Goal: Use online tool/utility: Utilize a website feature to perform a specific function

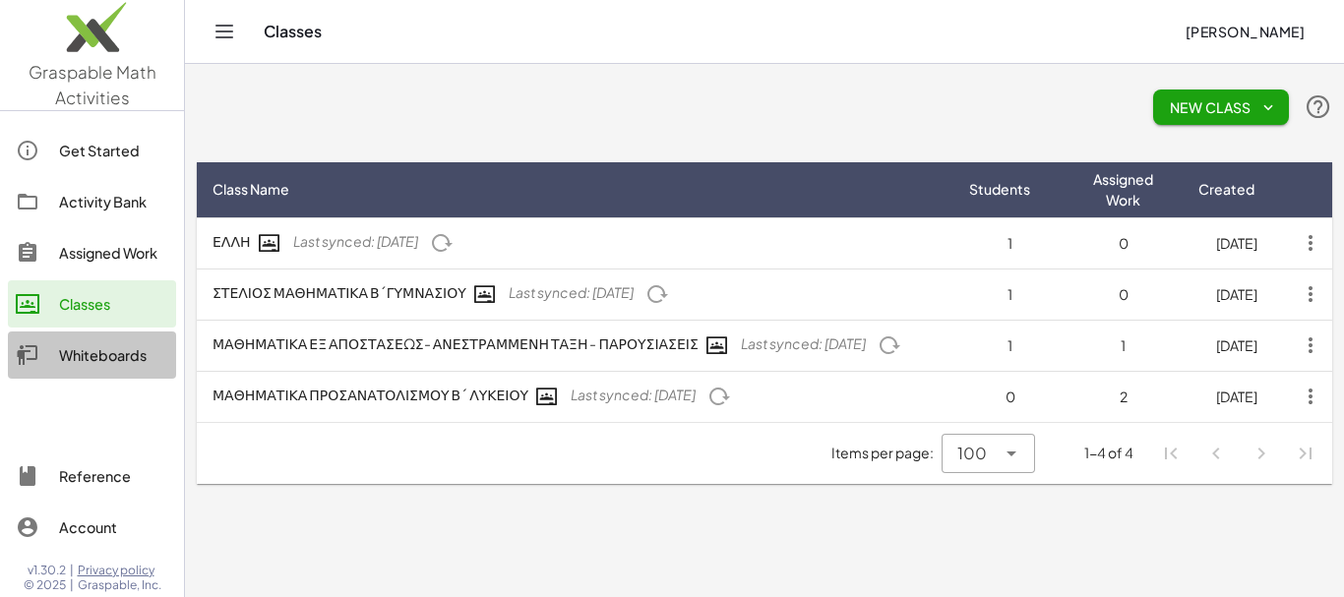
click at [122, 360] on div "Whiteboards" at bounding box center [113, 355] width 109 height 24
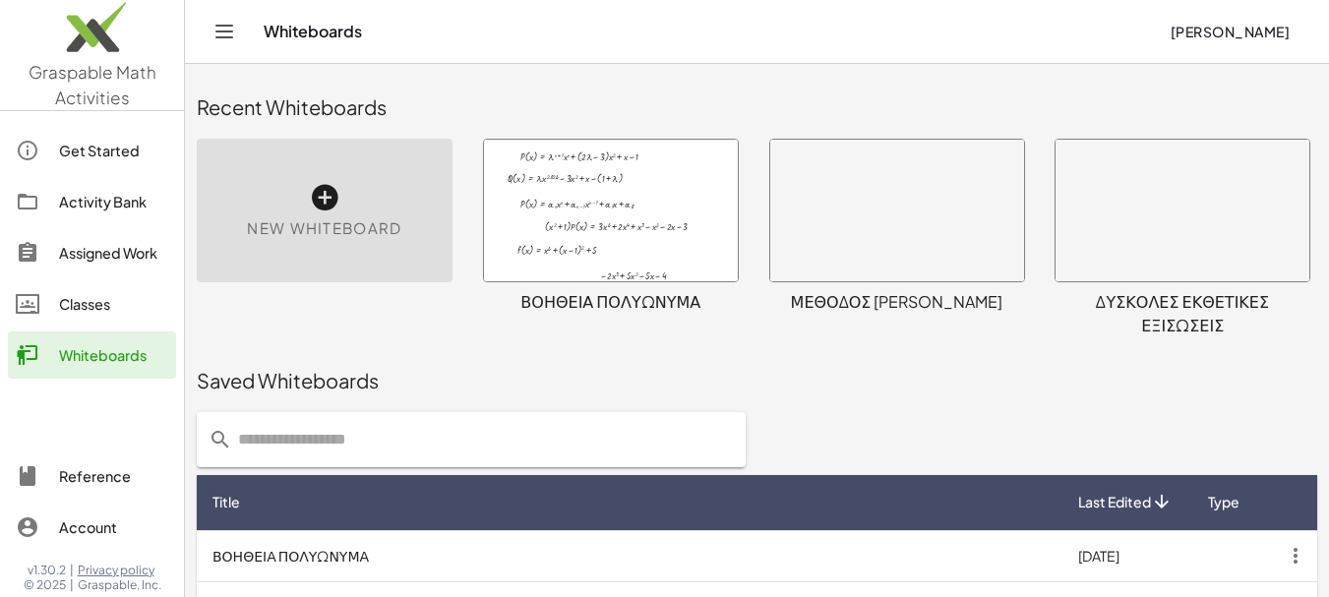
click at [320, 208] on icon at bounding box center [324, 197] width 31 height 31
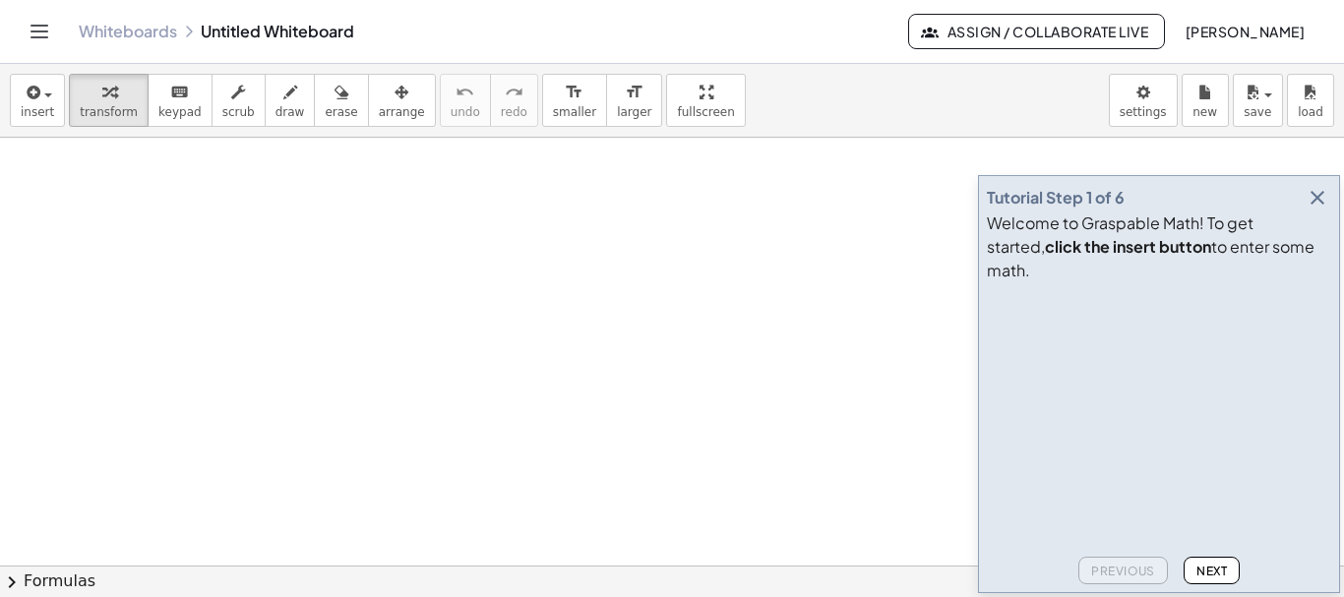
click at [1326, 210] on icon "button" at bounding box center [1318, 198] width 24 height 24
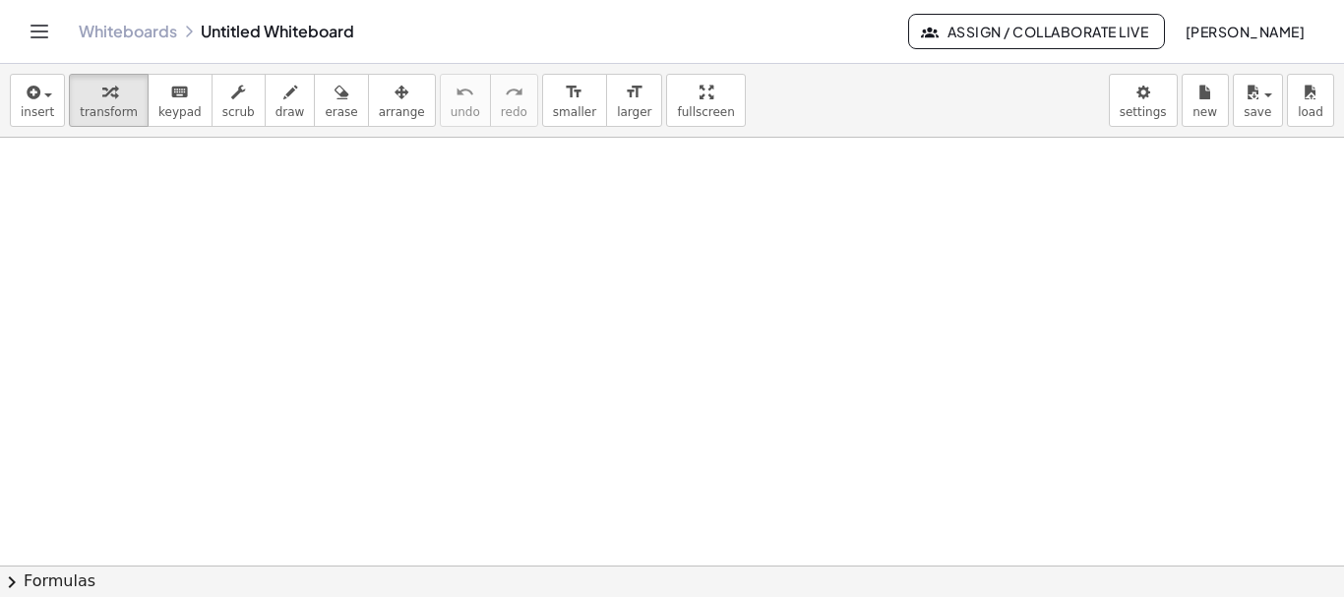
click at [390, 276] on div at bounding box center [672, 566] width 1344 height 856
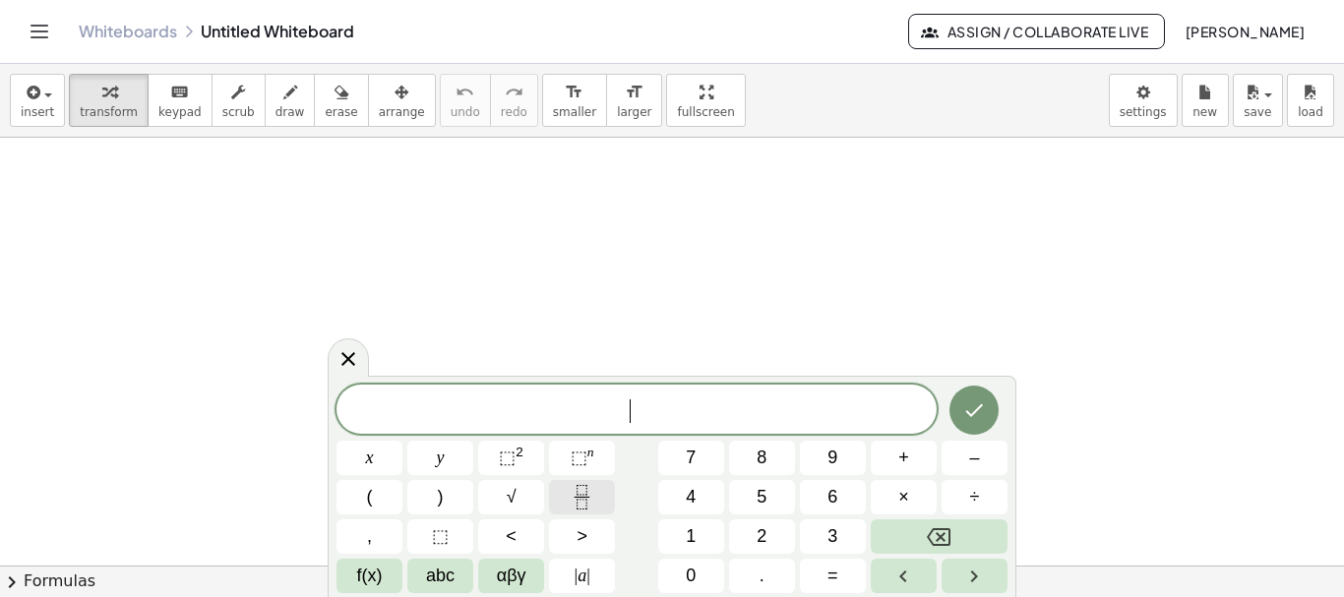
click at [585, 493] on icon "Fraction" at bounding box center [582, 497] width 25 height 25
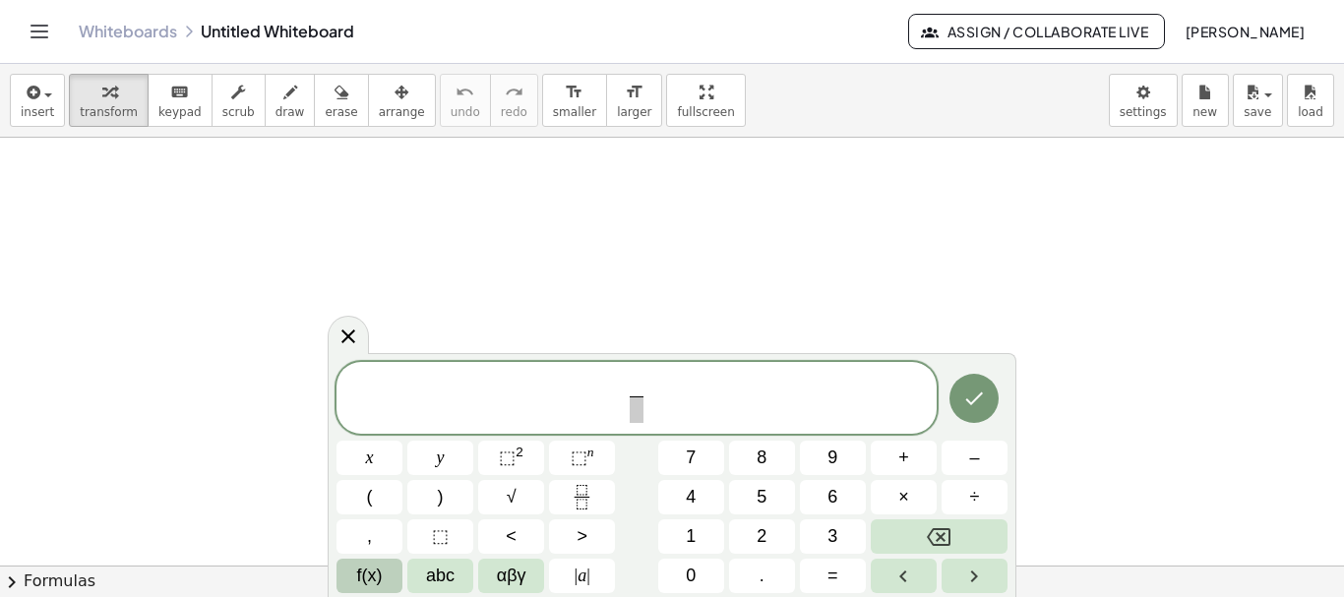
click at [375, 576] on span "f(x)" at bounding box center [370, 576] width 26 height 27
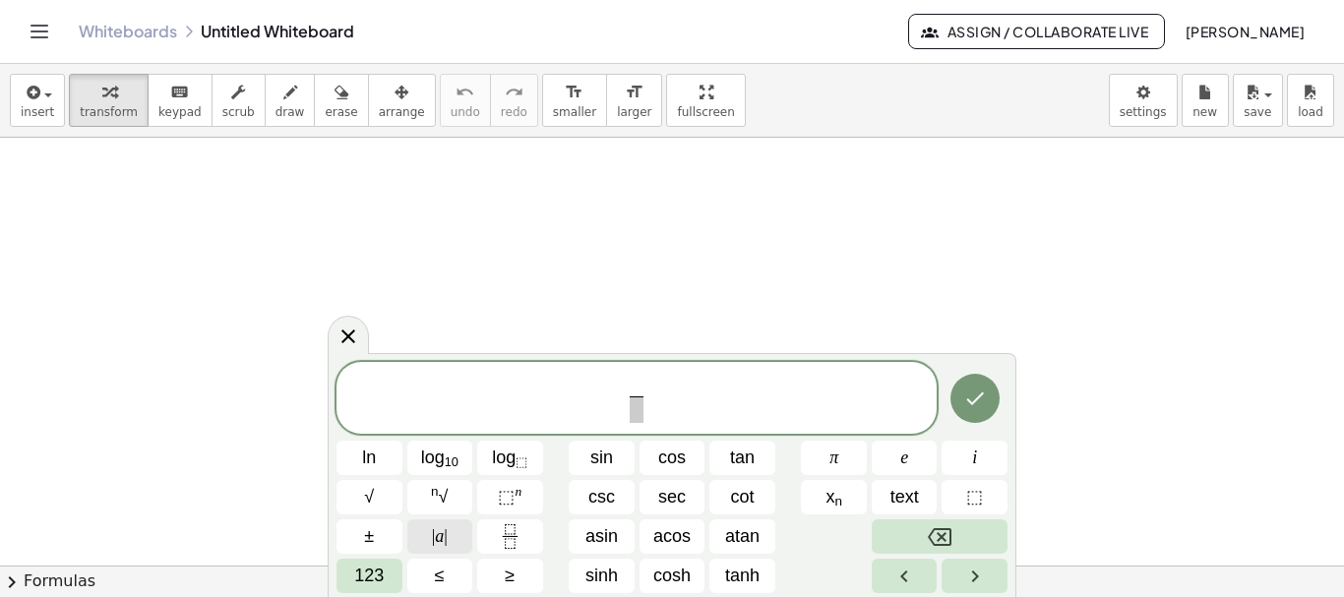
click at [441, 536] on span "| a |" at bounding box center [440, 536] width 16 height 27
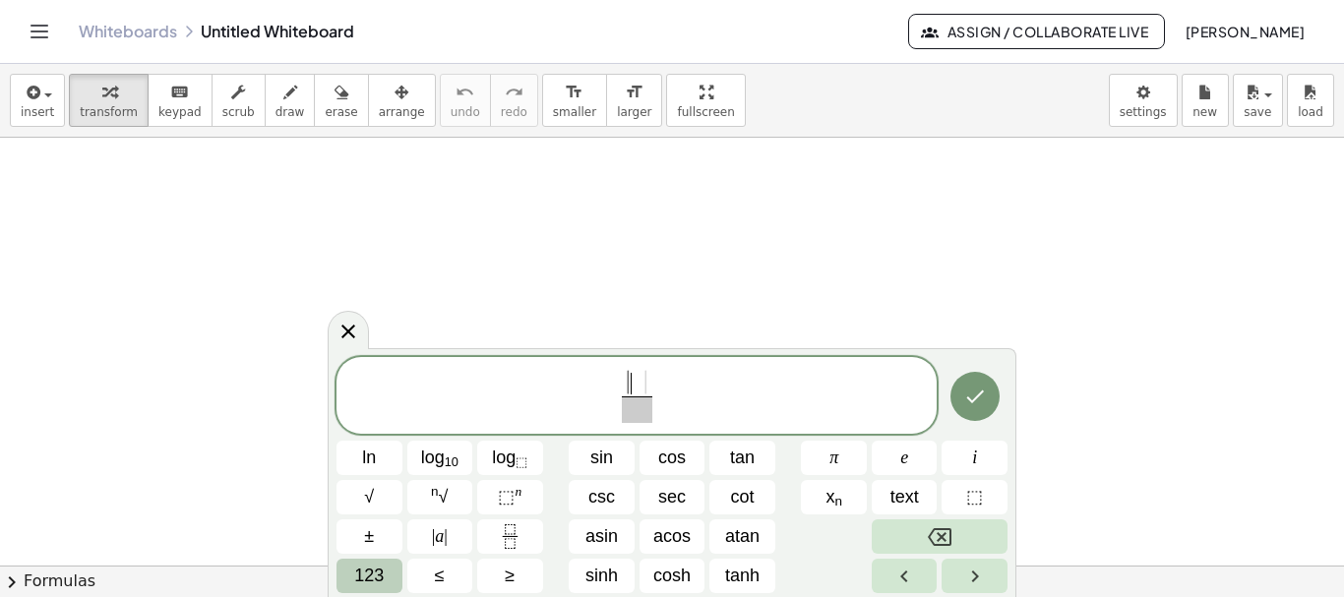
click at [369, 578] on span "123" at bounding box center [369, 576] width 30 height 27
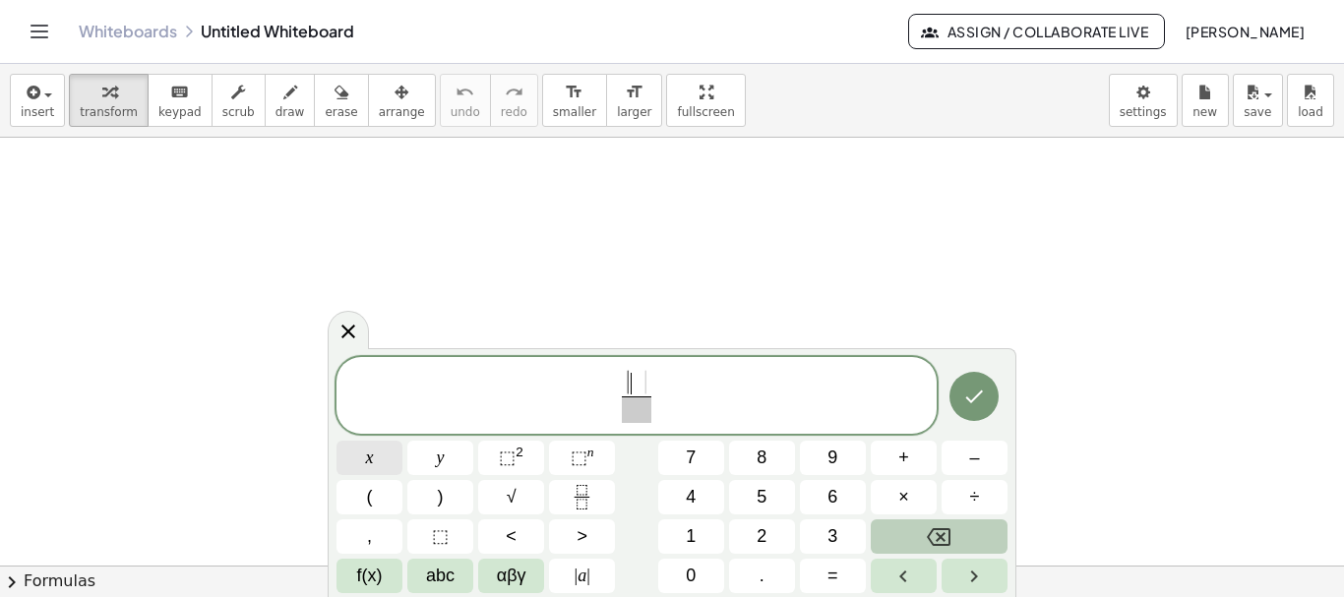
click at [368, 459] on span "x" at bounding box center [370, 458] width 8 height 27
click at [978, 461] on span "–" at bounding box center [974, 458] width 10 height 27
click at [763, 531] on span "2" at bounding box center [762, 536] width 10 height 27
click at [665, 386] on span "|" at bounding box center [663, 384] width 8 height 26
click at [899, 458] on span "+" at bounding box center [903, 458] width 11 height 27
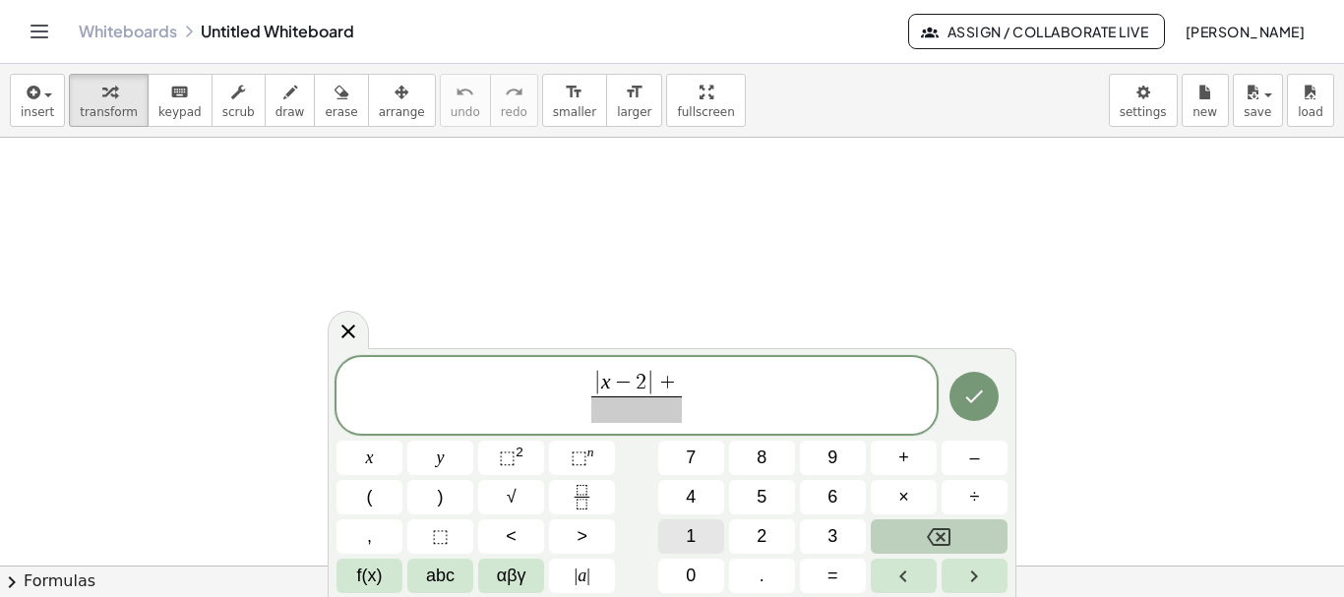
click at [690, 536] on span "1" at bounding box center [691, 536] width 10 height 27
click at [640, 412] on span "​" at bounding box center [636, 410] width 102 height 27
click at [763, 535] on span "2" at bounding box center [762, 536] width 10 height 27
click at [702, 392] on span "| x − 2 | + 1 2 ​ ​" at bounding box center [636, 397] width 600 height 56
click at [901, 458] on span "+" at bounding box center [903, 458] width 11 height 27
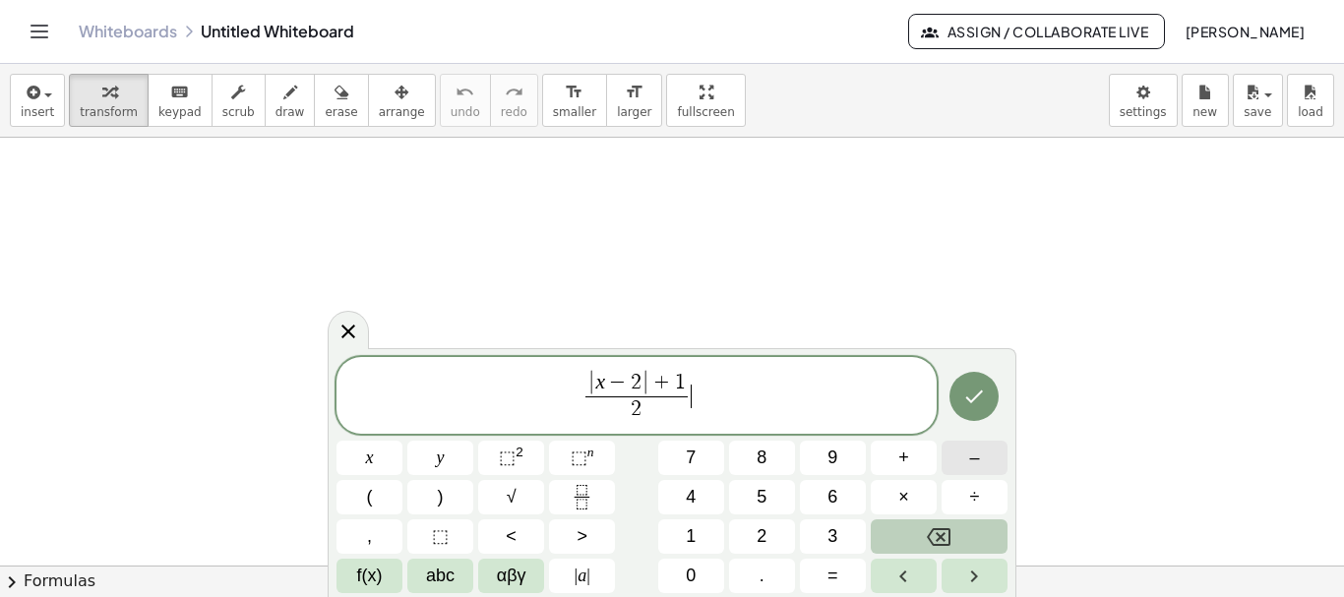
click at [974, 460] on span "–" at bounding box center [974, 458] width 10 height 27
click at [590, 500] on icon "Fraction" at bounding box center [582, 497] width 25 height 25
click at [836, 532] on span "3" at bounding box center [832, 536] width 10 height 27
click at [967, 460] on button "–" at bounding box center [975, 458] width 66 height 34
click at [373, 572] on span "f(x)" at bounding box center [370, 576] width 26 height 27
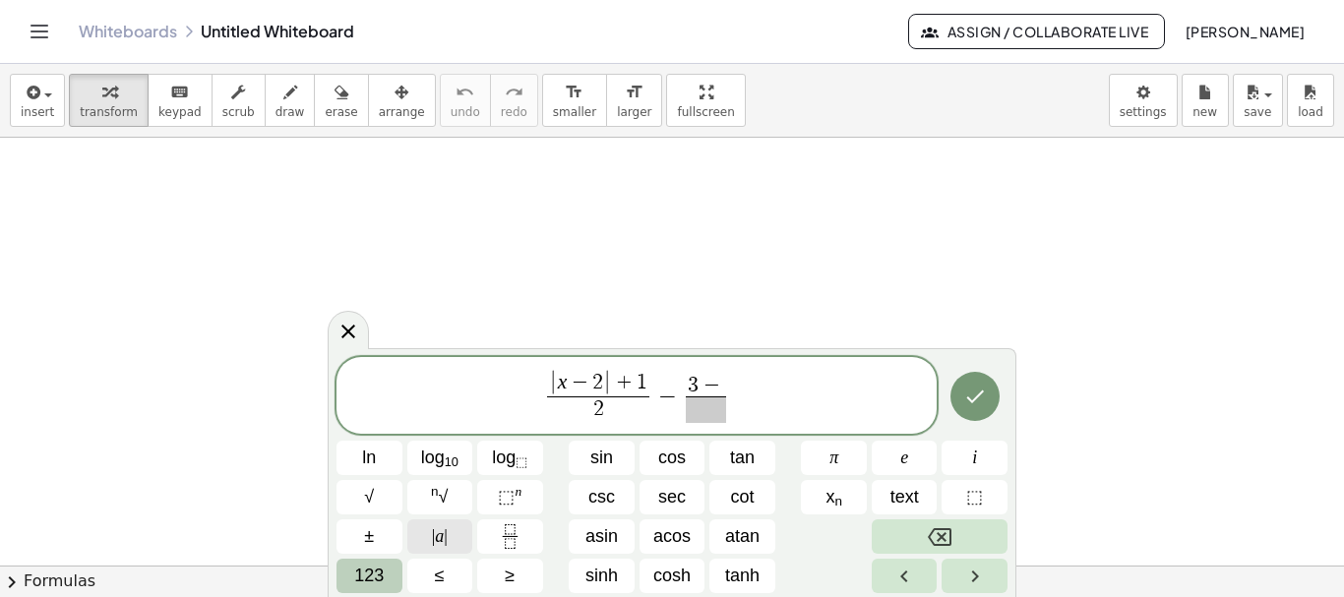
click at [437, 534] on span "| a |" at bounding box center [440, 536] width 16 height 27
click at [368, 576] on span "123" at bounding box center [369, 576] width 30 height 27
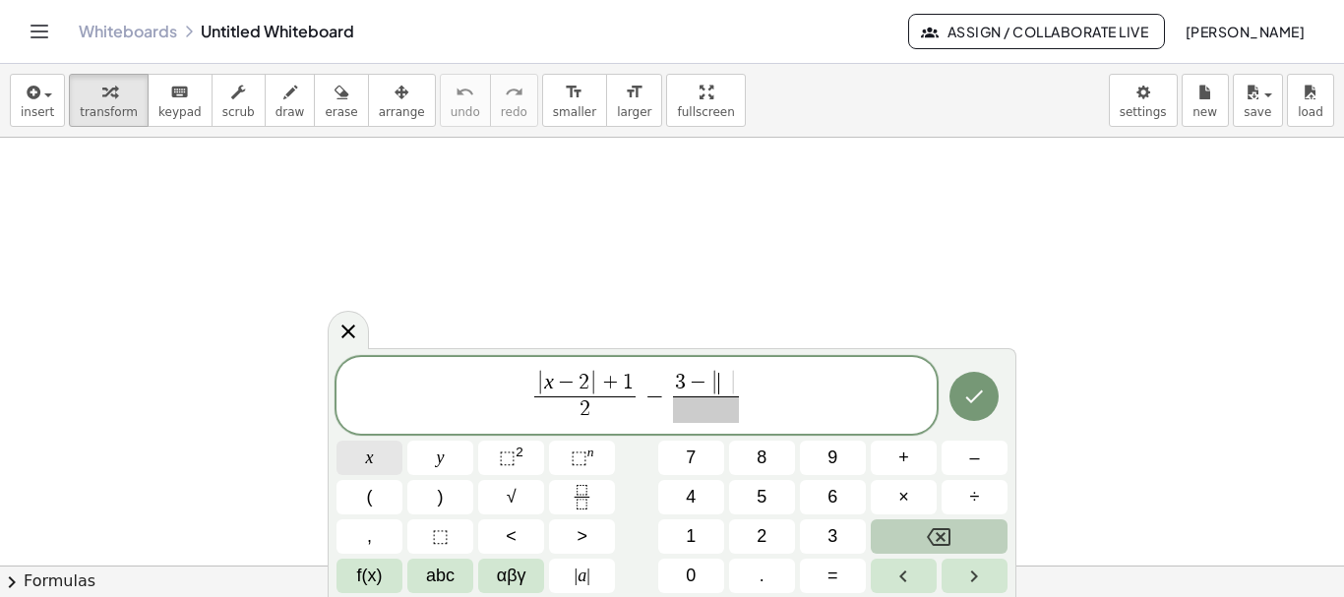
click at [368, 456] on span "x" at bounding box center [370, 458] width 8 height 27
click at [974, 458] on span "–" at bounding box center [974, 458] width 10 height 27
click at [767, 532] on button "2" at bounding box center [762, 536] width 66 height 34
click at [754, 381] on span "3 − | x − 2 | ​" at bounding box center [706, 384] width 102 height 26
click at [716, 414] on span at bounding box center [706, 410] width 102 height 27
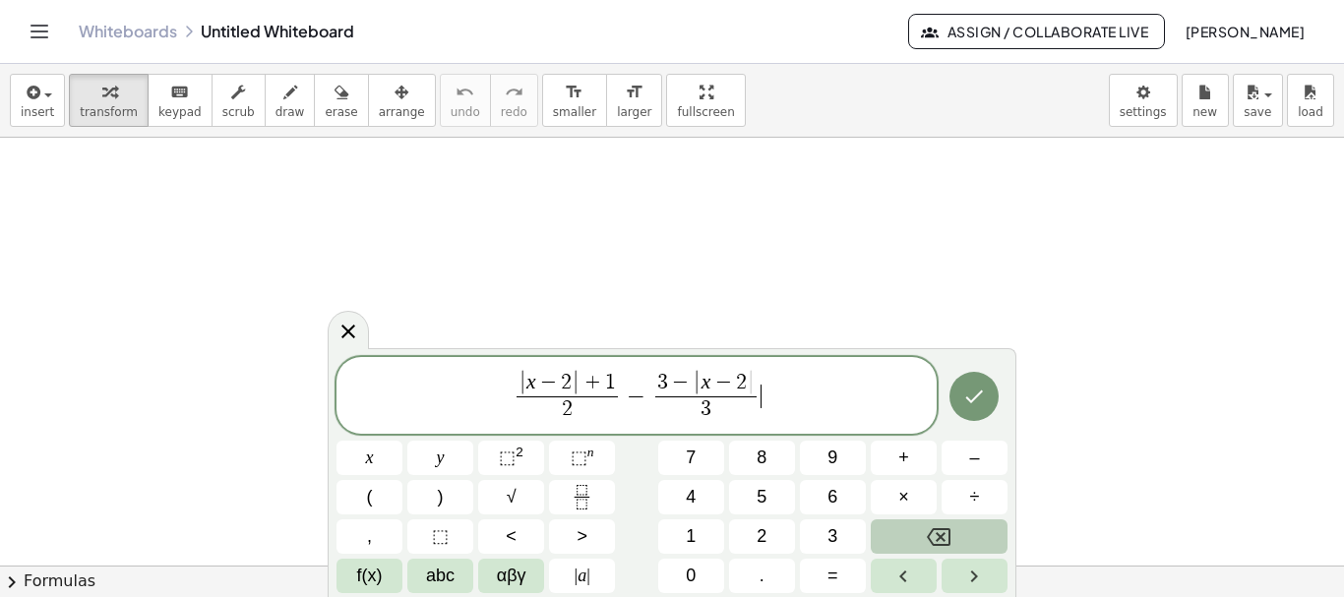
click at [771, 396] on span "| x − 2 | + 1 2 ​ − 3 − | x − 2 | 3 ​ ​" at bounding box center [636, 397] width 600 height 56
click at [584, 536] on span ">" at bounding box center [582, 536] width 11 height 27
click at [579, 499] on icon "Fraction" at bounding box center [582, 497] width 25 height 25
click at [777, 410] on span "​" at bounding box center [774, 410] width 15 height 27
click at [789, 406] on span "| x − 2 | + 1 2 ​ − 3 − | x − 2 | 3 ​ > 1 3 ​ ​" at bounding box center [636, 397] width 600 height 56
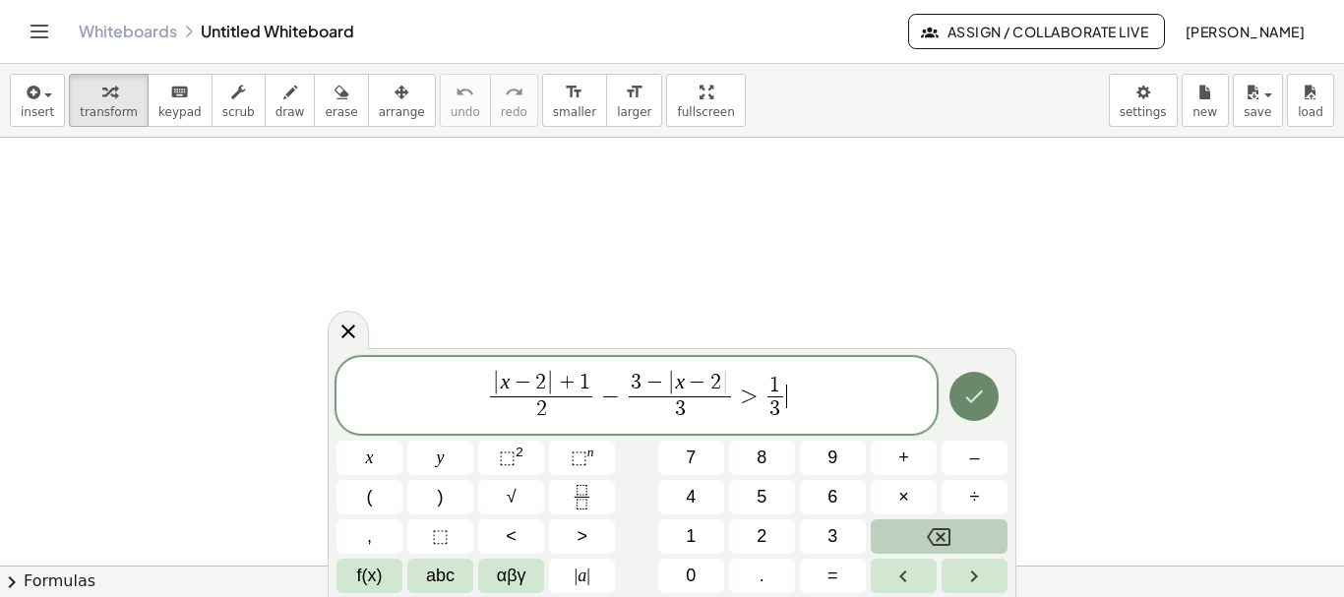
click at [972, 411] on button "Done" at bounding box center [973, 396] width 49 height 49
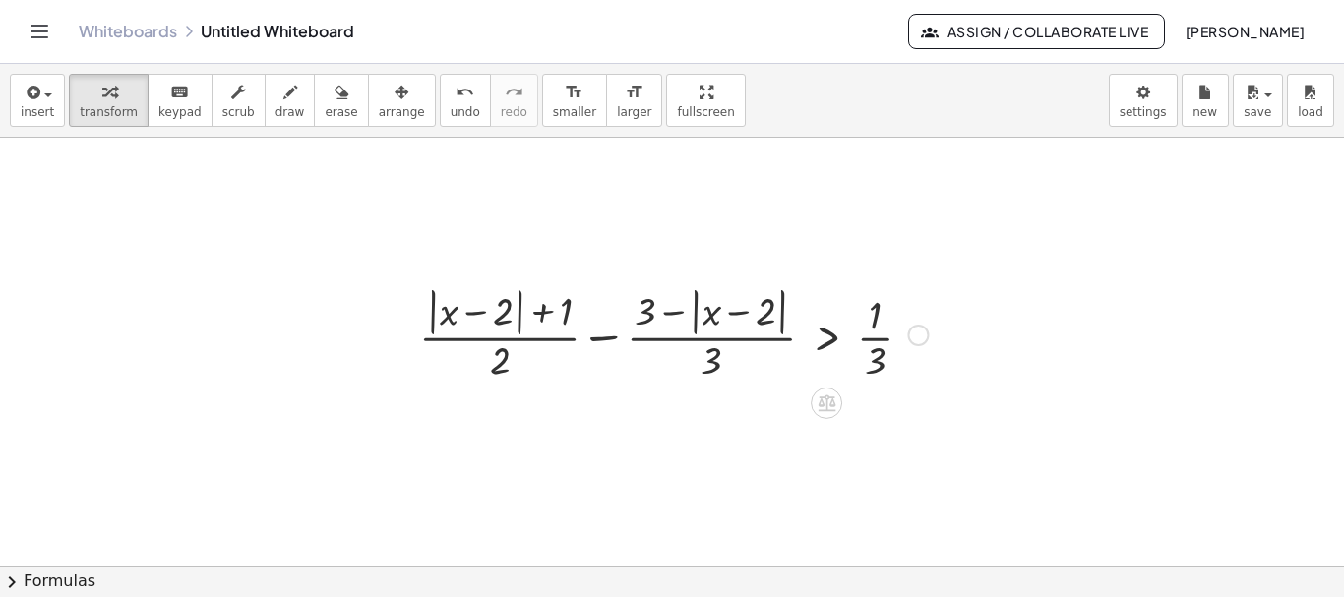
click at [921, 337] on div at bounding box center [918, 336] width 22 height 22
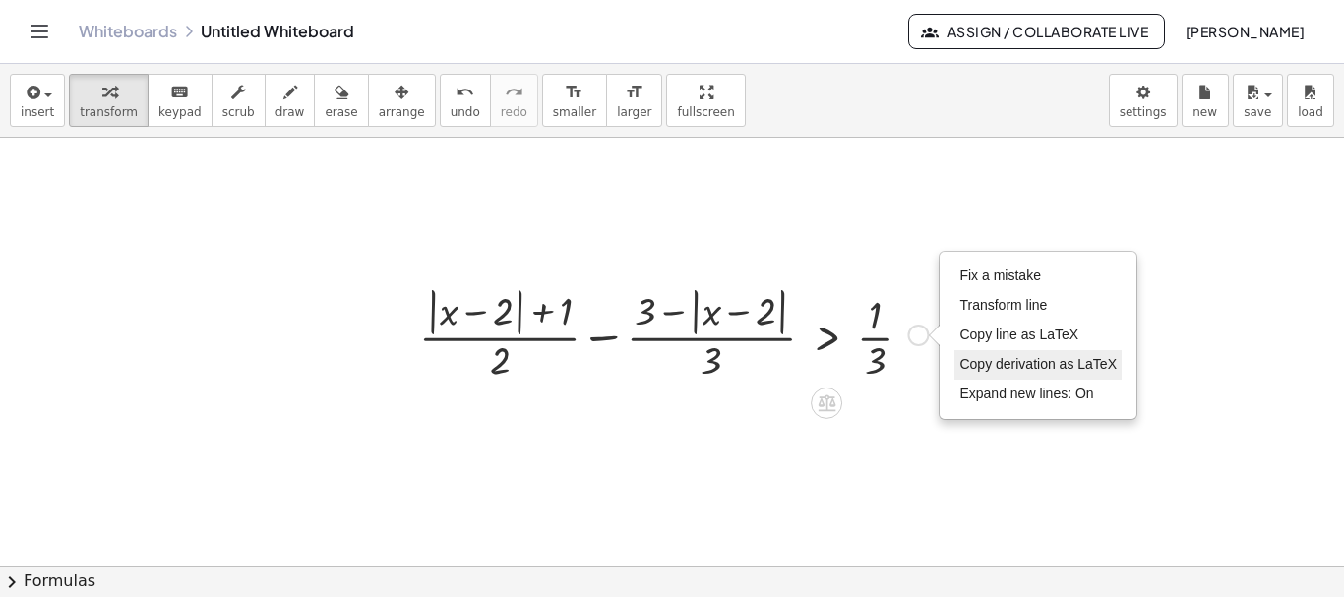
click at [1007, 363] on span "Copy derivation as LaTeX" at bounding box center [1037, 364] width 157 height 16
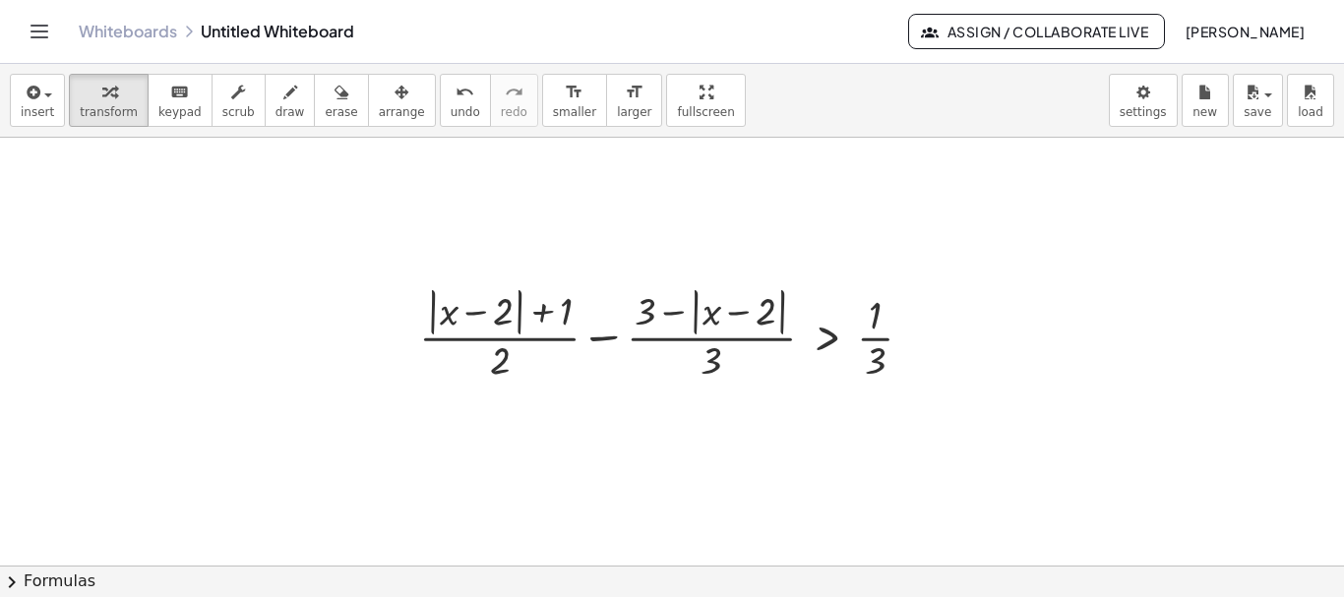
click at [208, 448] on div at bounding box center [672, 566] width 1344 height 856
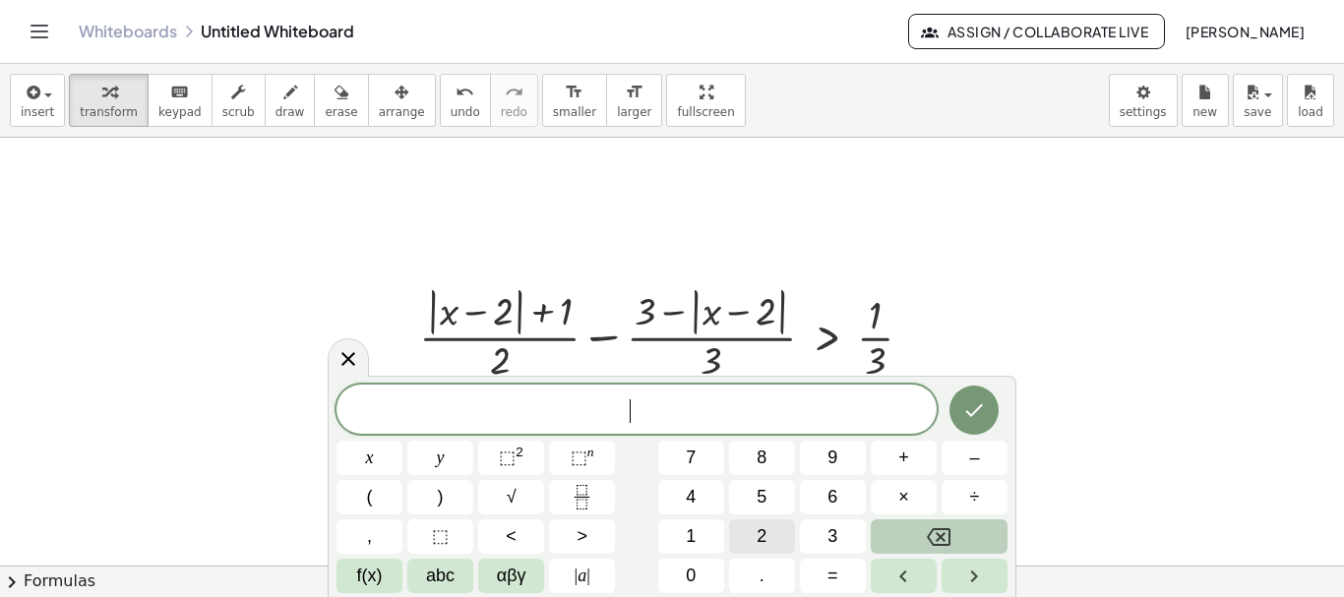
click at [756, 535] on button "2" at bounding box center [762, 536] width 66 height 34
click at [375, 578] on span "f(x)" at bounding box center [370, 576] width 26 height 27
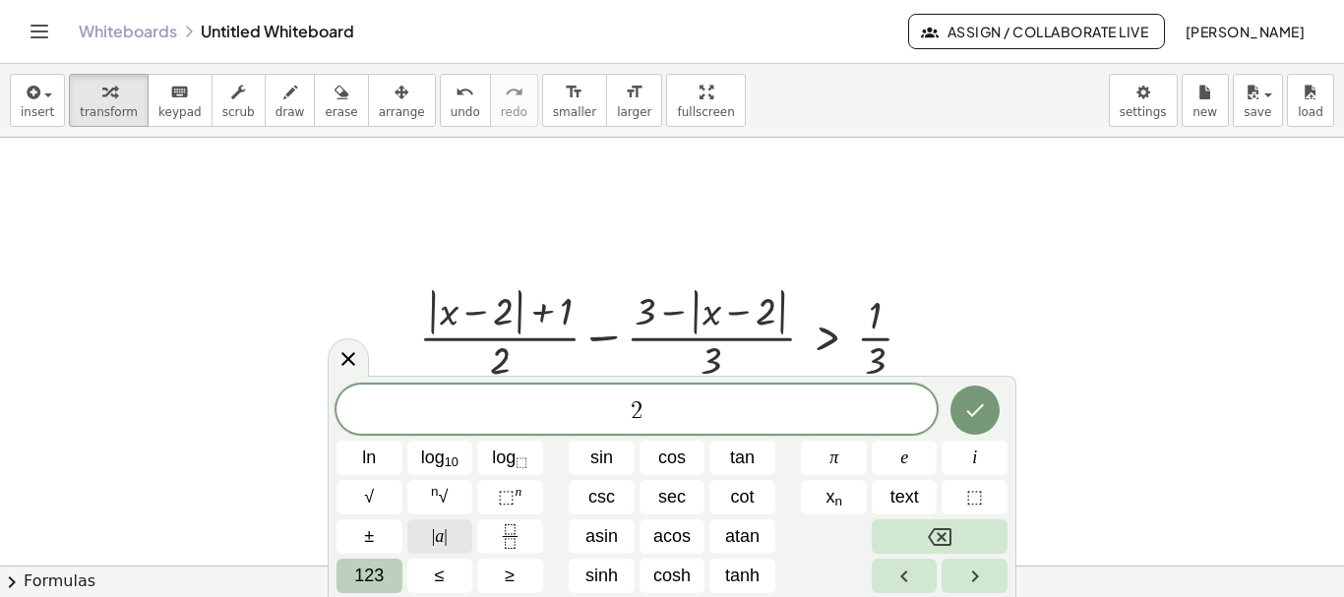
click at [439, 539] on span "| a |" at bounding box center [440, 536] width 16 height 27
click at [368, 574] on span "123" at bounding box center [369, 576] width 30 height 27
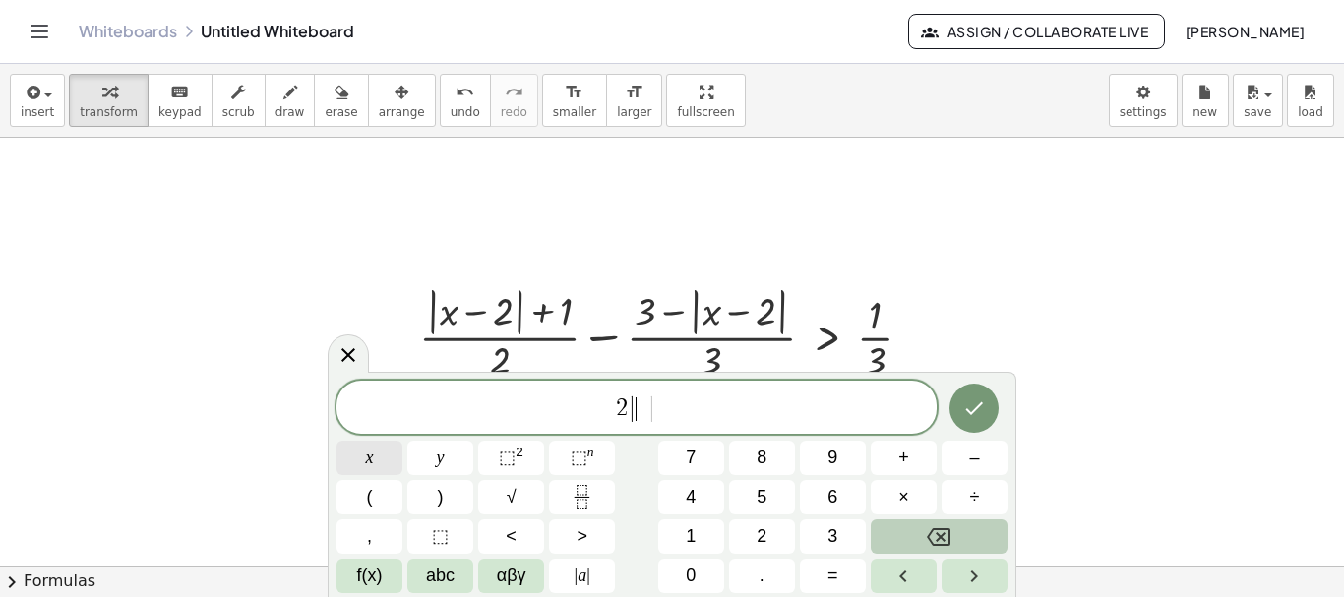
click at [376, 465] on button "x" at bounding box center [369, 458] width 66 height 34
click at [977, 459] on span "–" at bounding box center [974, 458] width 10 height 27
click at [694, 537] on span "1" at bounding box center [691, 536] width 10 height 27
click at [693, 411] on span "2 | x − 1 | ​" at bounding box center [636, 409] width 600 height 32
click at [979, 458] on span "–" at bounding box center [974, 458] width 10 height 27
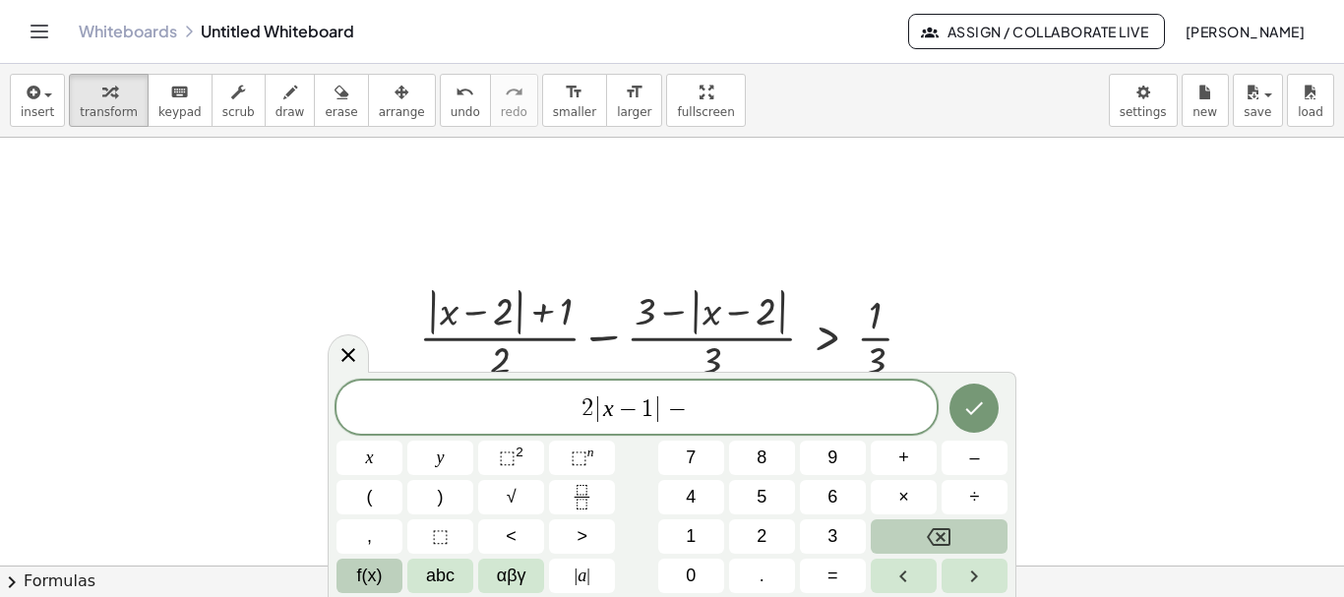
click at [365, 573] on span "f(x)" at bounding box center [370, 576] width 26 height 27
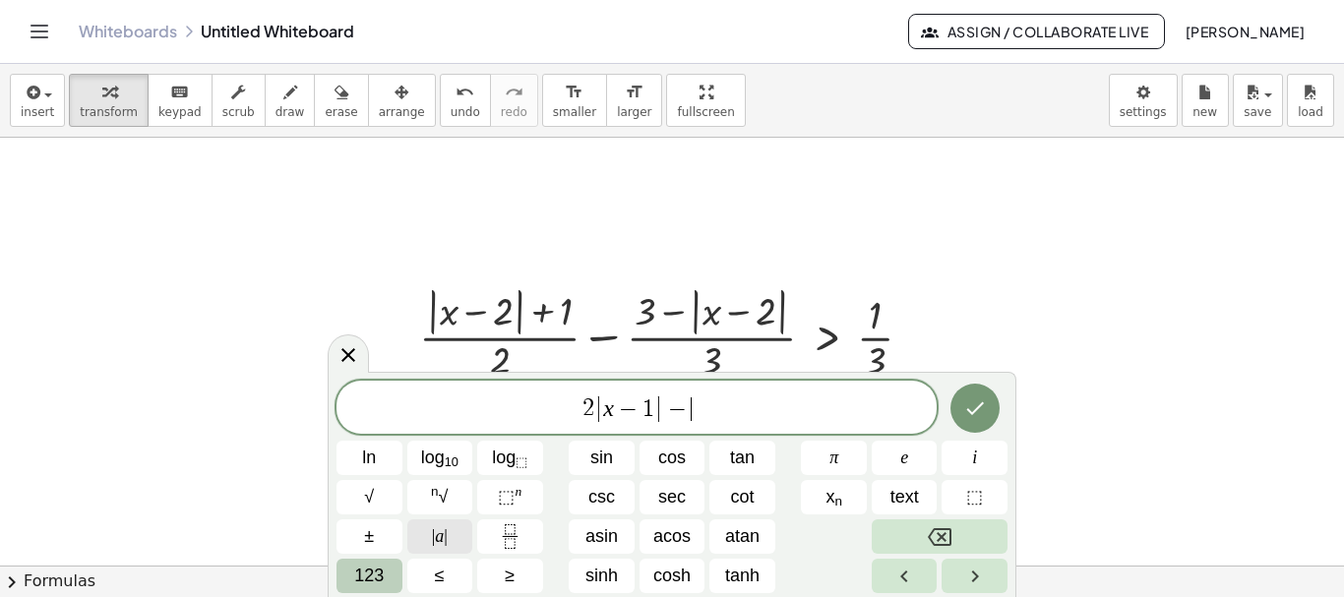
click at [447, 534] on span "|" at bounding box center [446, 536] width 4 height 20
click at [371, 578] on span "123" at bounding box center [369, 576] width 30 height 27
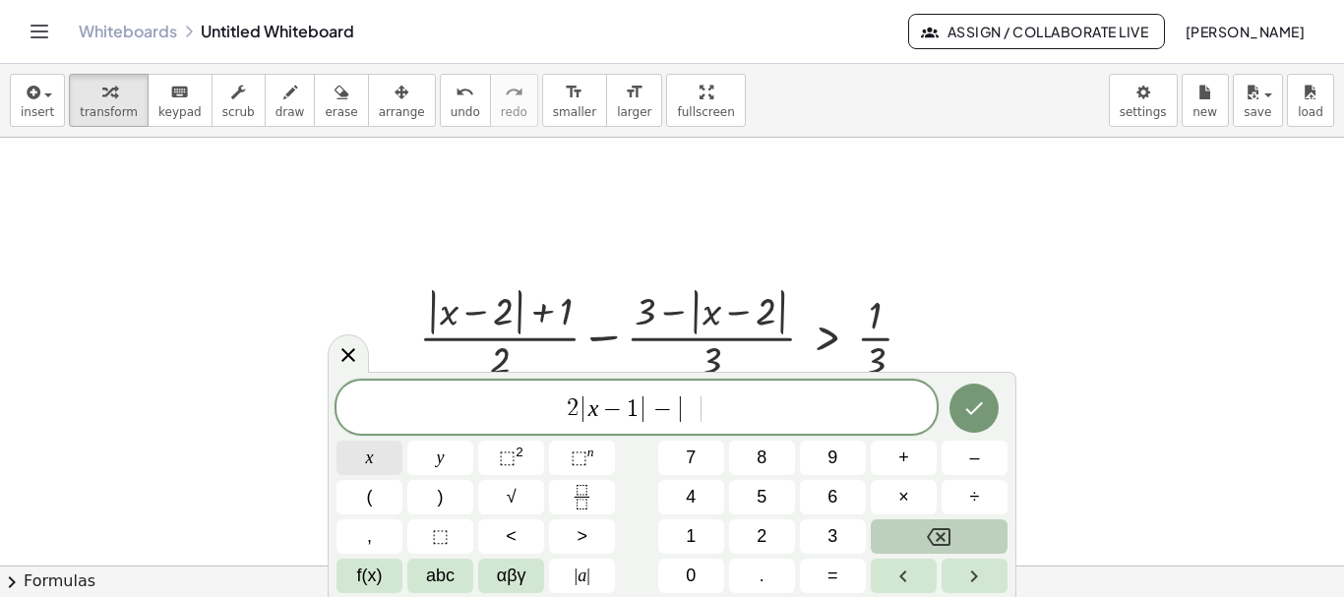
click at [366, 459] on span "x" at bounding box center [370, 458] width 8 height 27
click at [511, 456] on span "⬚" at bounding box center [507, 458] width 17 height 20
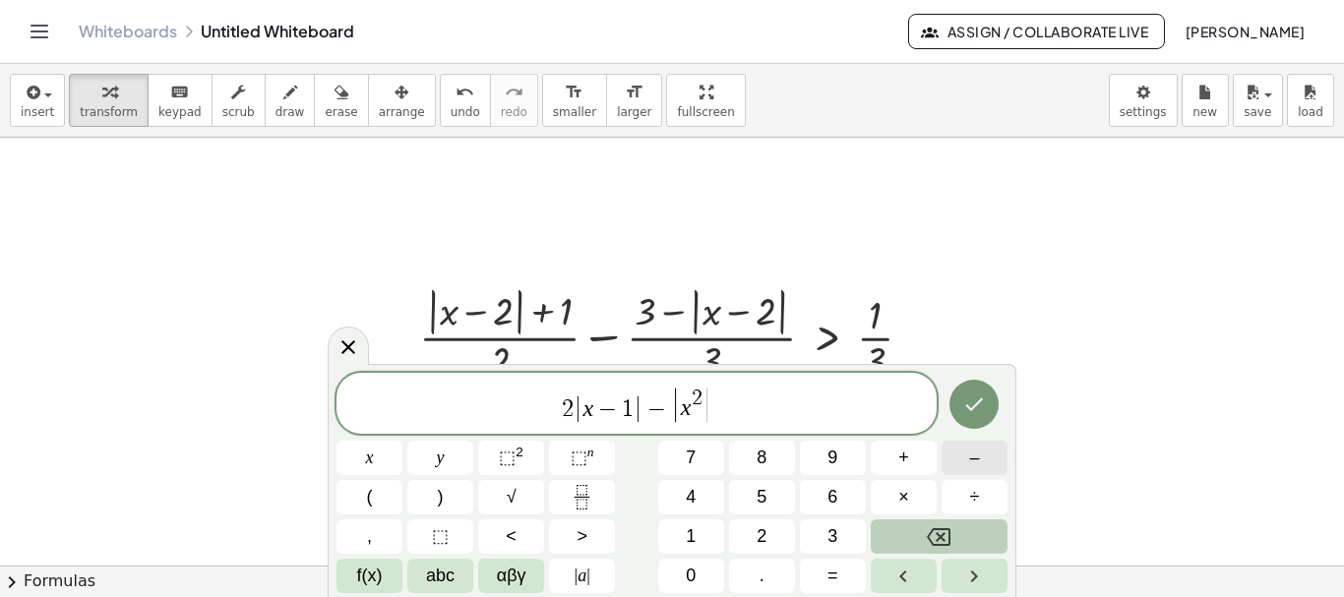
click at [977, 459] on span "–" at bounding box center [974, 458] width 10 height 27
click at [693, 530] on span "1" at bounding box center [691, 536] width 10 height 27
click at [735, 411] on span "2 | x − 1 | − | x 2 − 1 ​ |" at bounding box center [636, 405] width 600 height 40
click at [515, 532] on span "<" at bounding box center [511, 536] width 11 height 27
click at [686, 567] on span "0" at bounding box center [691, 576] width 10 height 27
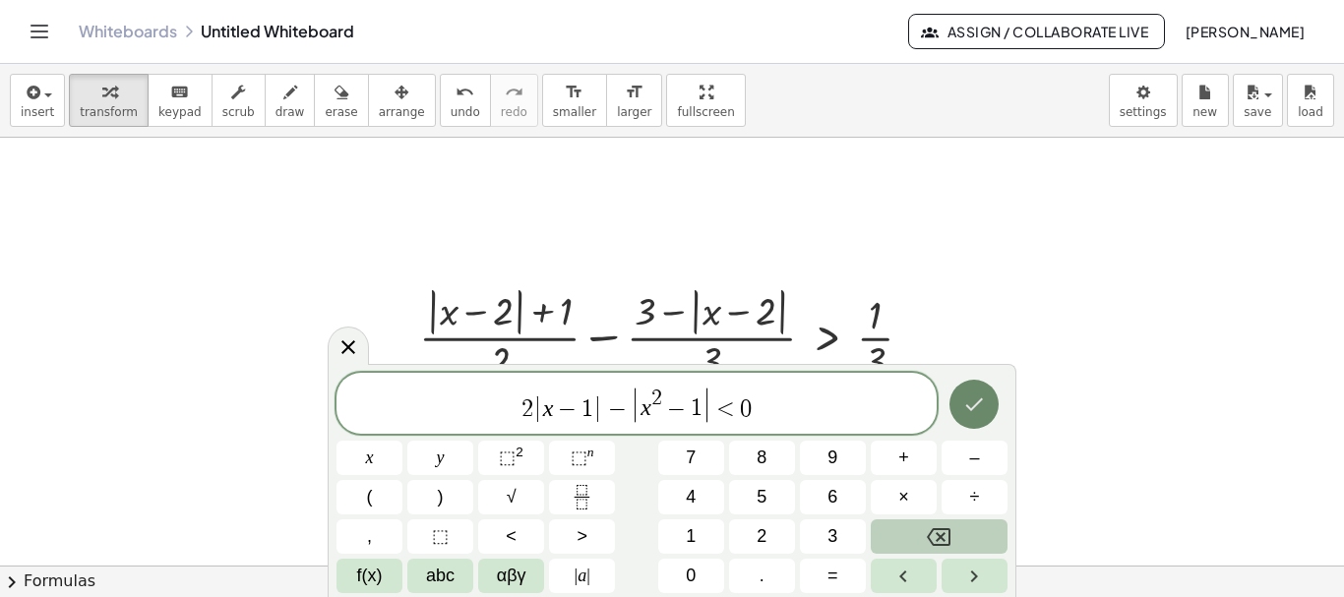
click at [971, 397] on icon "Done" at bounding box center [974, 405] width 24 height 24
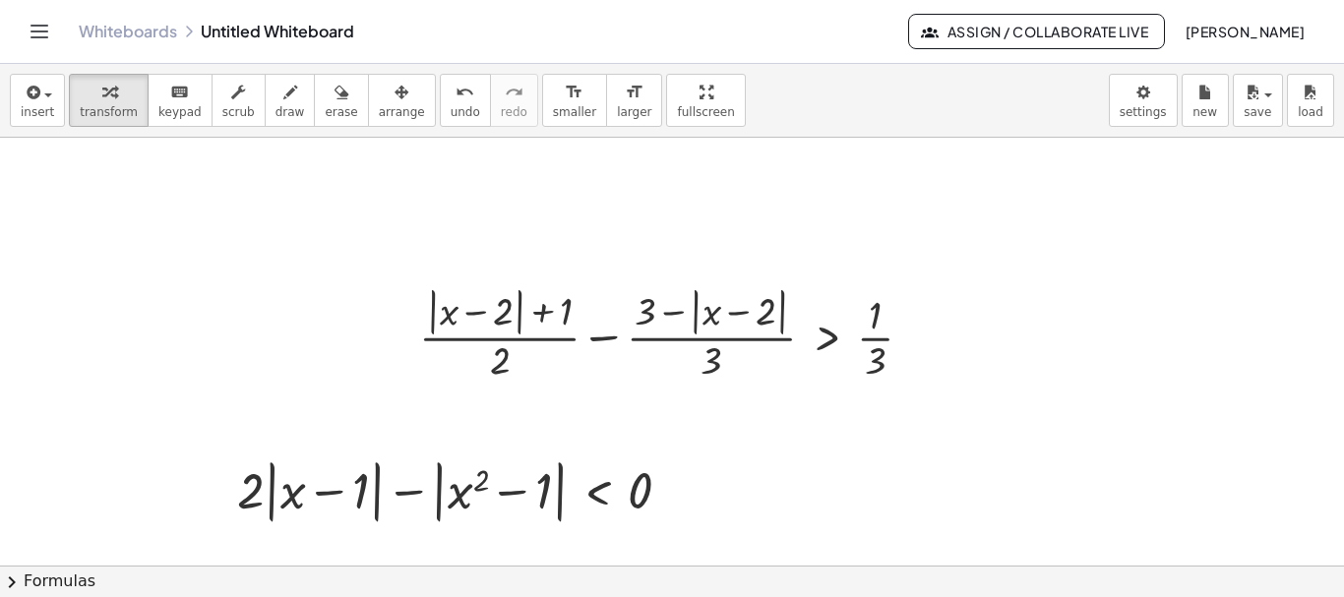
scroll to position [98, 0]
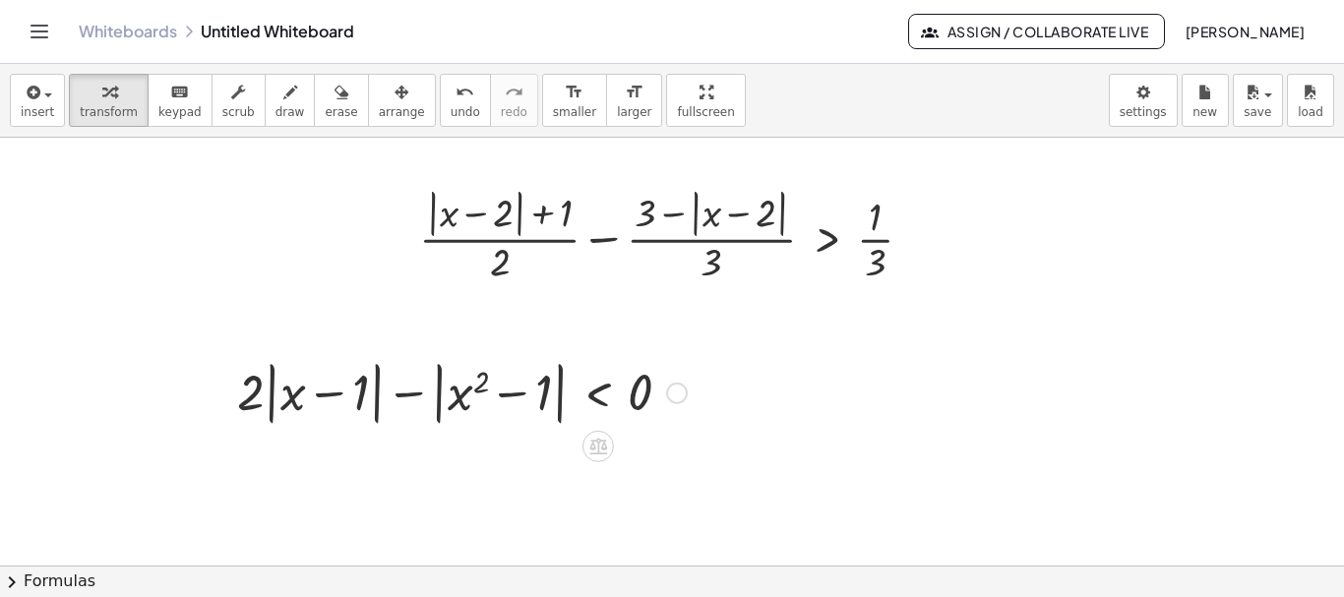
click at [678, 392] on div at bounding box center [677, 394] width 22 height 22
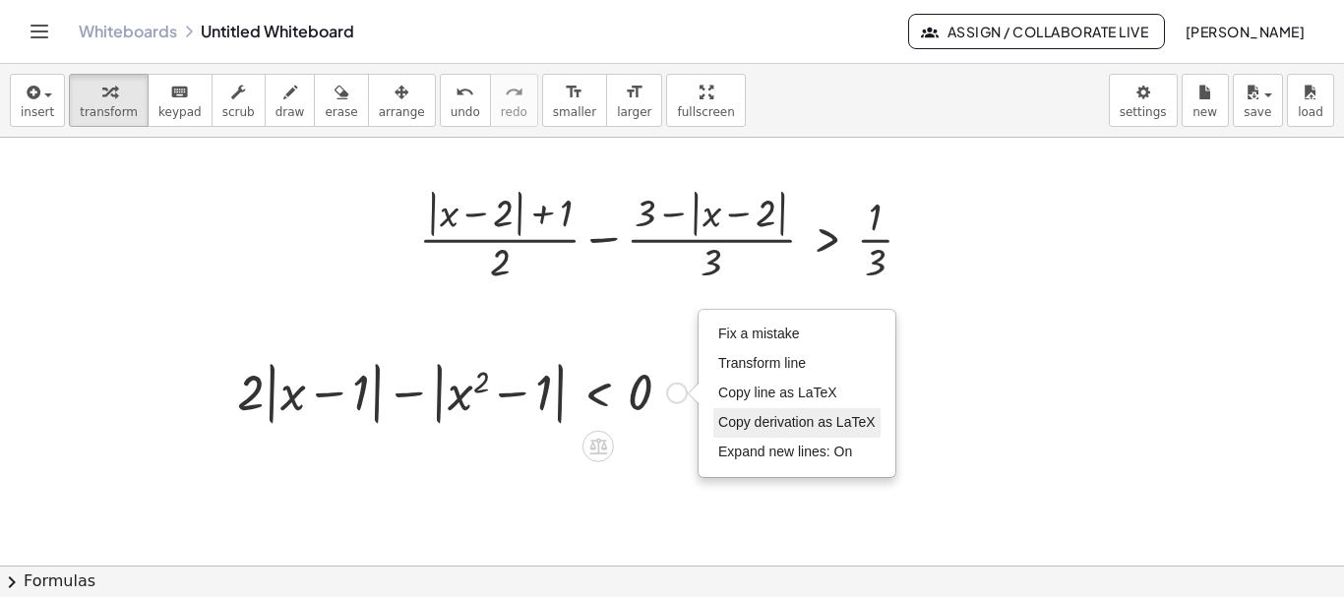
click at [784, 421] on span "Copy derivation as LaTeX" at bounding box center [796, 422] width 157 height 16
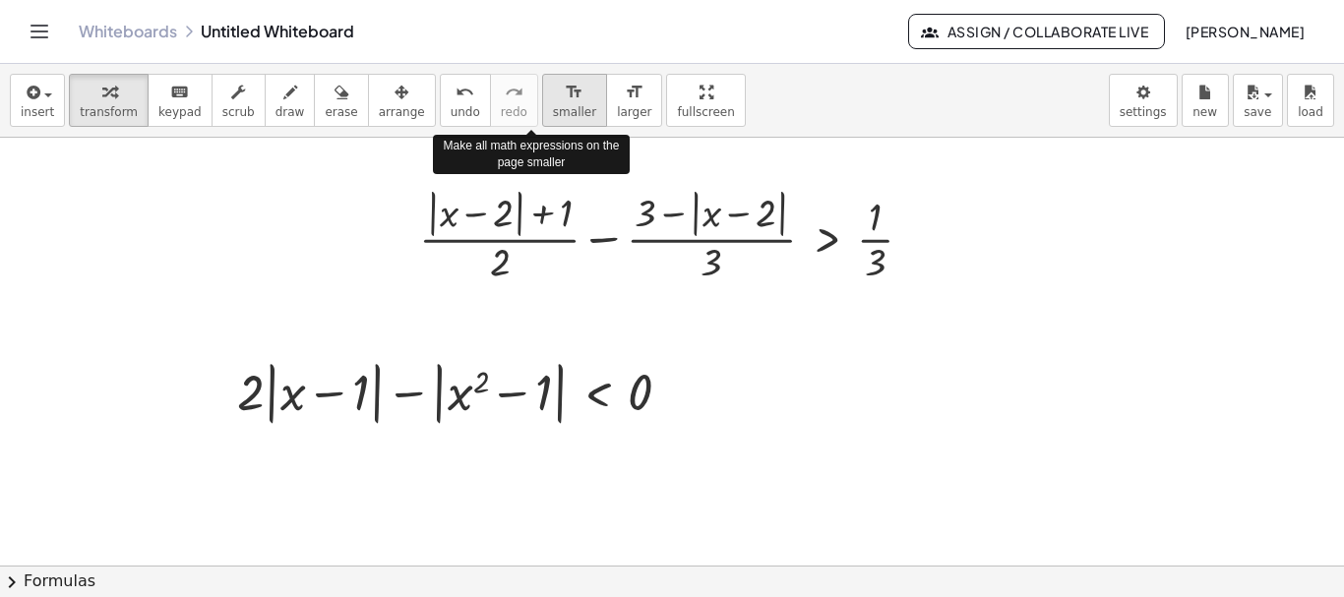
click at [553, 105] on span "smaller" at bounding box center [574, 112] width 43 height 14
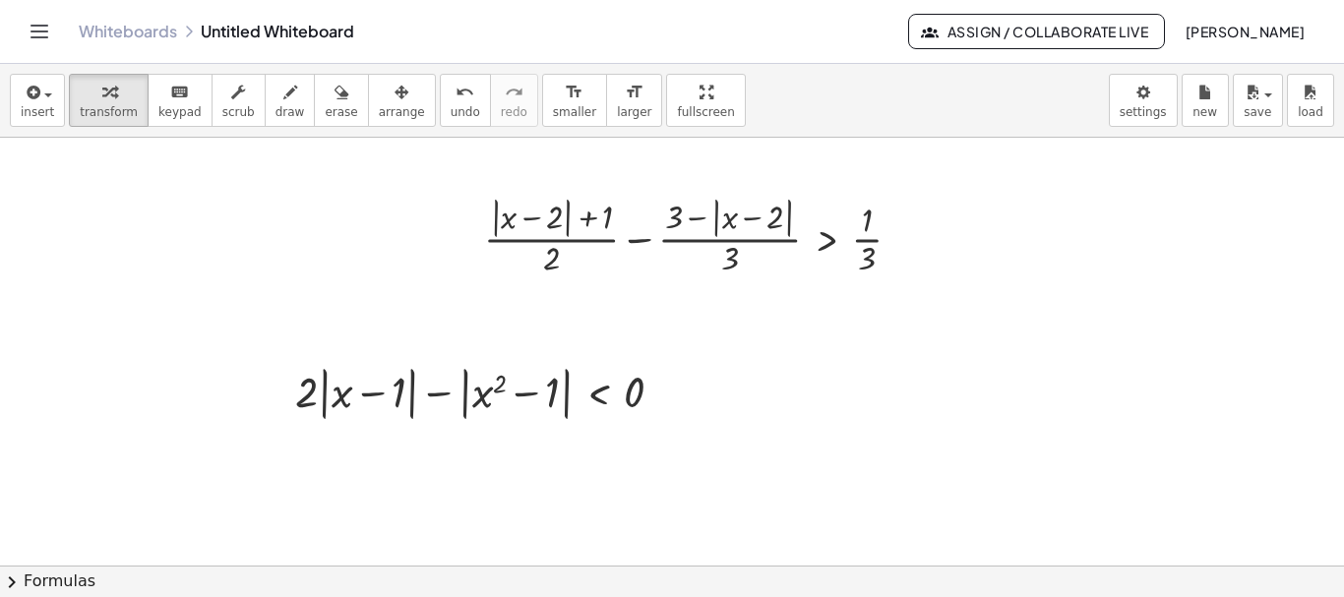
click at [827, 397] on div at bounding box center [672, 467] width 1344 height 856
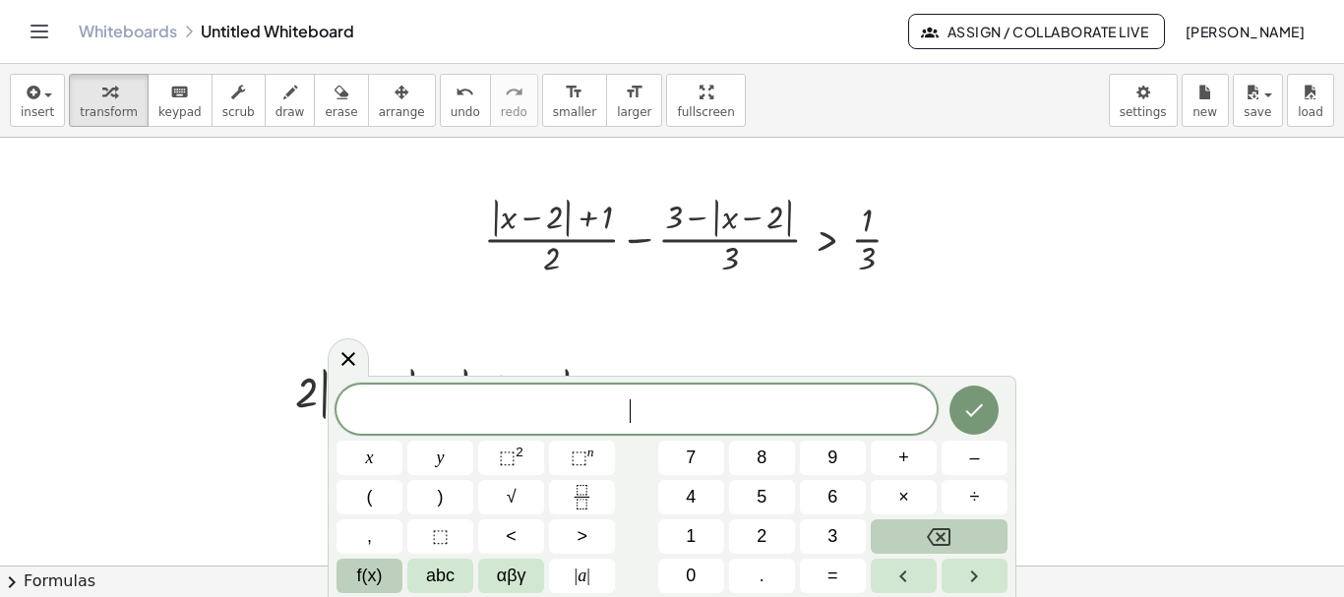
click at [364, 574] on span "f(x)" at bounding box center [370, 576] width 26 height 27
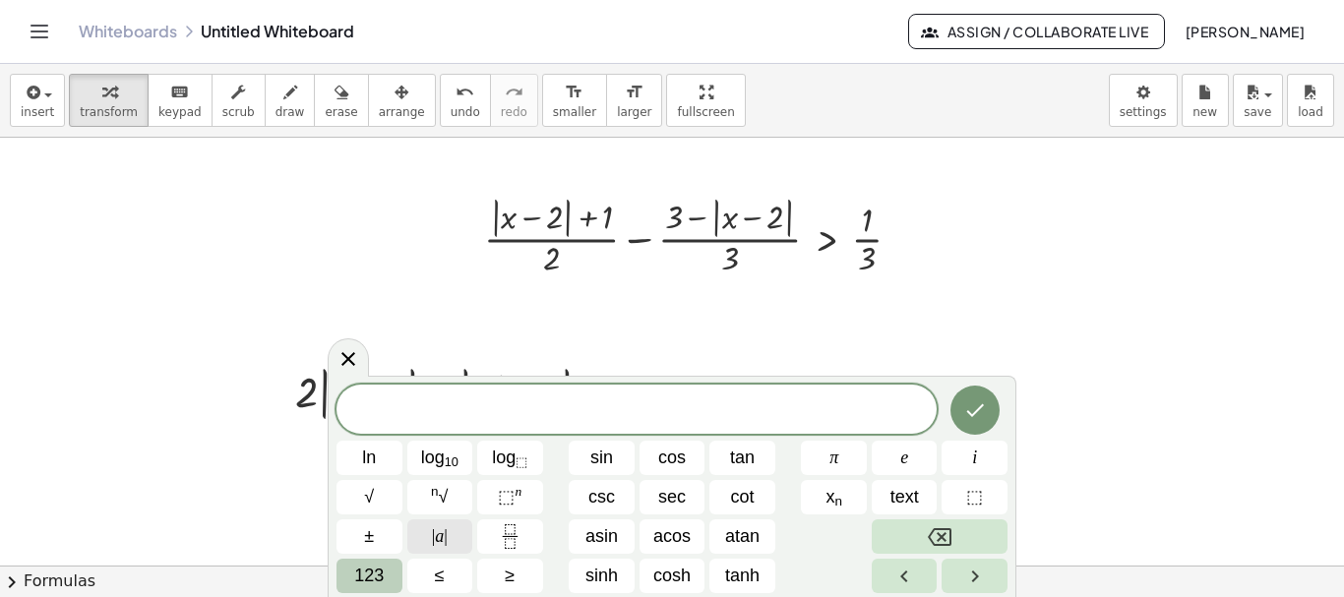
click at [440, 536] on span "| a |" at bounding box center [440, 536] width 16 height 27
click at [440, 537] on span "| a |" at bounding box center [440, 536] width 16 height 27
drag, startPoint x: 625, startPoint y: 409, endPoint x: 647, endPoint y: 408, distance: 22.7
click at [451, 535] on button "| a |" at bounding box center [440, 536] width 66 height 34
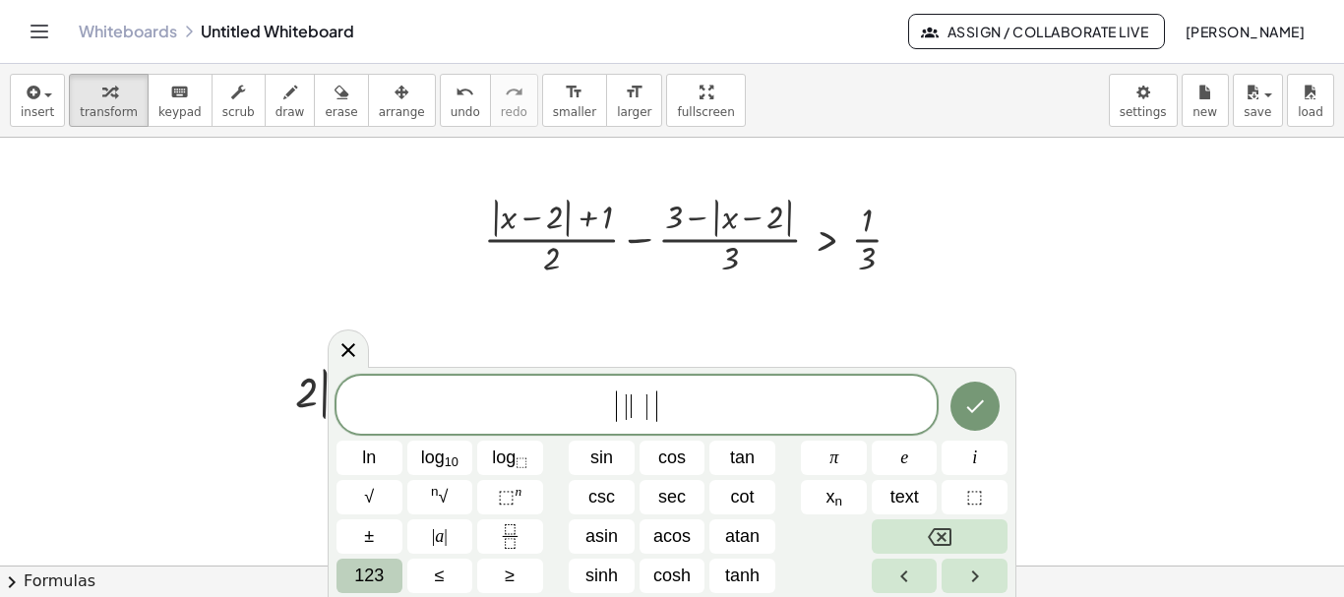
click at [635, 414] on span "​" at bounding box center [637, 407] width 11 height 24
click at [369, 569] on span "123" at bounding box center [369, 576] width 30 height 27
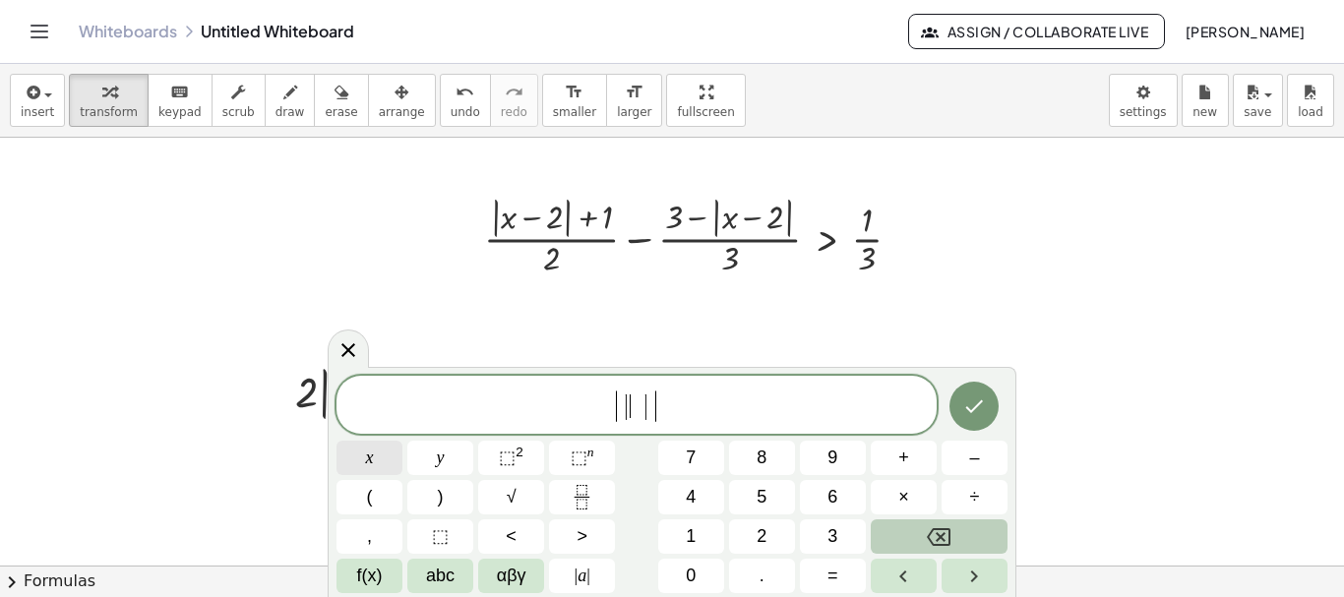
click at [381, 458] on button "x" at bounding box center [369, 458] width 66 height 34
click at [648, 407] on span "|" at bounding box center [646, 407] width 10 height 29
click at [979, 459] on span "–" at bounding box center [974, 458] width 10 height 27
click at [828, 537] on span "3" at bounding box center [832, 536] width 10 height 27
click at [691, 403] on span "| | x | − 3 | ​" at bounding box center [636, 406] width 600 height 37
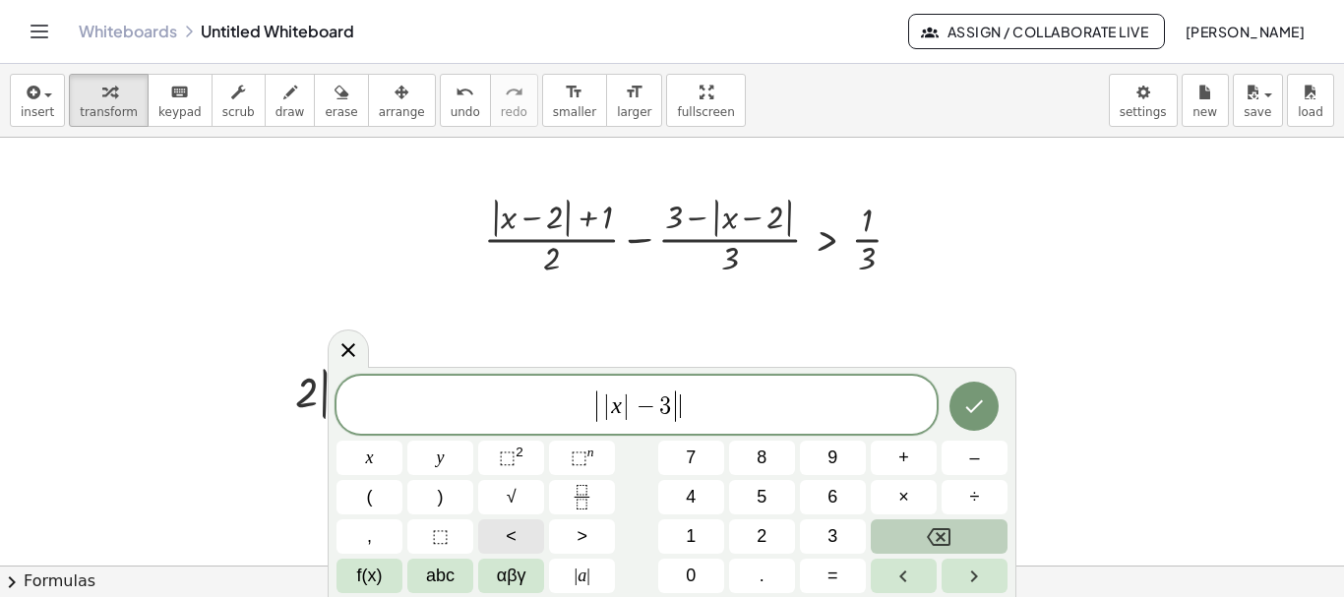
click at [519, 536] on button "<" at bounding box center [511, 536] width 66 height 34
click at [926, 526] on button "Backspace" at bounding box center [939, 536] width 137 height 34
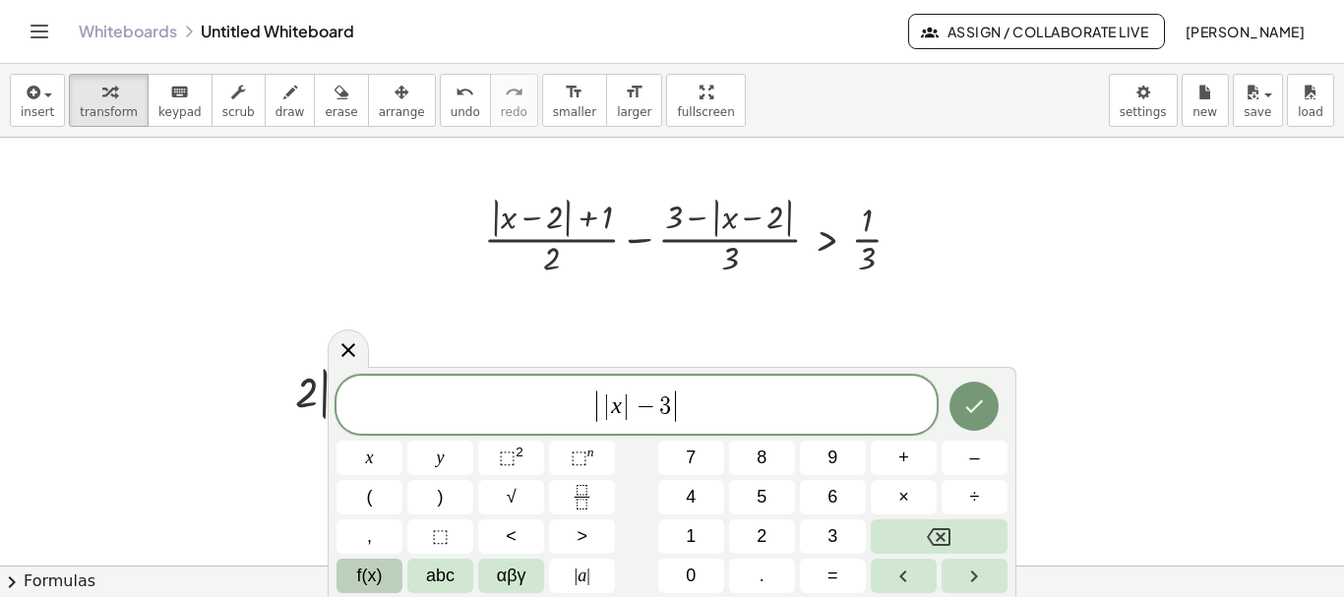
click at [366, 576] on span "f(x)" at bounding box center [370, 576] width 26 height 27
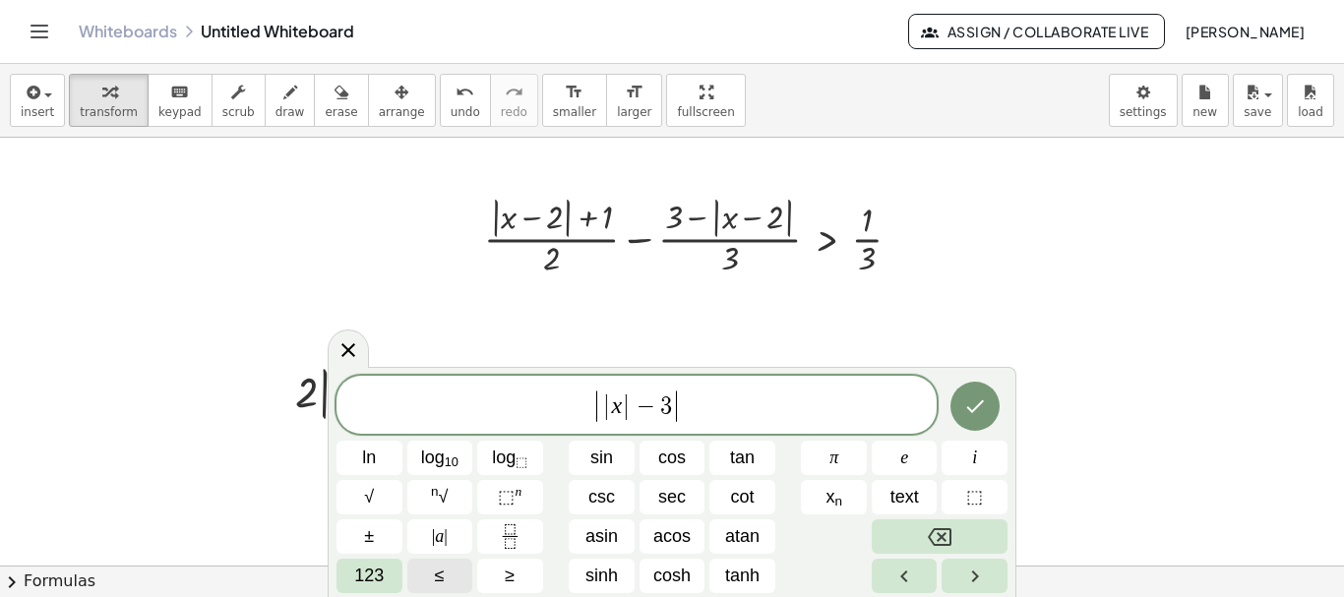
click at [437, 567] on span "≤" at bounding box center [440, 576] width 10 height 27
click at [966, 409] on icon "Done" at bounding box center [975, 407] width 24 height 24
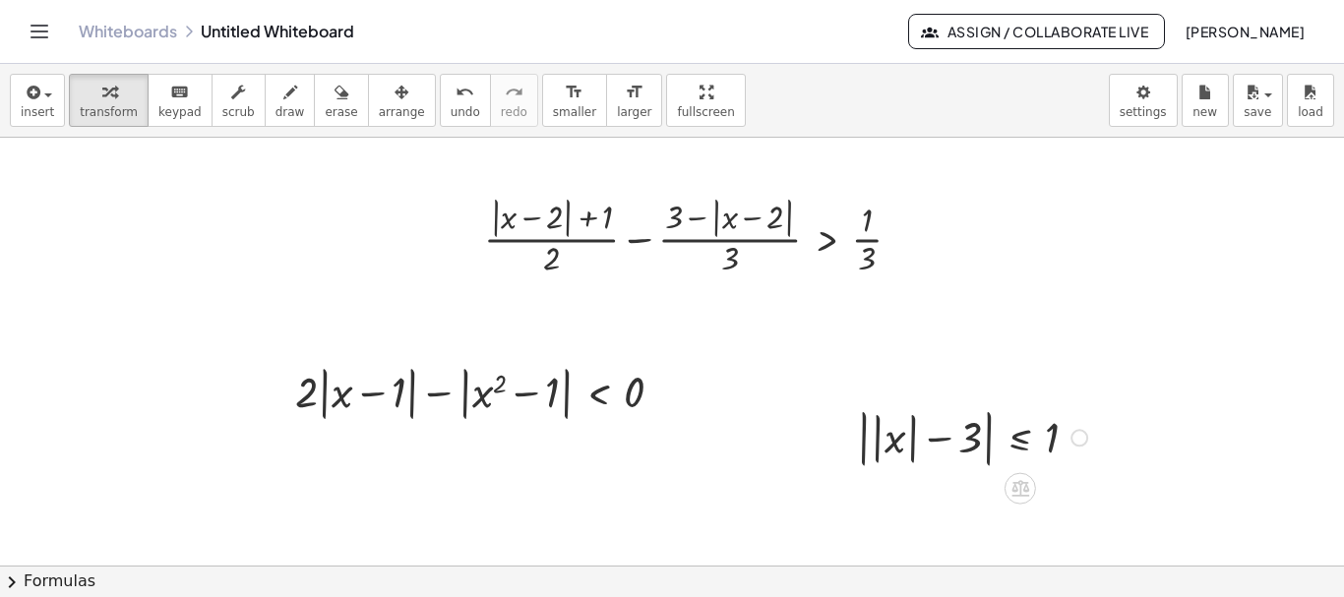
click at [1075, 437] on div at bounding box center [1079, 438] width 18 height 18
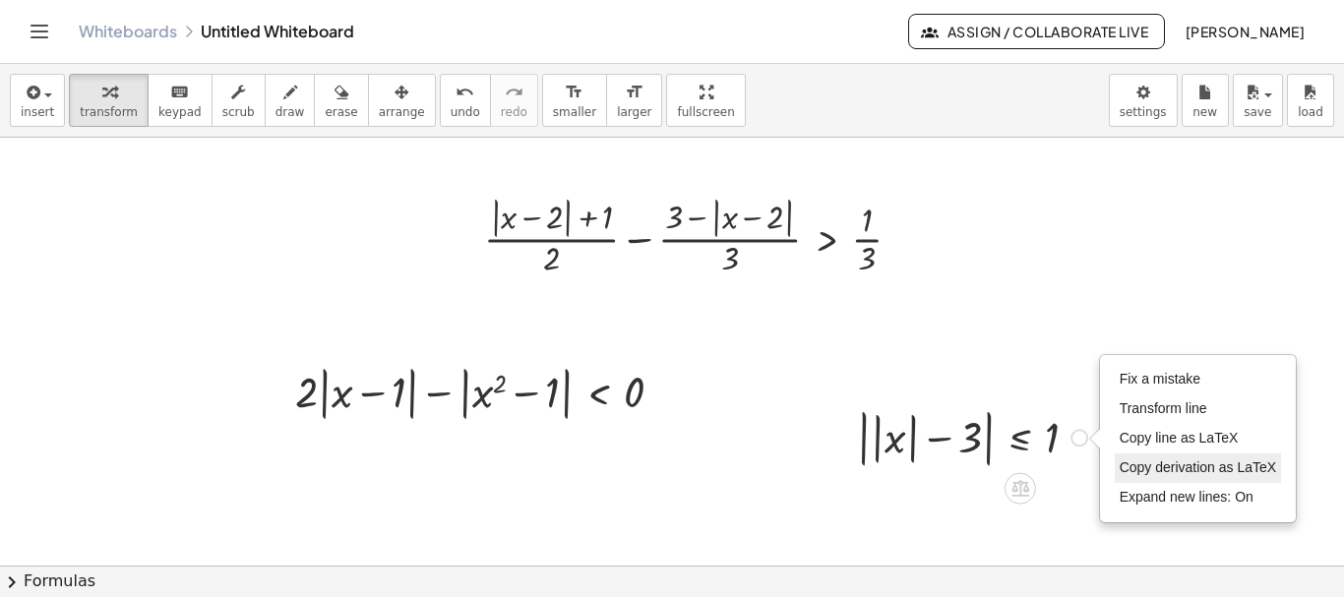
click at [1152, 466] on span "Copy derivation as LaTeX" at bounding box center [1198, 467] width 157 height 16
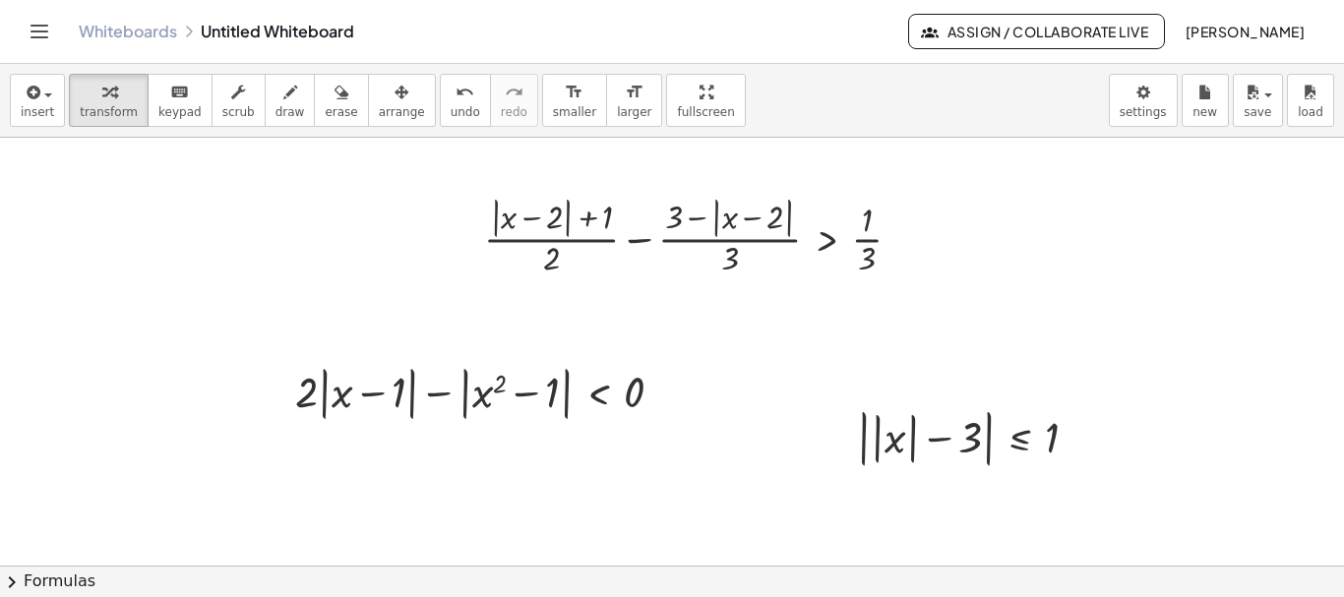
click at [158, 286] on div at bounding box center [672, 467] width 1344 height 856
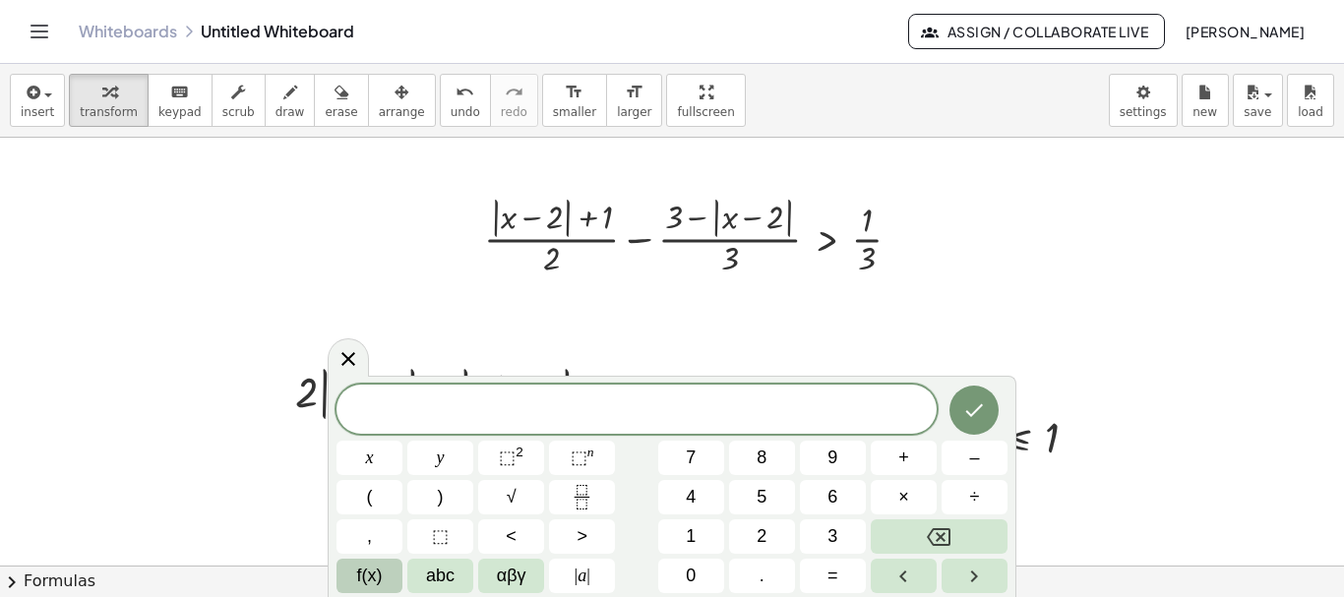
click at [375, 568] on span "f(x)" at bounding box center [370, 576] width 26 height 27
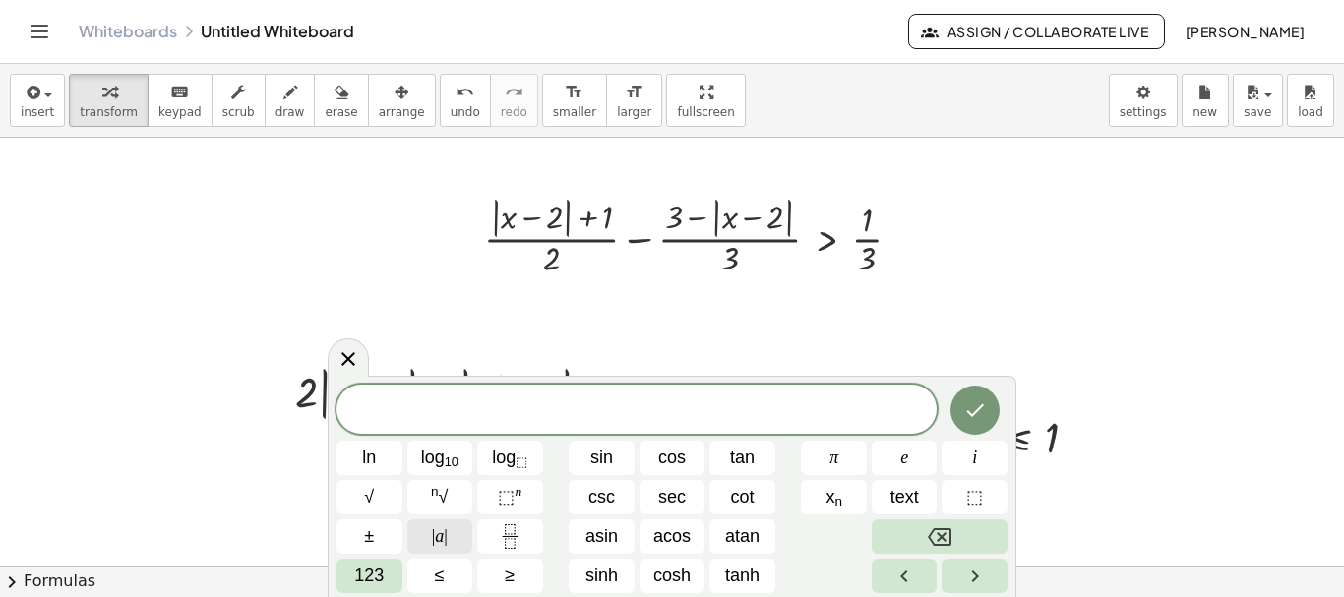
click at [442, 537] on span "| a |" at bounding box center [440, 536] width 16 height 27
click at [378, 572] on span "123" at bounding box center [369, 576] width 30 height 27
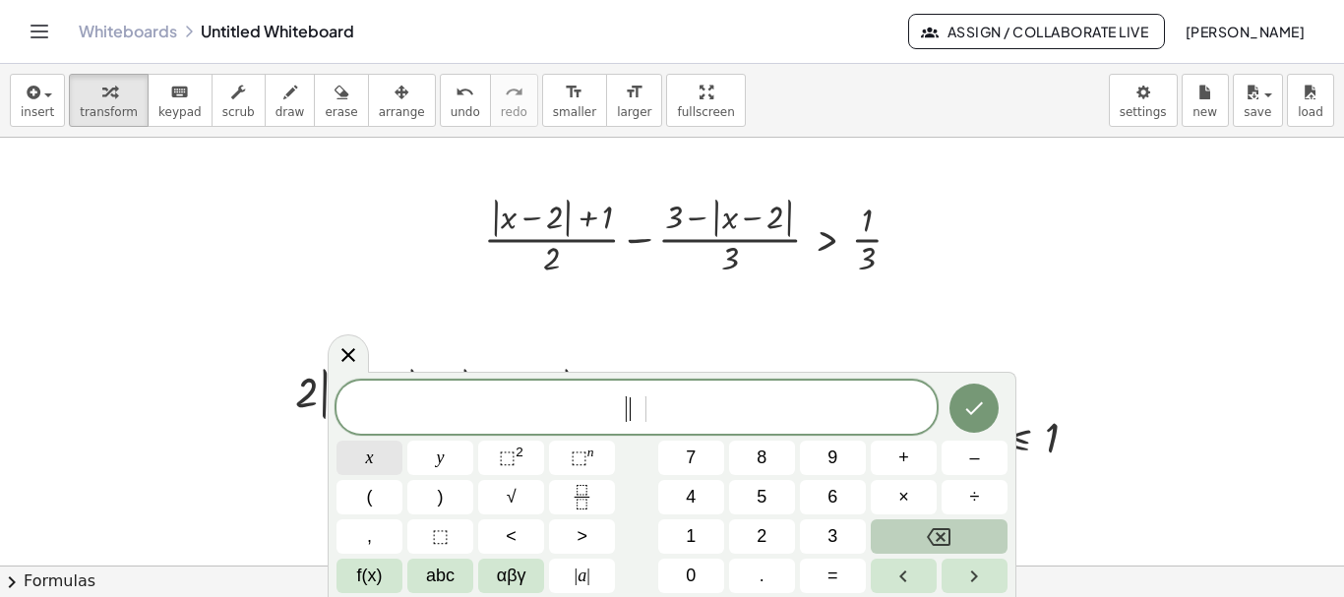
click at [370, 458] on span "x" at bounding box center [370, 458] width 8 height 27
click at [973, 458] on span "–" at bounding box center [974, 458] width 10 height 27
click at [829, 536] on span "3" at bounding box center [832, 536] width 10 height 27
click at [678, 414] on span "| x − 3 ​ |" at bounding box center [636, 409] width 600 height 32
click at [905, 458] on span "+" at bounding box center [903, 458] width 11 height 27
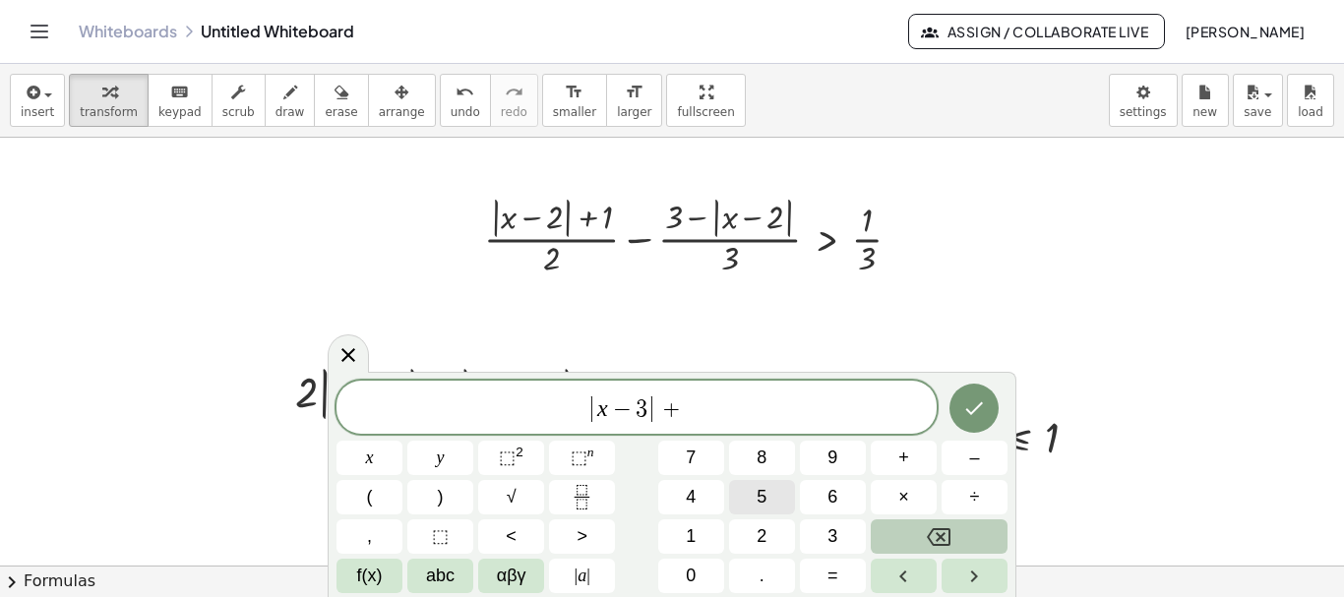
click at [761, 494] on span "5" at bounding box center [762, 497] width 10 height 27
click at [372, 575] on span "f(x)" at bounding box center [370, 576] width 26 height 27
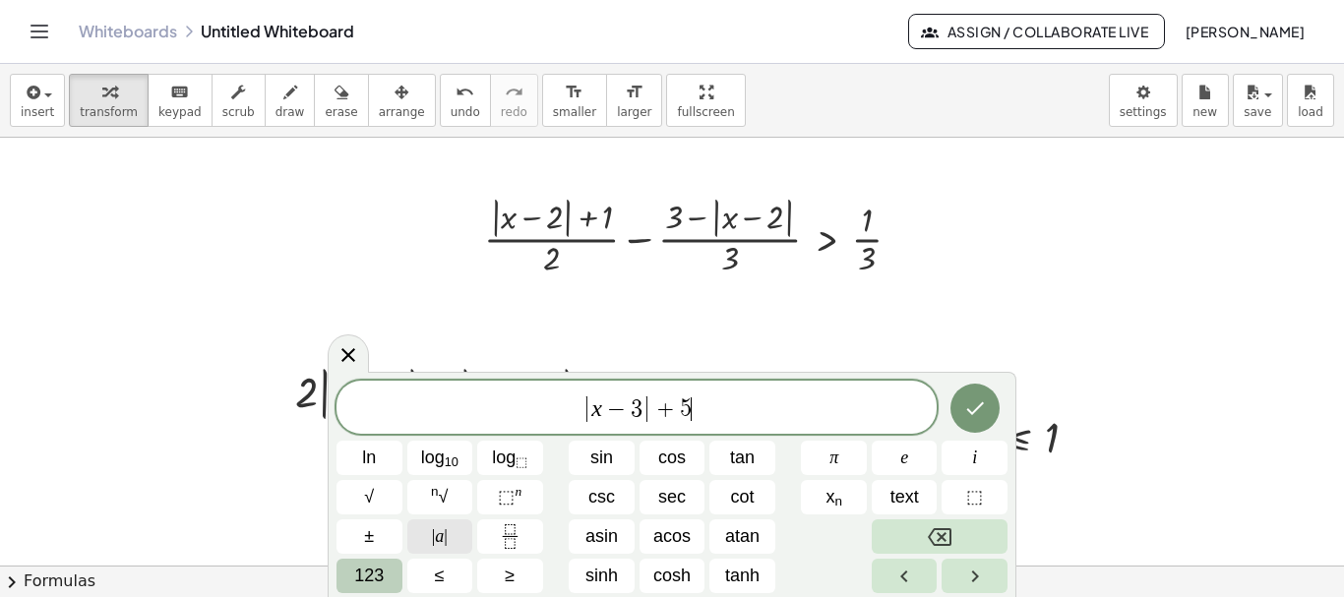
click at [442, 533] on span "| a |" at bounding box center [440, 536] width 16 height 27
click at [374, 580] on span "123" at bounding box center [369, 576] width 30 height 27
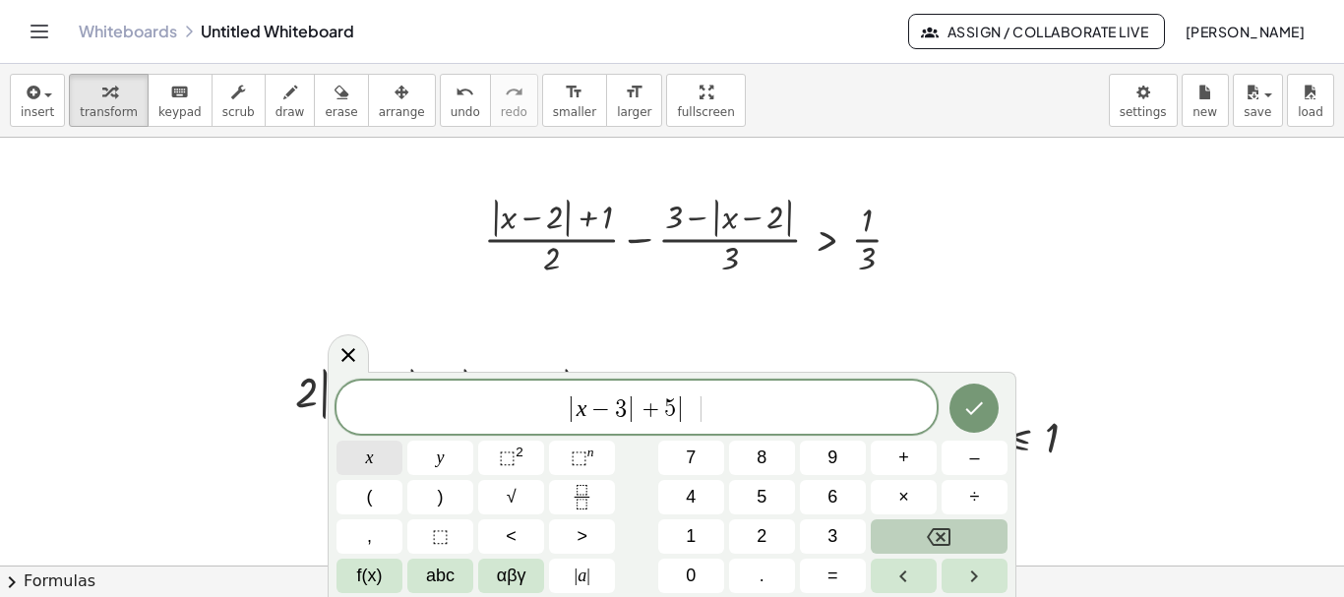
click at [375, 463] on button "x" at bounding box center [369, 458] width 66 height 34
click at [509, 457] on span "⬚" at bounding box center [507, 458] width 17 height 20
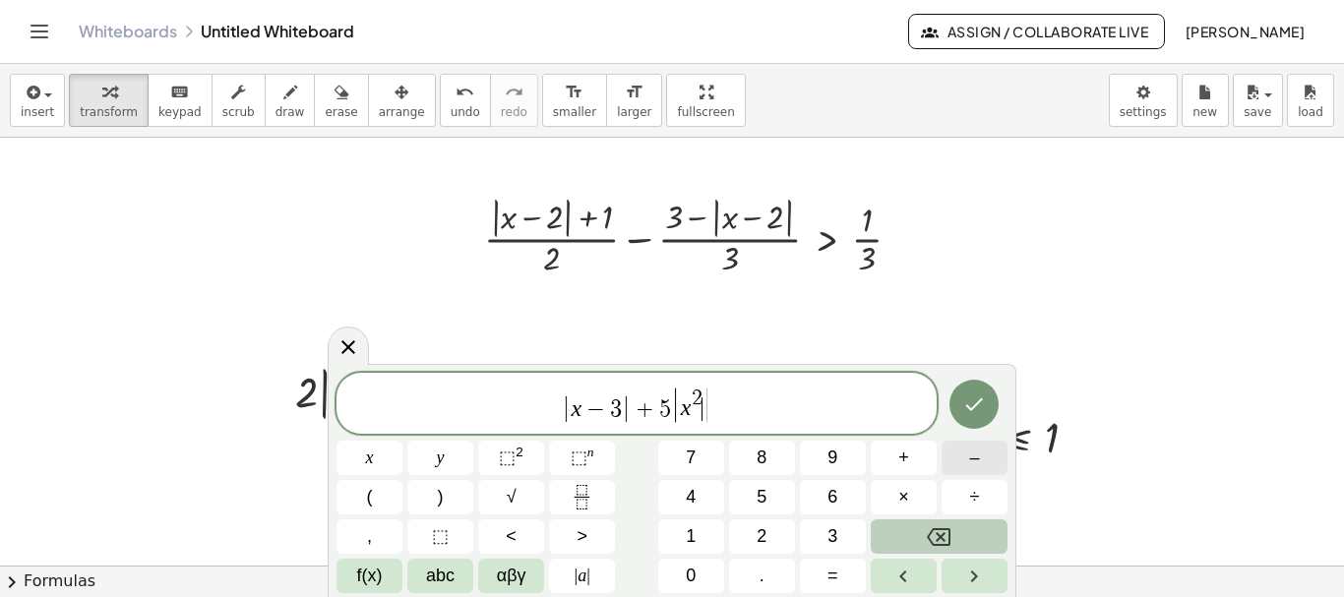
click at [983, 461] on button "–" at bounding box center [975, 458] width 66 height 34
click at [834, 458] on span "9" at bounding box center [832, 458] width 10 height 27
click at [363, 572] on span "f(x)" at bounding box center [370, 576] width 26 height 27
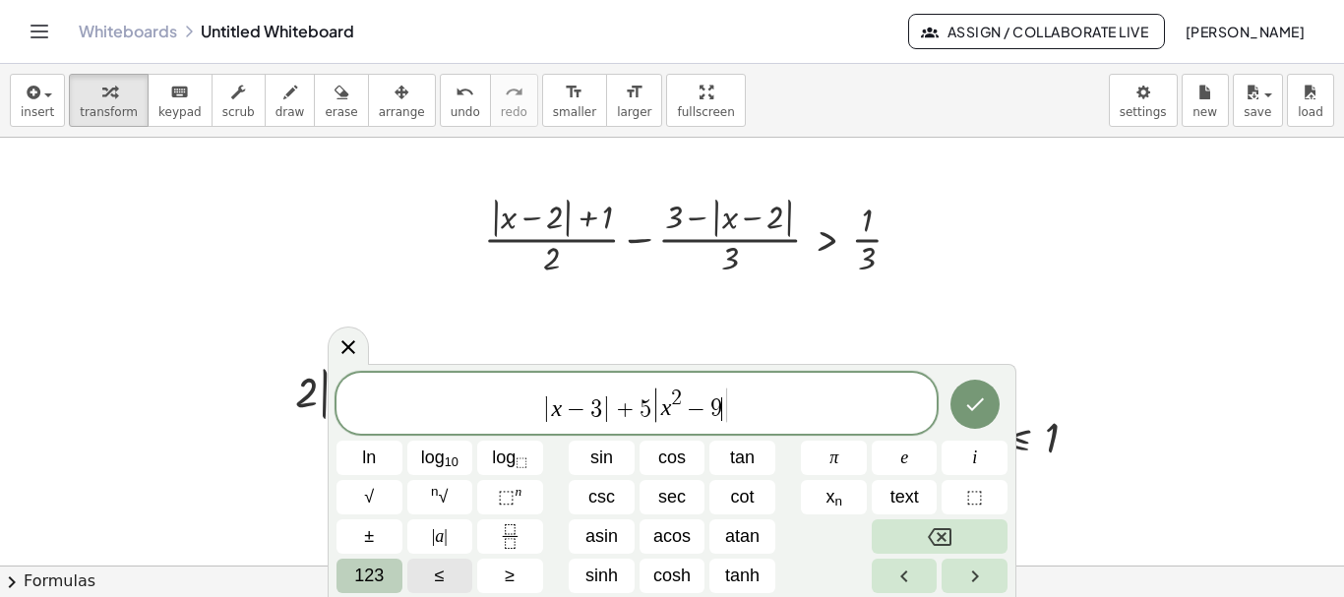
click at [447, 574] on button "≤" at bounding box center [440, 576] width 66 height 34
click at [757, 408] on span "| x − 3 | + 5 | x 2 − 9 ≤ | ​" at bounding box center [636, 405] width 600 height 40
click at [727, 408] on span "≤" at bounding box center [722, 409] width 29 height 24
click at [742, 415] on span "| x − 3 | + 5 | x 2 − 9 | ​" at bounding box center [636, 405] width 600 height 40
click at [456, 575] on button "≤" at bounding box center [440, 576] width 66 height 34
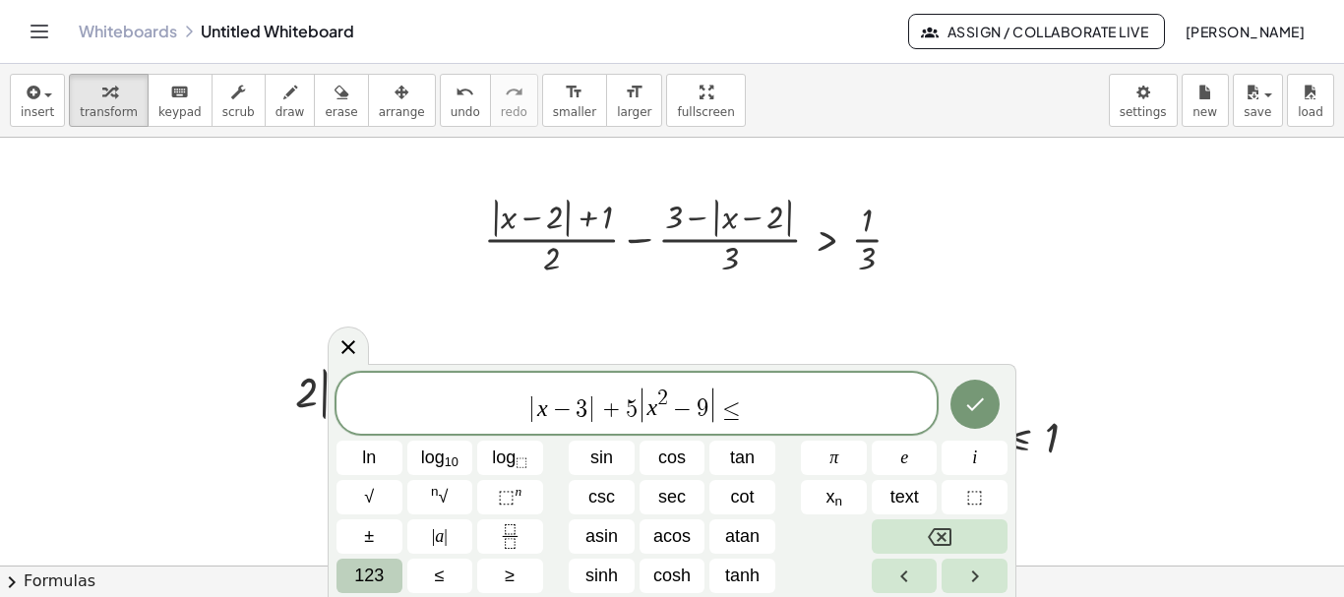
click at [370, 582] on span "123" at bounding box center [369, 576] width 30 height 27
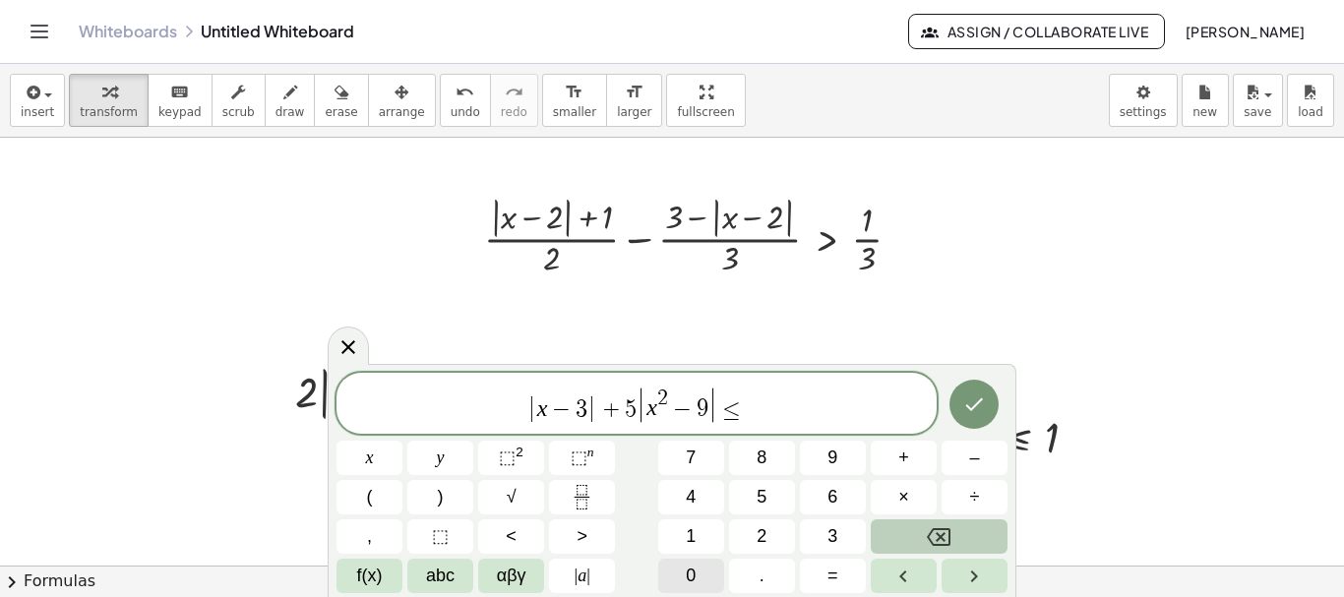
click at [700, 575] on button "0" at bounding box center [691, 576] width 66 height 34
click at [974, 402] on icon "Done" at bounding box center [974, 405] width 24 height 24
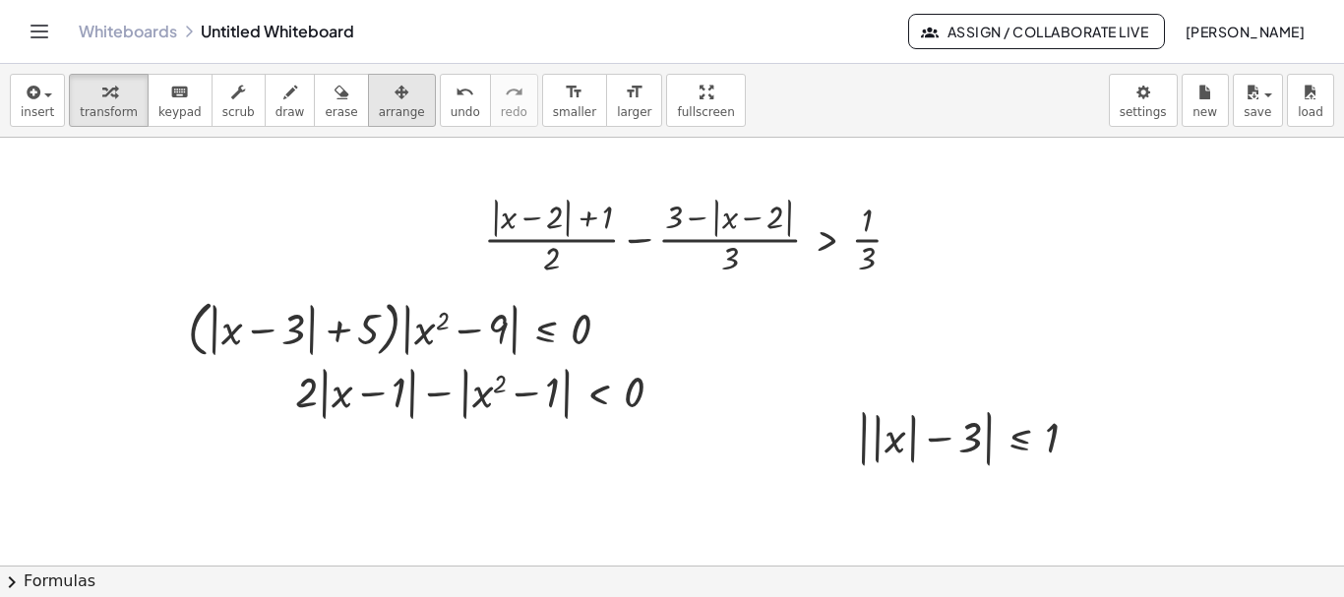
click at [395, 103] on icon "button" at bounding box center [402, 93] width 14 height 24
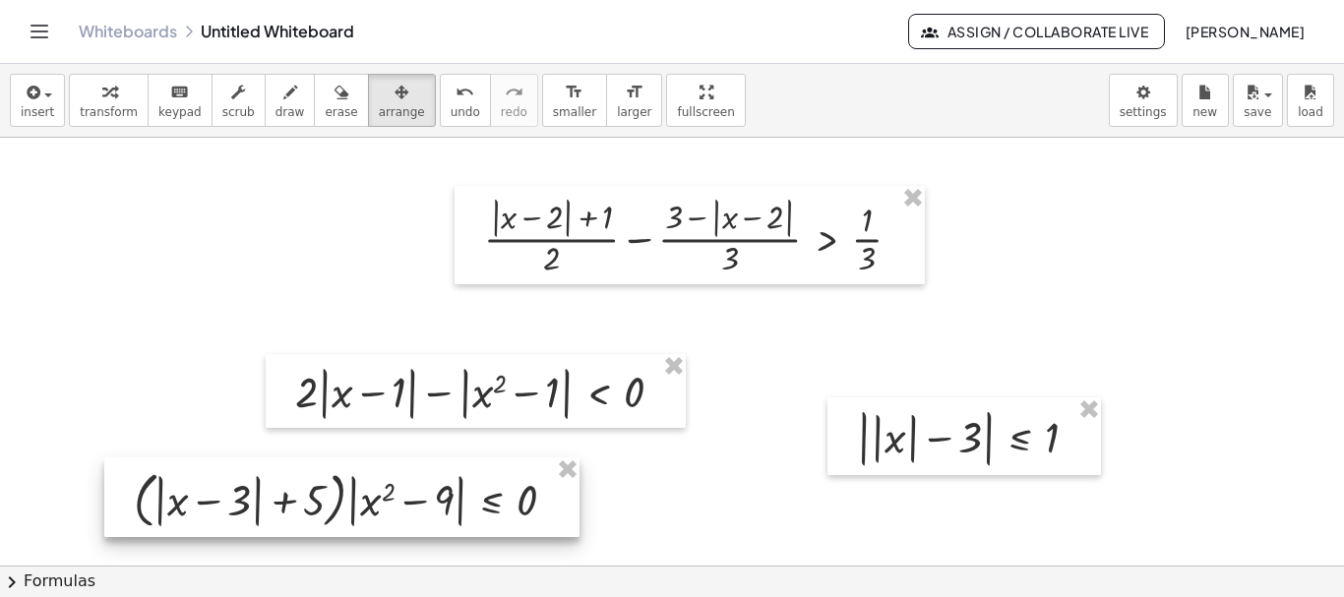
drag, startPoint x: 394, startPoint y: 334, endPoint x: 339, endPoint y: 505, distance: 179.5
click at [339, 505] on div at bounding box center [341, 498] width 475 height 80
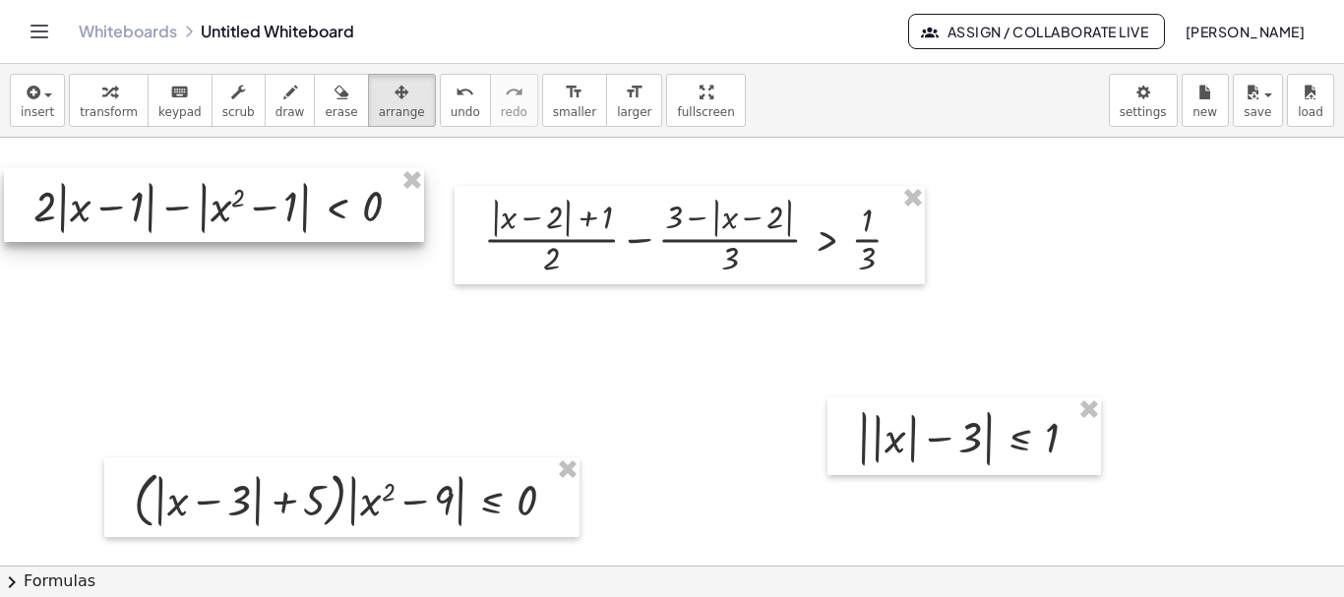
drag, startPoint x: 430, startPoint y: 392, endPoint x: 168, endPoint y: 206, distance: 321.0
click at [168, 206] on div at bounding box center [214, 205] width 420 height 74
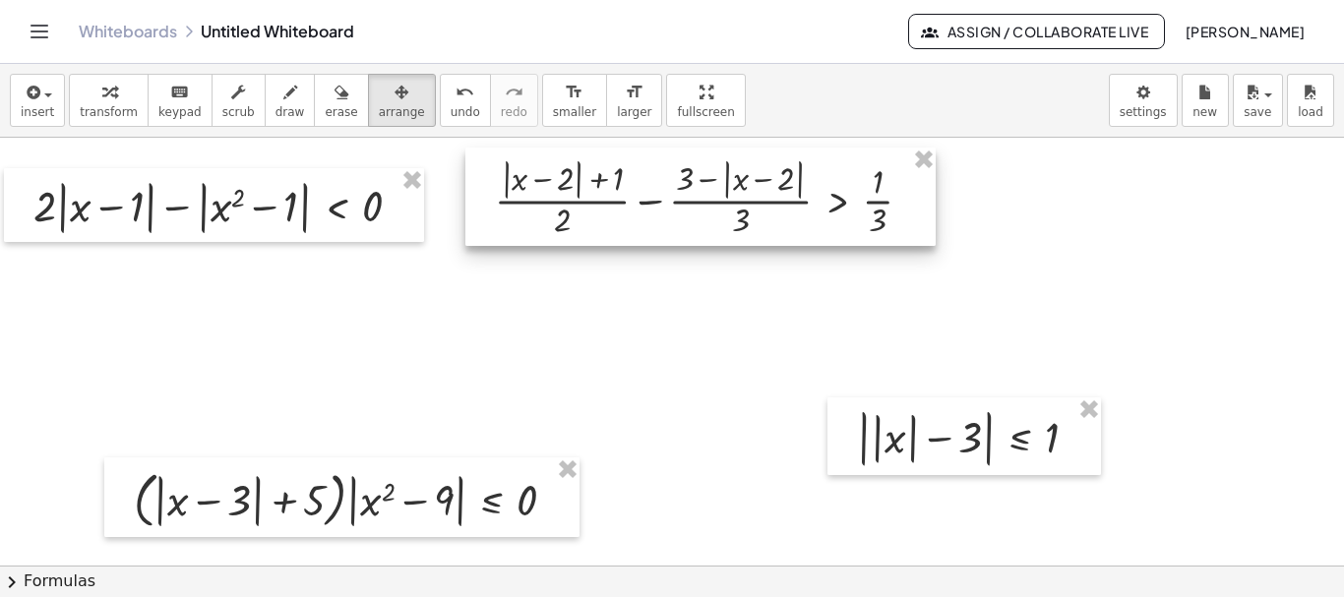
drag, startPoint x: 560, startPoint y: 244, endPoint x: 379, endPoint y: 214, distance: 183.4
click at [570, 206] on div at bounding box center [700, 197] width 470 height 98
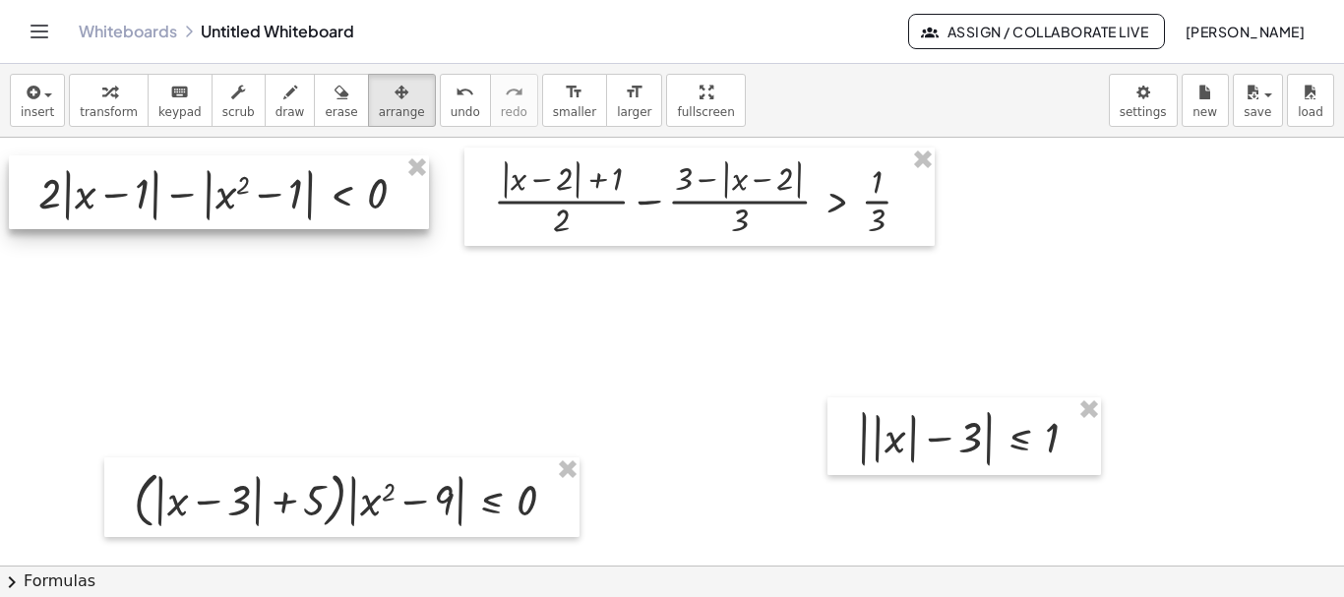
drag, startPoint x: 282, startPoint y: 209, endPoint x: 287, endPoint y: 196, distance: 13.7
click at [287, 196] on div at bounding box center [219, 192] width 420 height 74
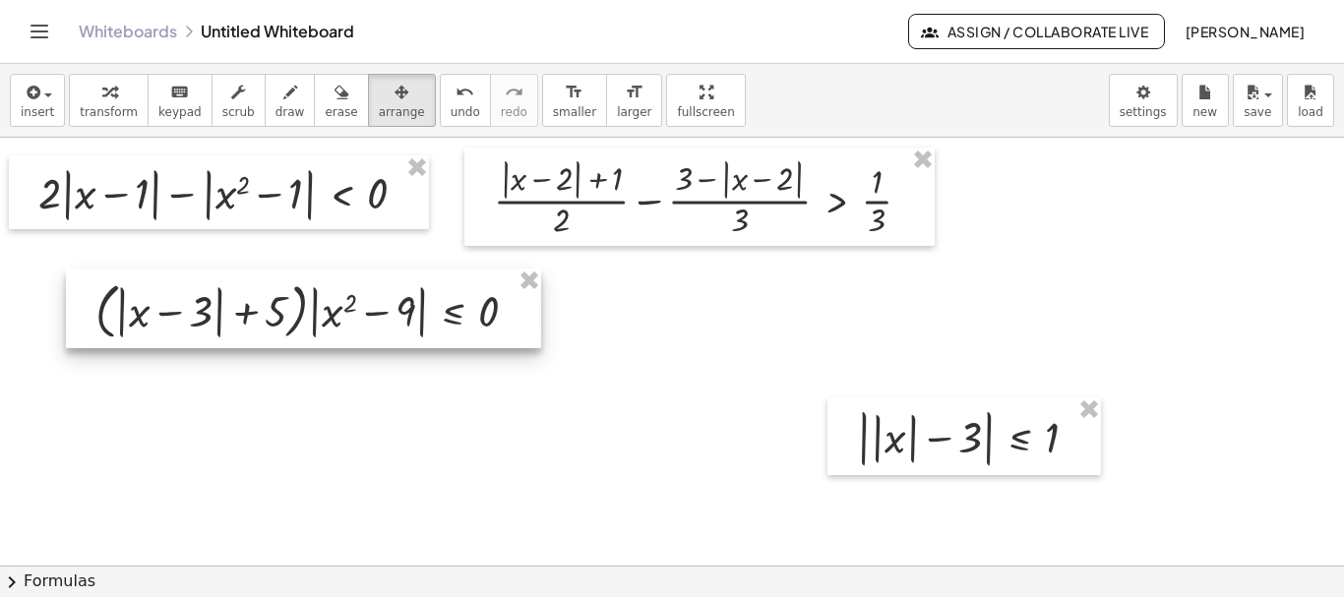
drag, startPoint x: 324, startPoint y: 522, endPoint x: 285, endPoint y: 334, distance: 192.8
click at [285, 334] on div at bounding box center [303, 309] width 475 height 80
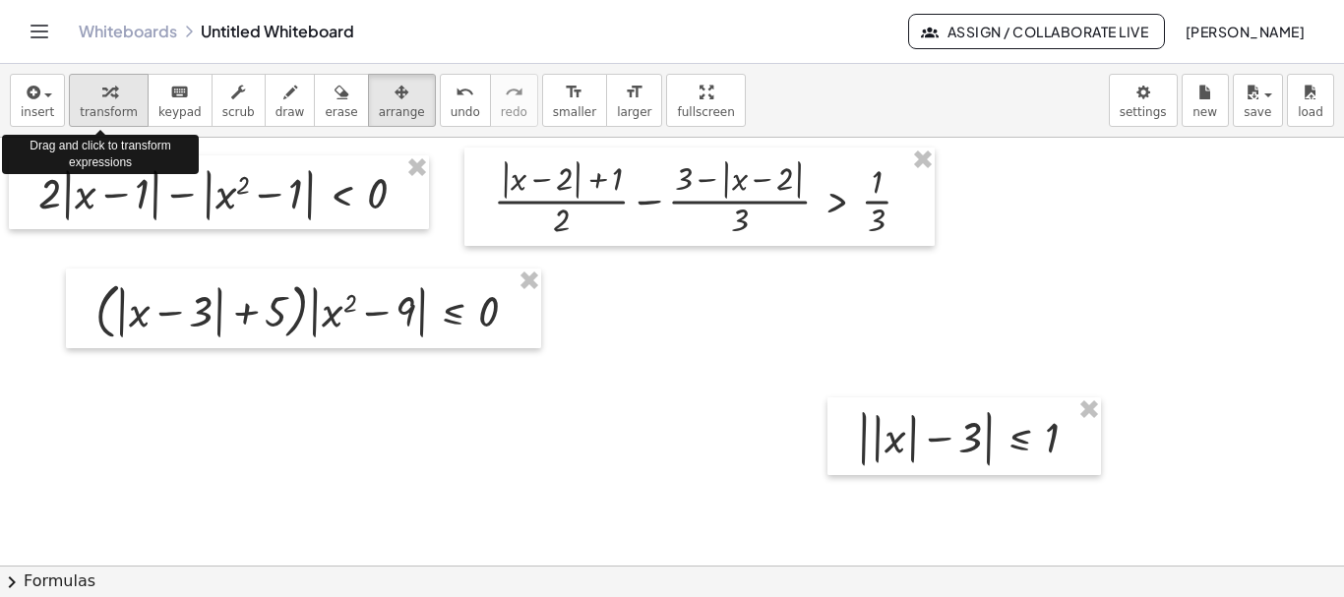
click at [102, 110] on span "transform" at bounding box center [109, 112] width 58 height 14
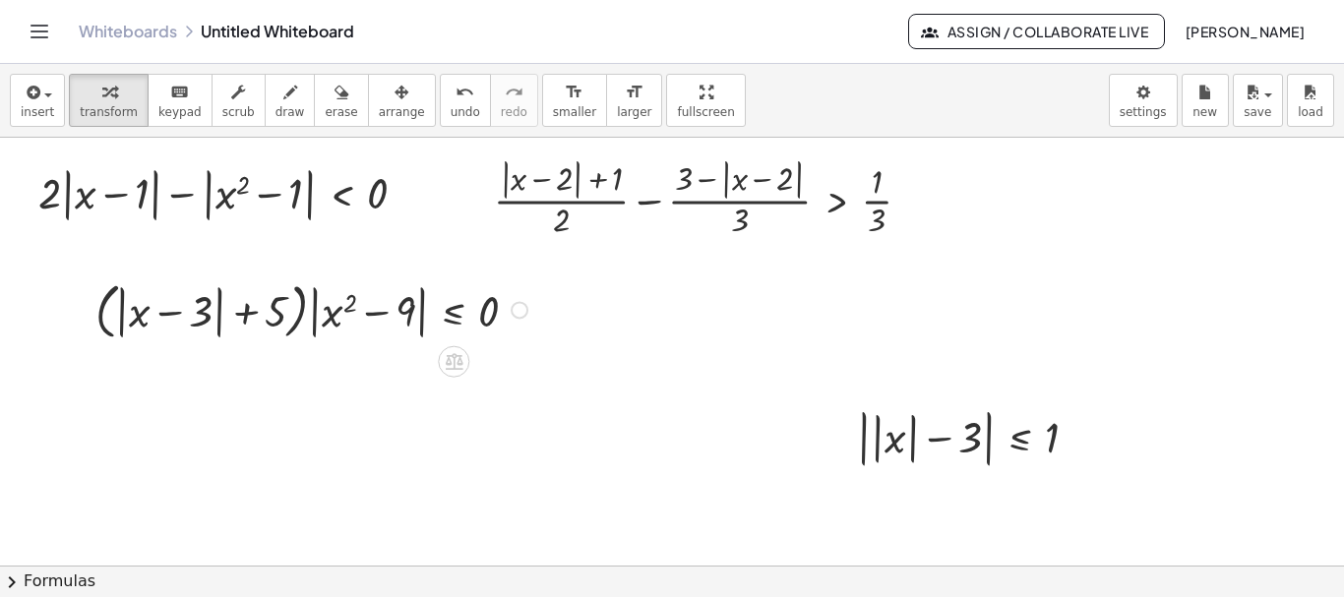
click at [523, 311] on div at bounding box center [520, 310] width 18 height 18
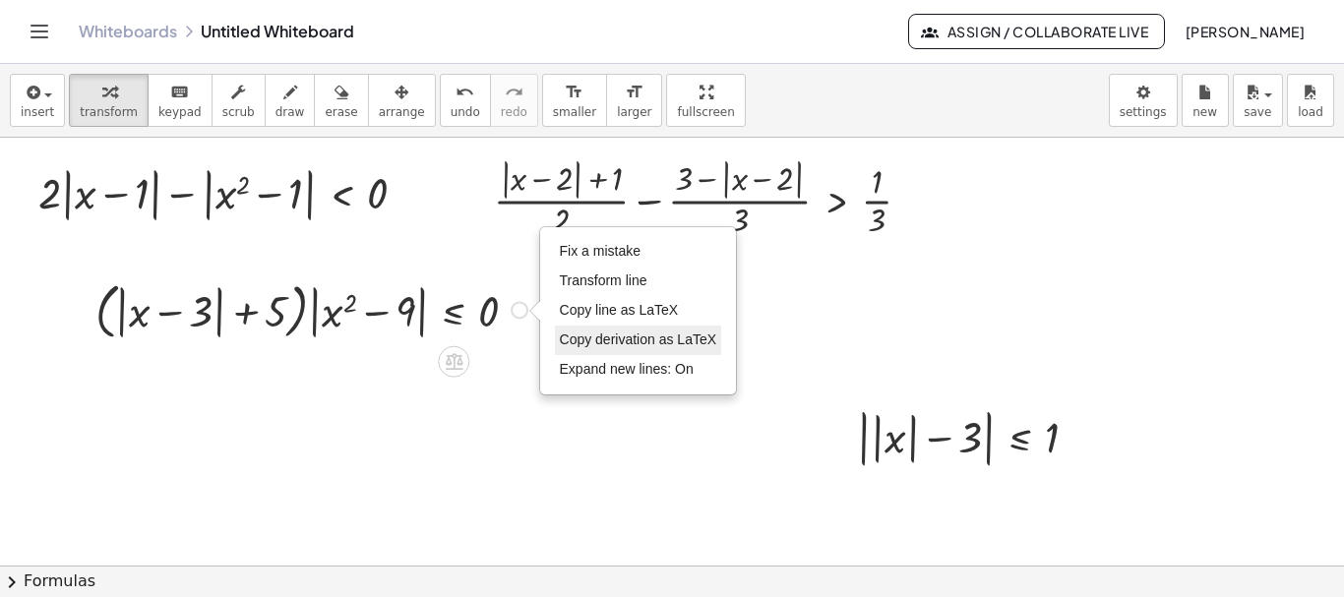
click at [624, 336] on span "Copy derivation as LaTeX" at bounding box center [638, 340] width 157 height 16
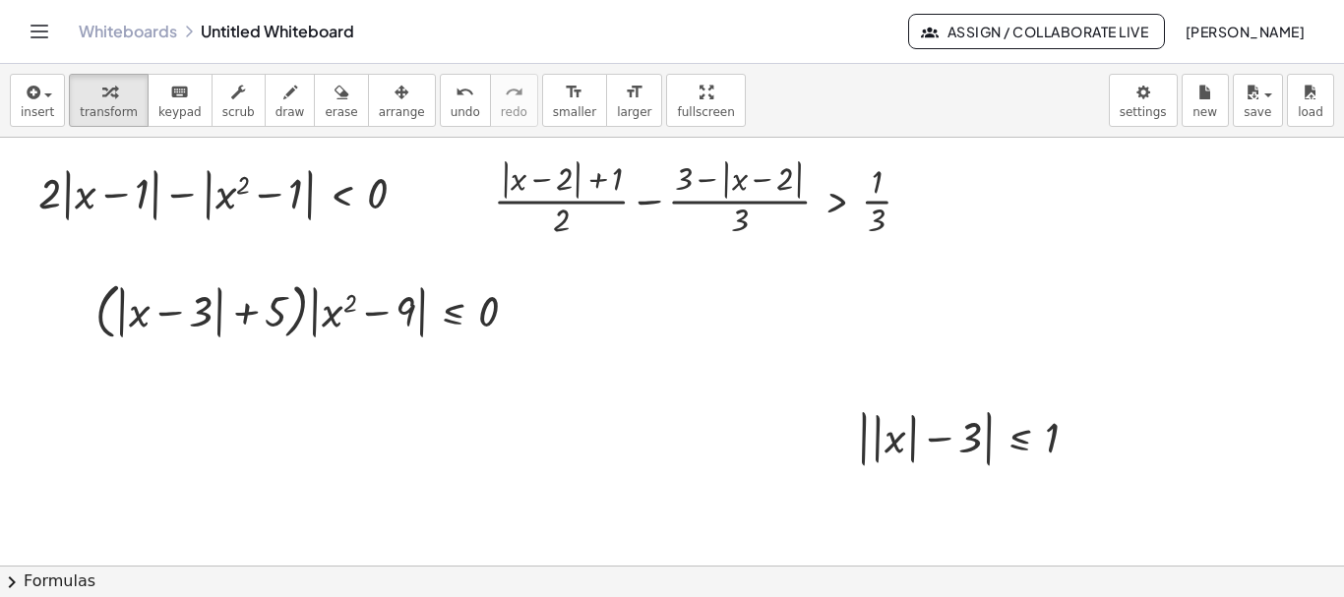
click at [496, 363] on div at bounding box center [672, 467] width 1344 height 856
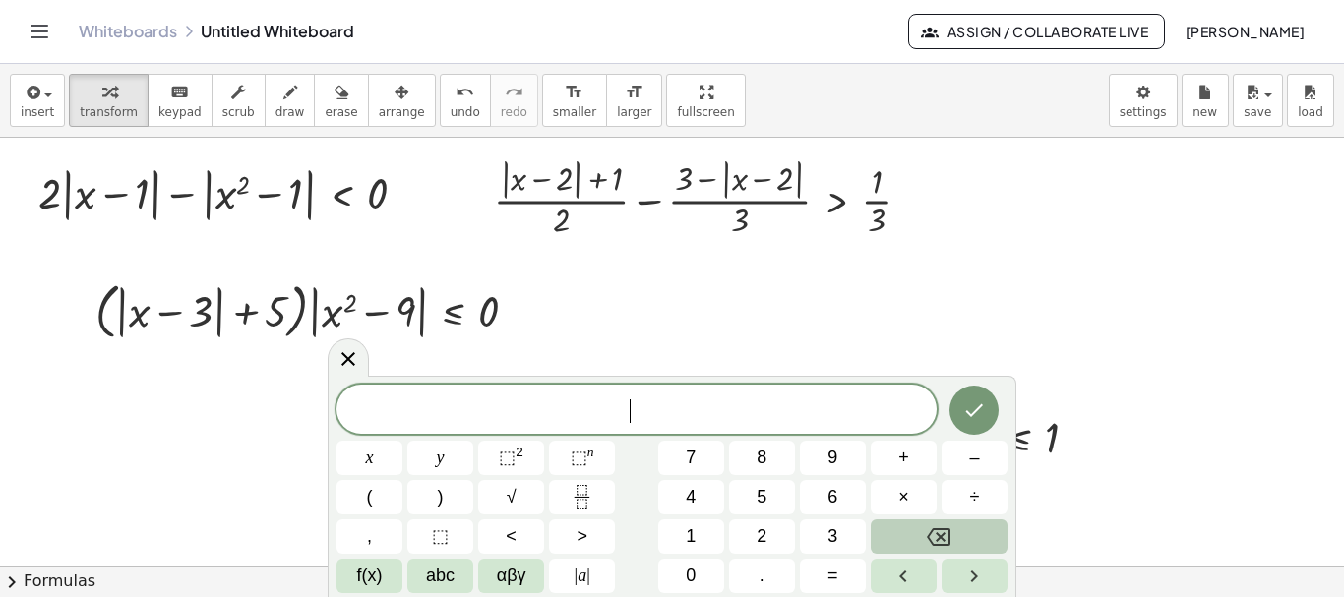
drag, startPoint x: 144, startPoint y: 386, endPoint x: 230, endPoint y: 379, distance: 86.9
click at [144, 387] on div at bounding box center [672, 467] width 1344 height 856
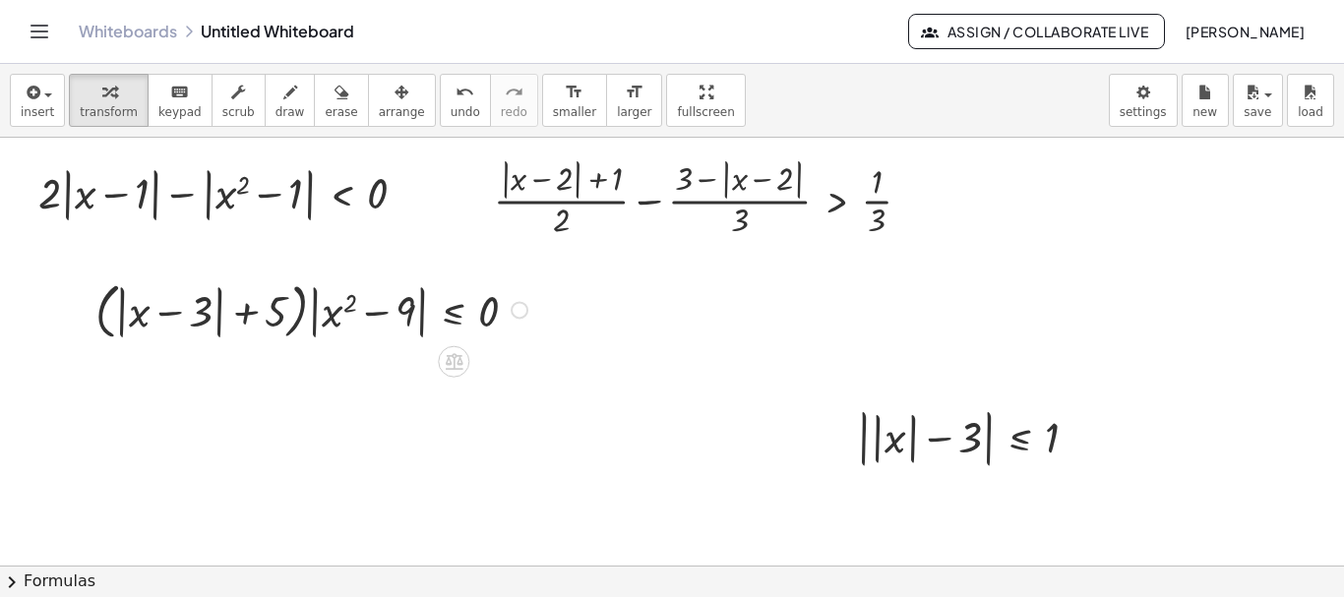
click at [524, 311] on div "Copied done" at bounding box center [520, 310] width 18 height 18
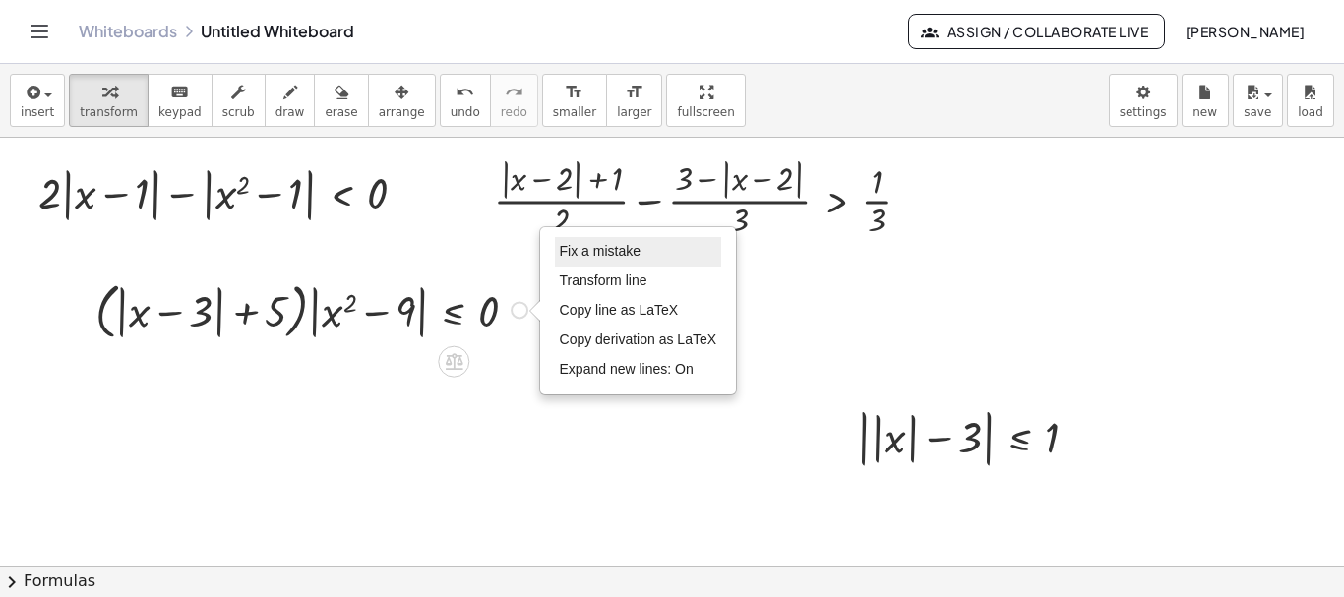
click at [621, 254] on span "Fix a mistake" at bounding box center [600, 251] width 81 height 16
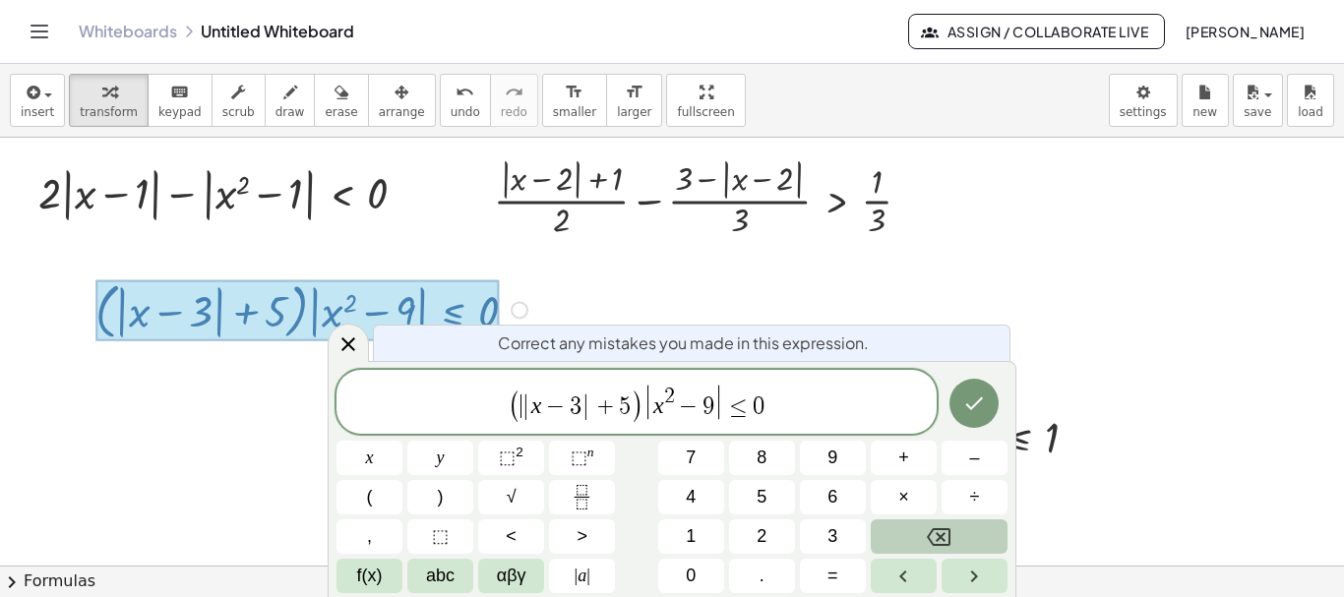
click at [518, 403] on span "(" at bounding box center [515, 407] width 13 height 34
click at [797, 400] on span "​ | x − 3 | + 5 | x 2 − 9 | ≤ 0" at bounding box center [636, 405] width 600 height 40
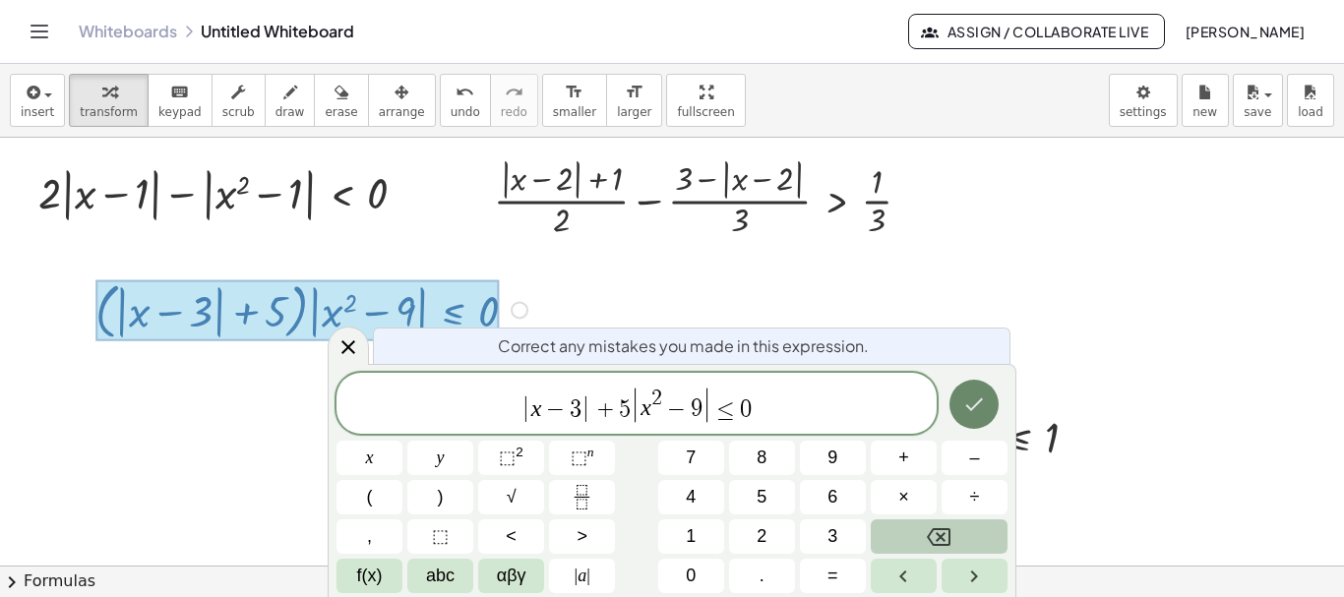
click at [978, 397] on icon "Done" at bounding box center [974, 405] width 24 height 24
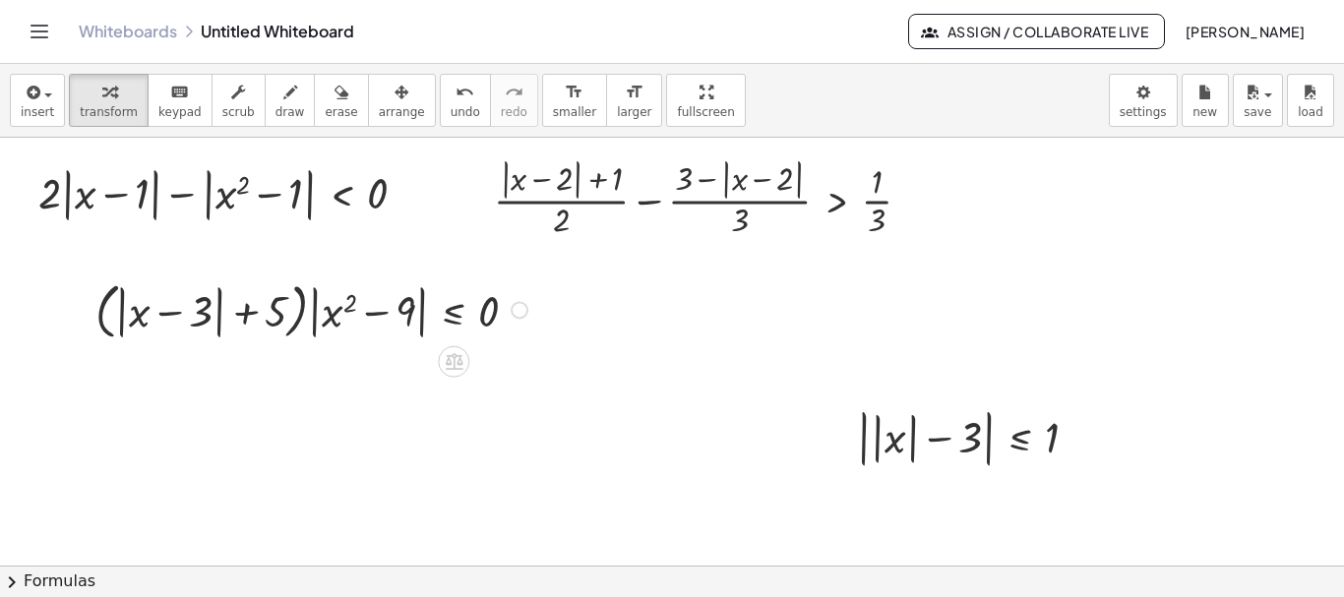
click at [519, 311] on div "Fix a mistake Transform line Copy line as LaTeX Copy derivation as LaTeX Expand…" at bounding box center [520, 310] width 18 height 18
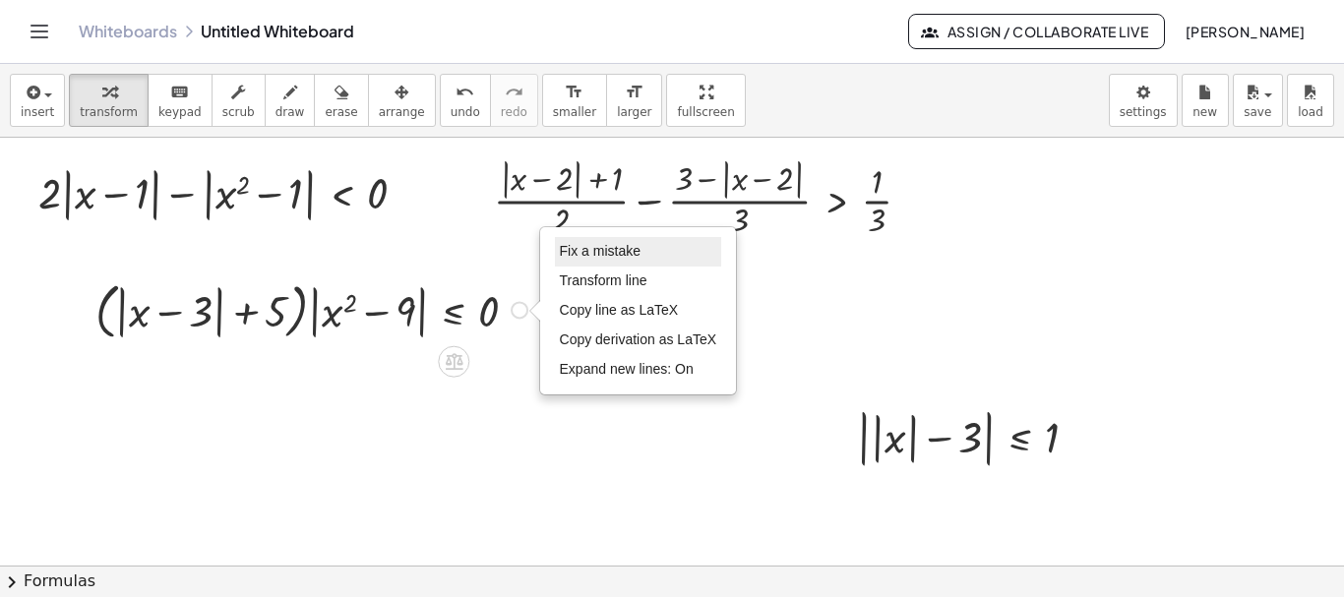
click at [617, 248] on span "Fix a mistake" at bounding box center [600, 251] width 81 height 16
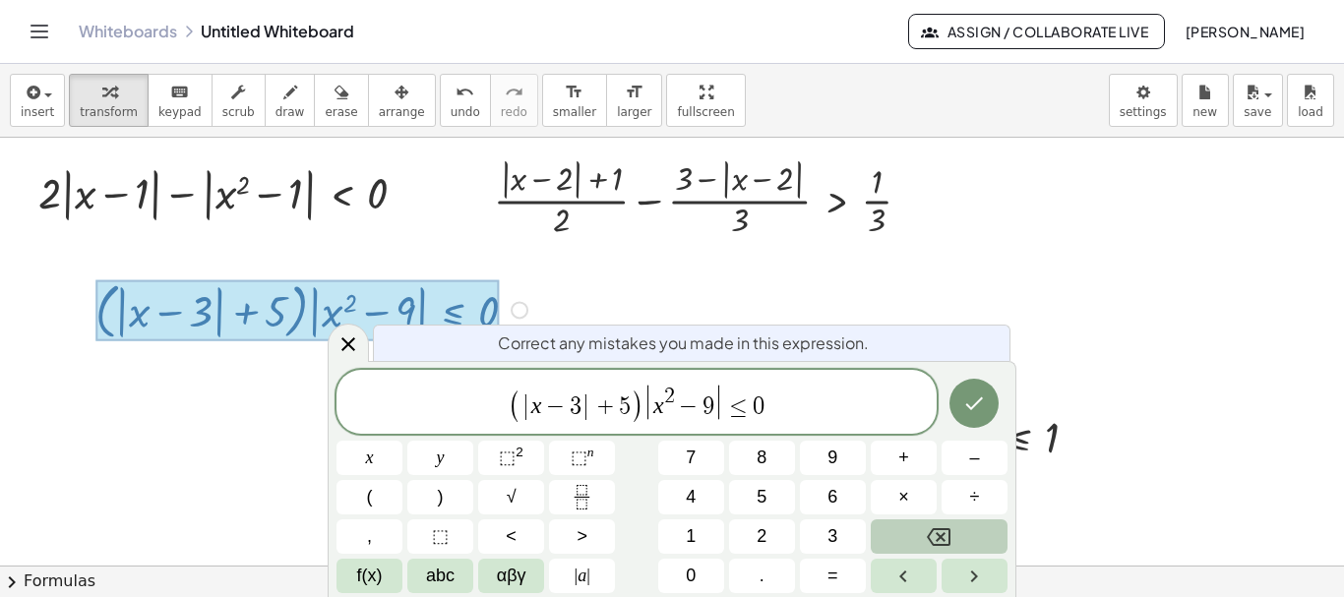
click at [639, 410] on span ")" at bounding box center [637, 407] width 13 height 34
click at [518, 408] on span "(" at bounding box center [516, 402] width 14 height 43
click at [982, 399] on icon "Done" at bounding box center [975, 403] width 18 height 13
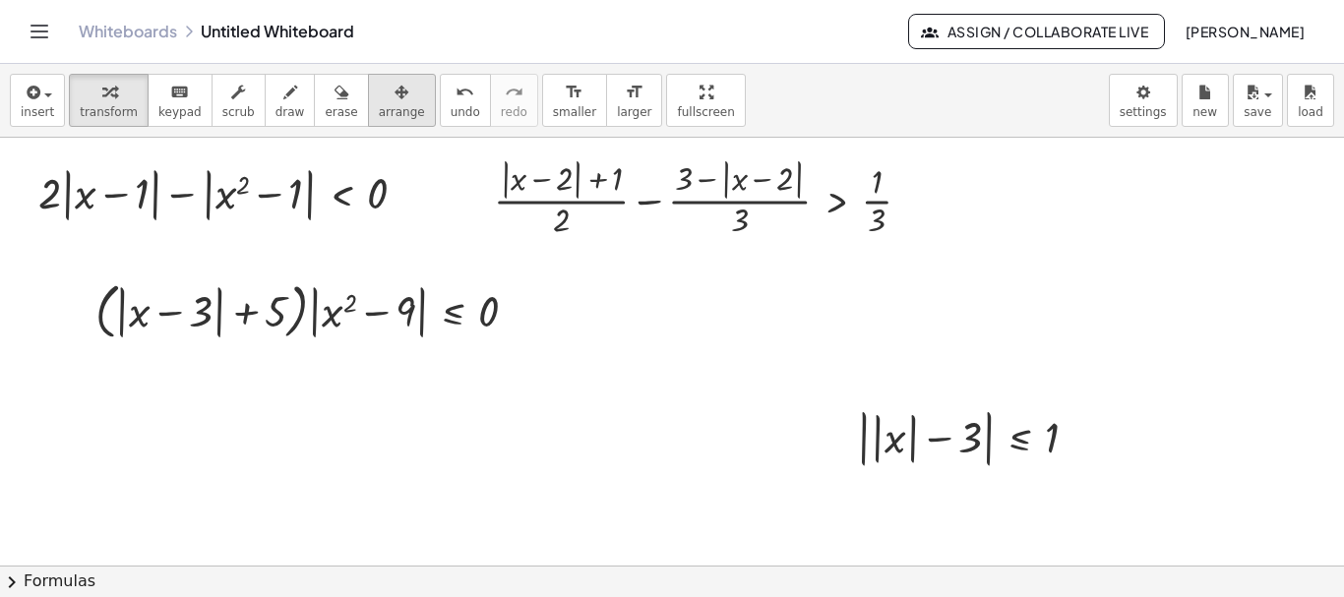
click at [379, 115] on span "arrange" at bounding box center [402, 112] width 46 height 14
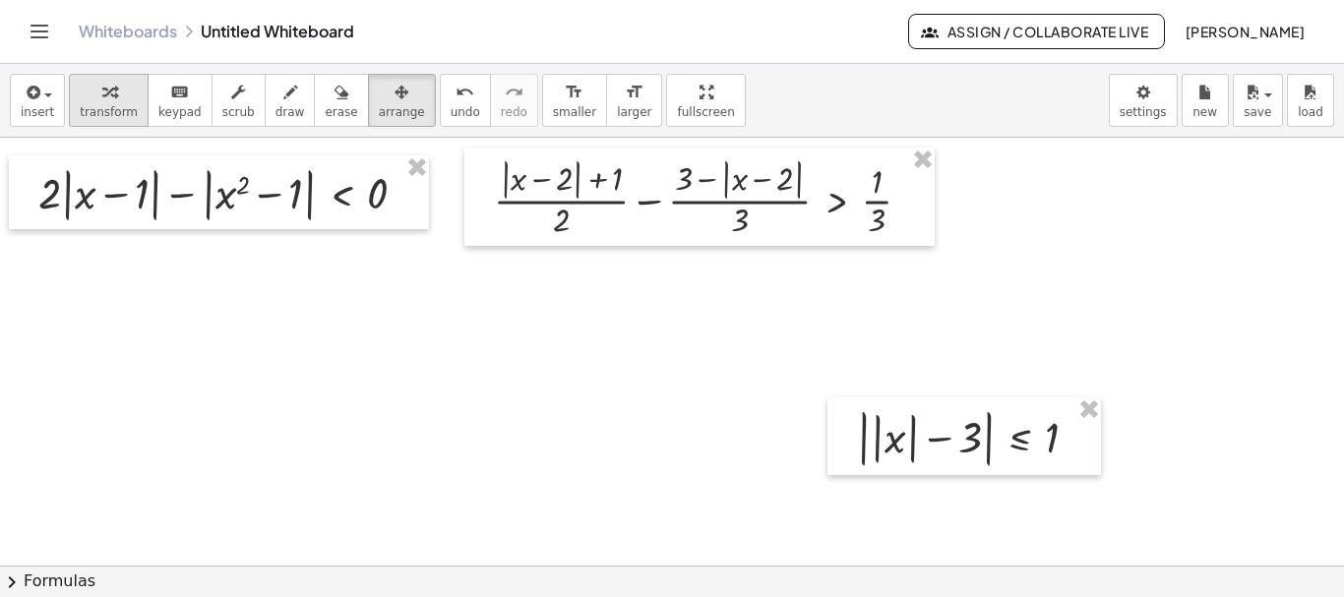
click at [89, 97] on div "button" at bounding box center [109, 92] width 58 height 24
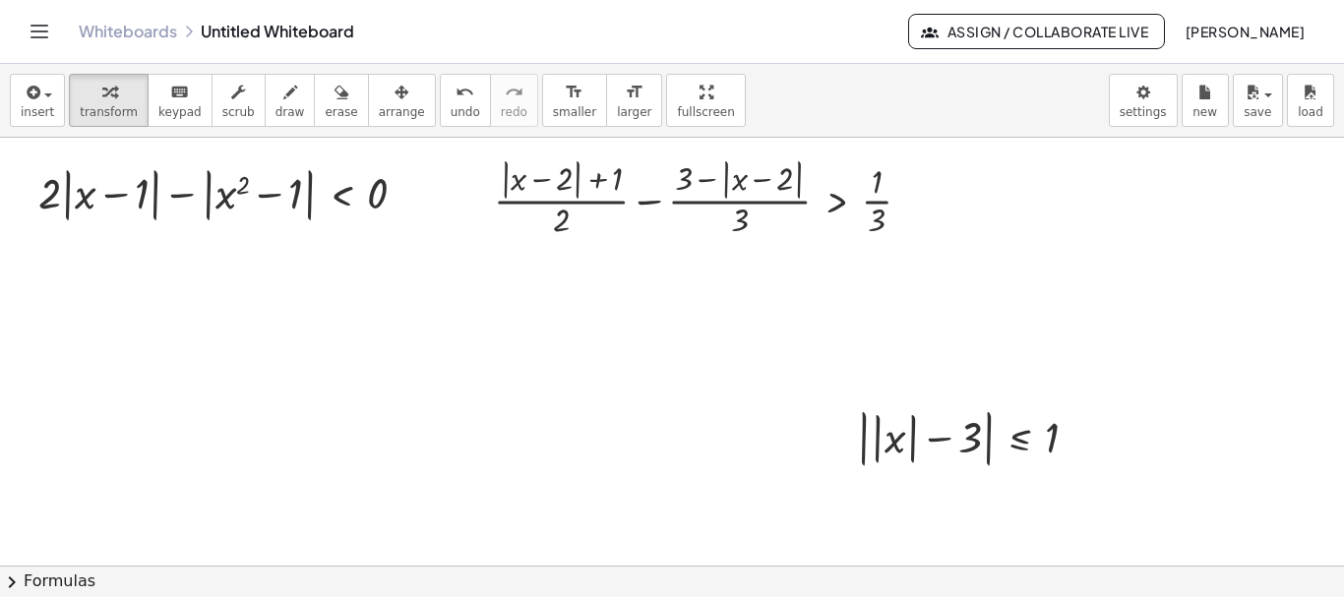
click at [374, 348] on div at bounding box center [672, 467] width 1344 height 856
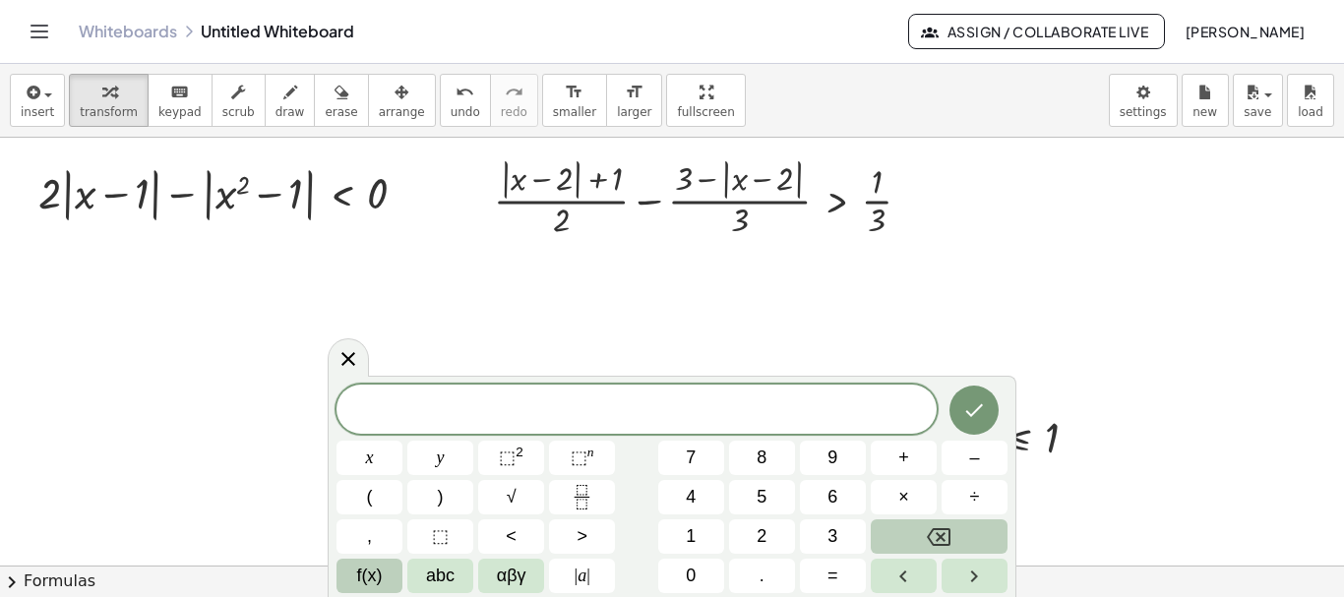
click at [382, 576] on span "f(x)" at bounding box center [370, 576] width 26 height 27
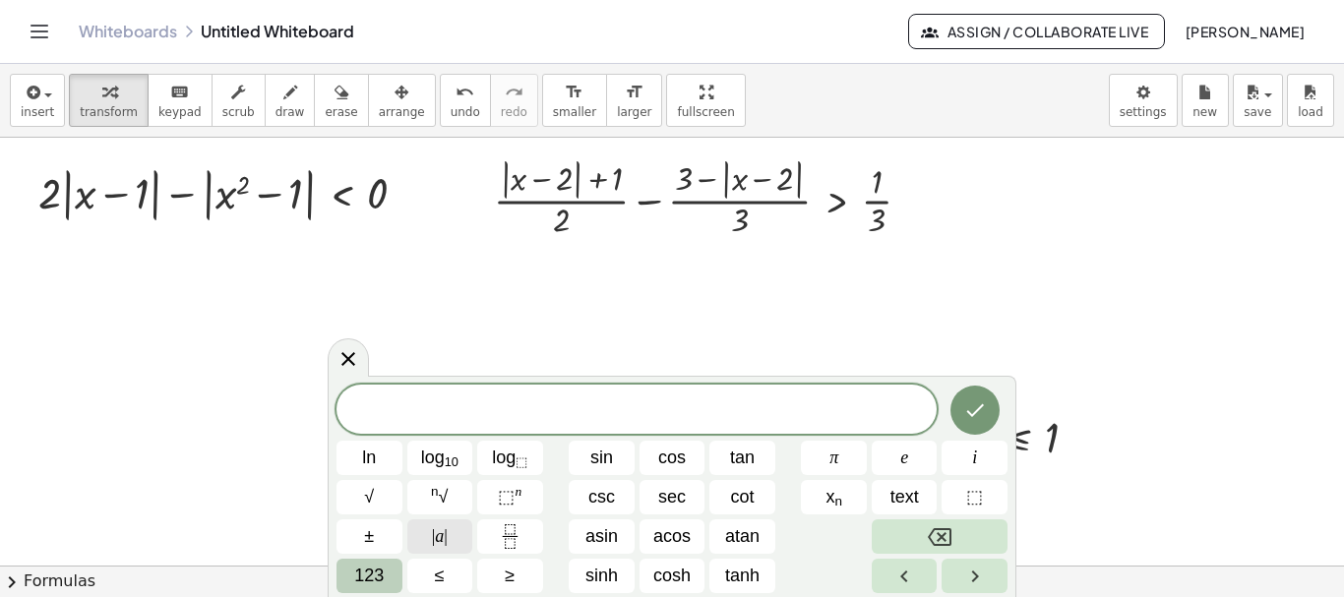
click at [447, 534] on span "|" at bounding box center [446, 536] width 4 height 20
click at [373, 562] on button "123" at bounding box center [369, 576] width 66 height 34
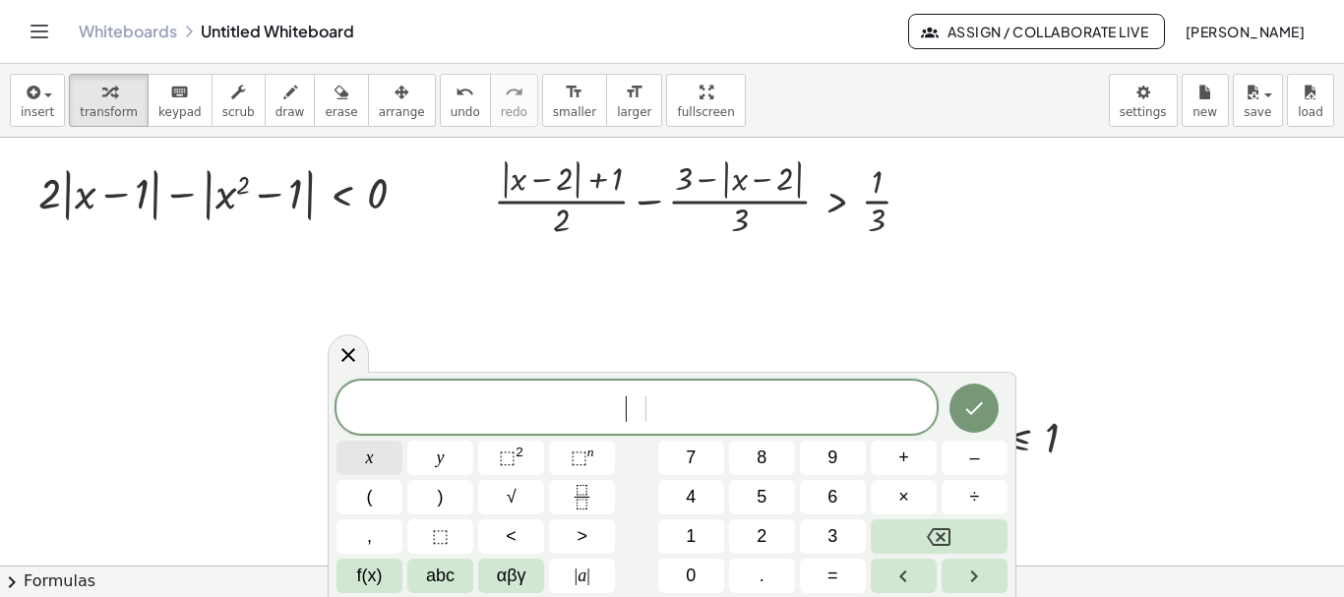
click at [367, 459] on span "x" at bounding box center [370, 458] width 8 height 27
click at [973, 462] on span "–" at bounding box center [974, 458] width 10 height 27
click at [834, 532] on span "3" at bounding box center [832, 536] width 10 height 27
click at [681, 408] on span "| x − 3 ​ |" at bounding box center [636, 409] width 600 height 32
click at [968, 460] on button "–" at bounding box center [975, 458] width 66 height 34
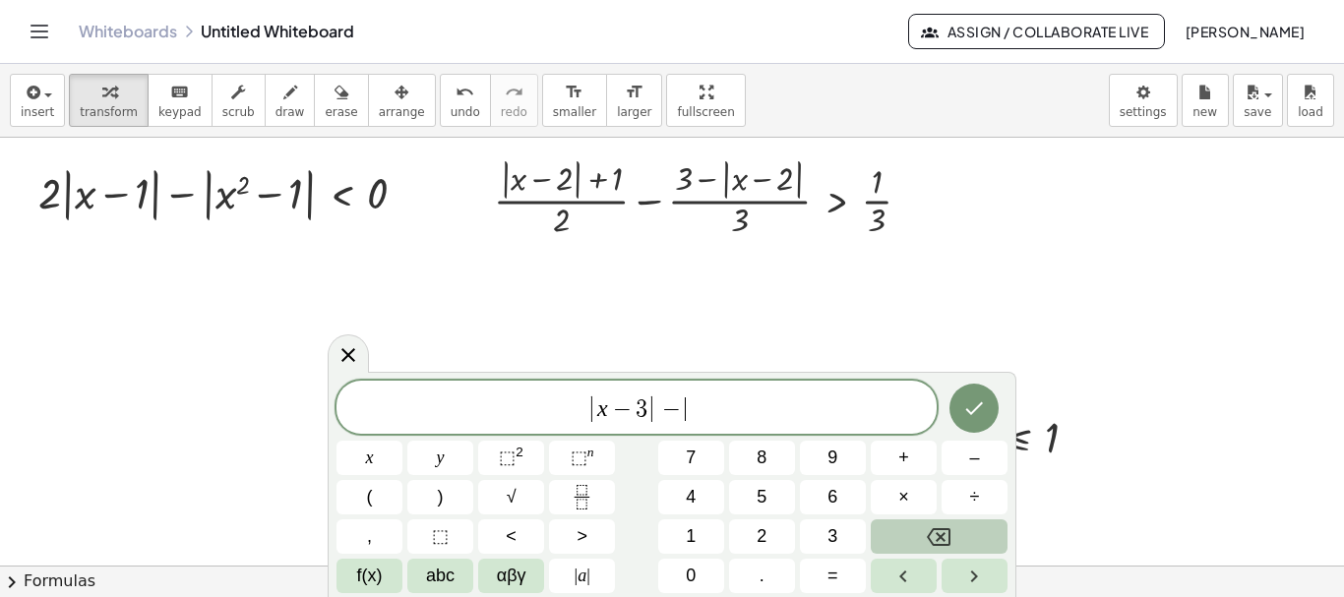
click at [942, 529] on icon "Backspace" at bounding box center [939, 537] width 24 height 18
click at [904, 462] on span "+" at bounding box center [903, 458] width 11 height 27
click at [763, 495] on span "5" at bounding box center [762, 497] width 10 height 27
click at [363, 574] on span "f(x)" at bounding box center [370, 576] width 26 height 27
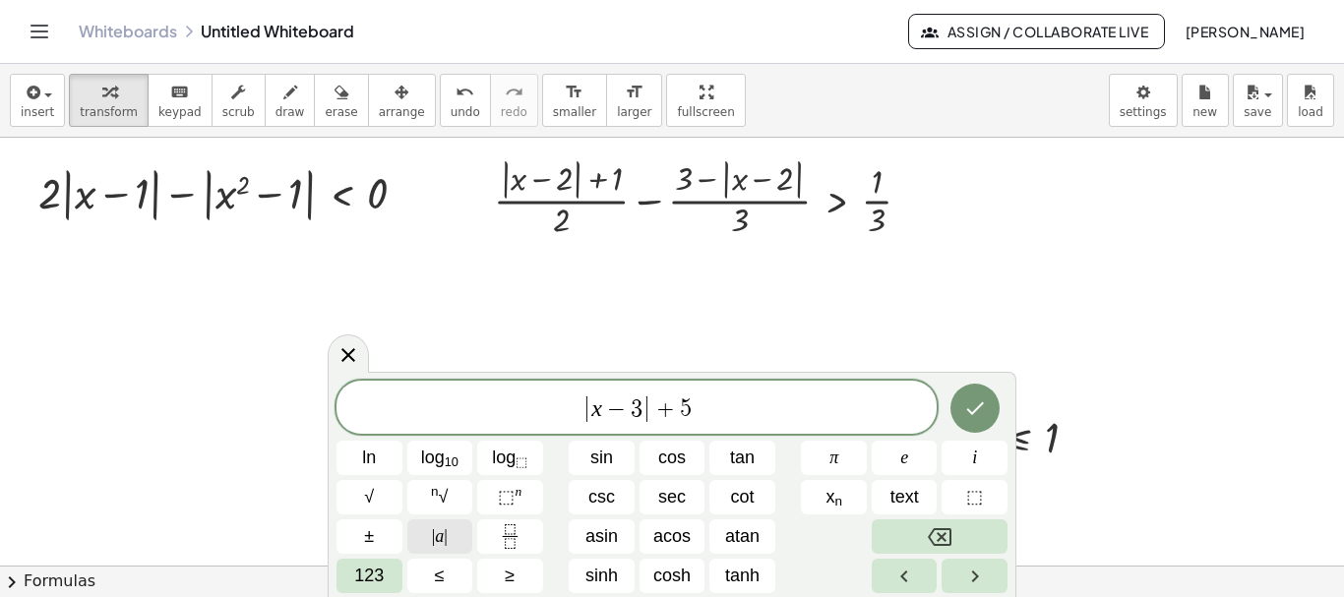
click at [445, 531] on span "|" at bounding box center [446, 536] width 4 height 20
click at [373, 563] on span "123" at bounding box center [369, 576] width 30 height 27
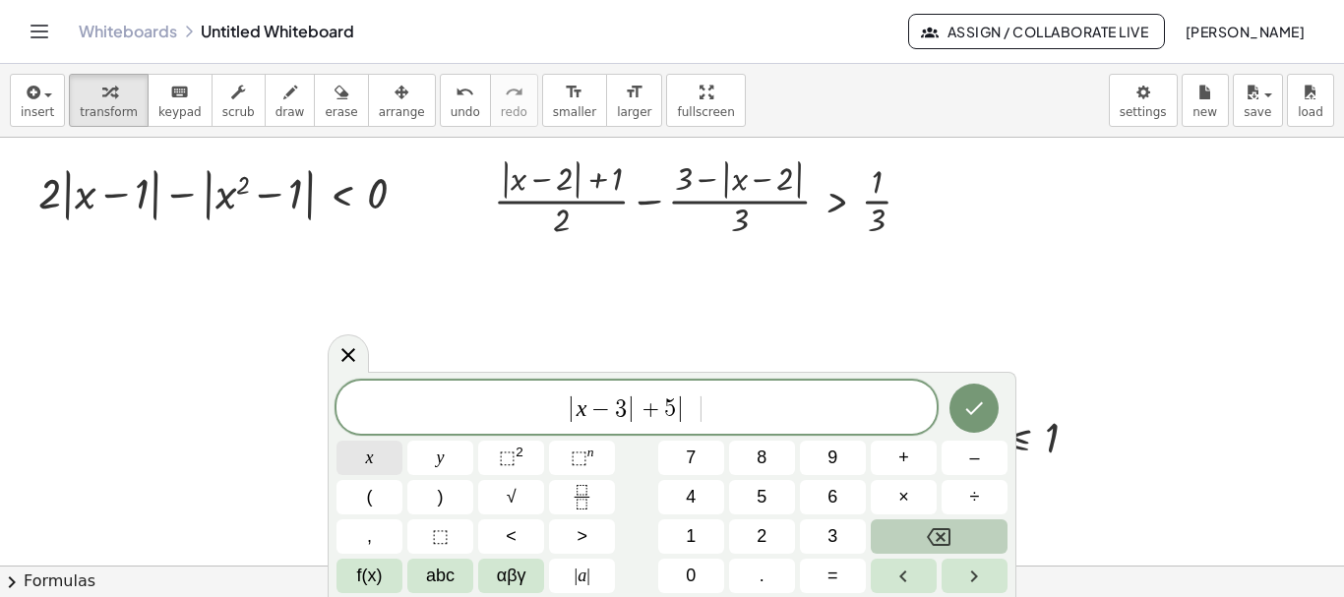
click at [377, 462] on button "x" at bounding box center [369, 458] width 66 height 34
click at [509, 459] on span "⬚" at bounding box center [507, 458] width 17 height 20
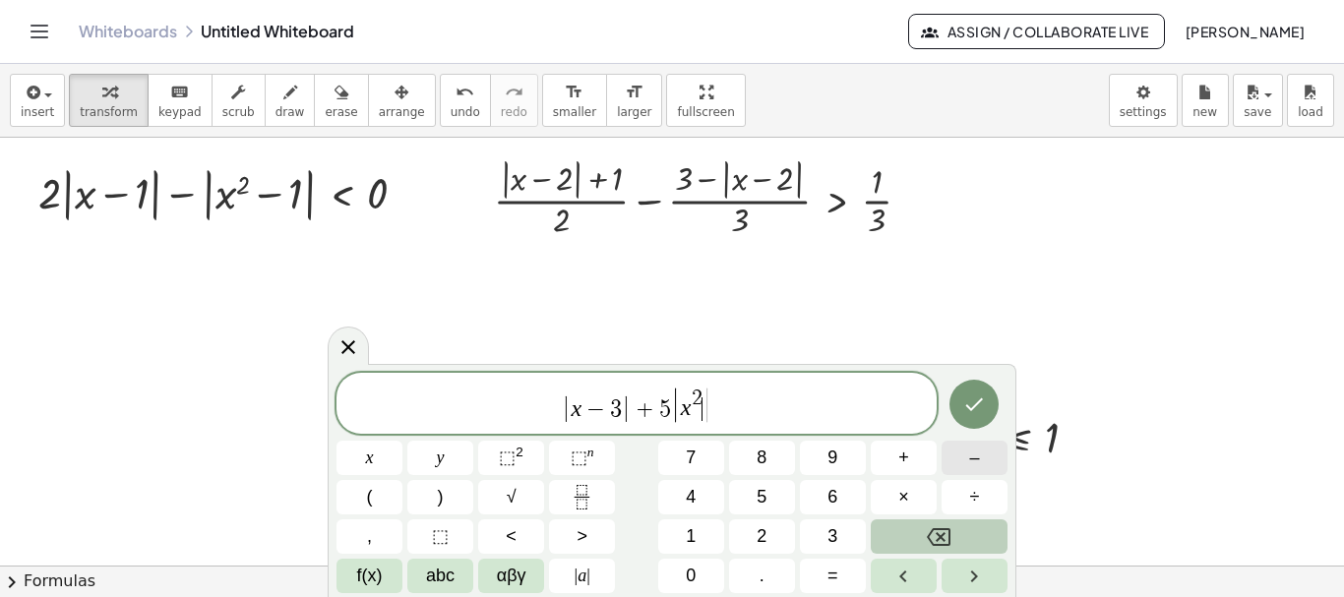
click at [968, 466] on button "–" at bounding box center [975, 458] width 66 height 34
click at [836, 456] on span "9" at bounding box center [832, 458] width 10 height 27
click at [728, 402] on span "|" at bounding box center [726, 404] width 10 height 37
click at [377, 574] on span "f(x)" at bounding box center [370, 576] width 26 height 27
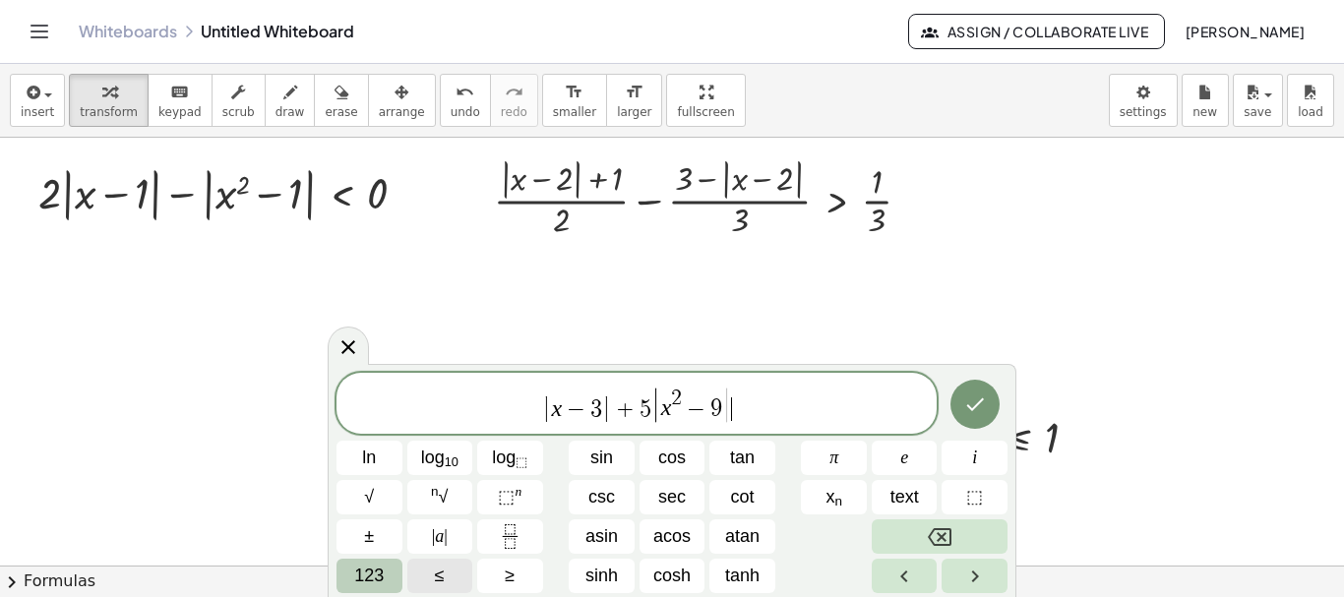
click at [446, 574] on button "≤" at bounding box center [440, 576] width 66 height 34
click at [378, 572] on span "123" at bounding box center [369, 576] width 30 height 27
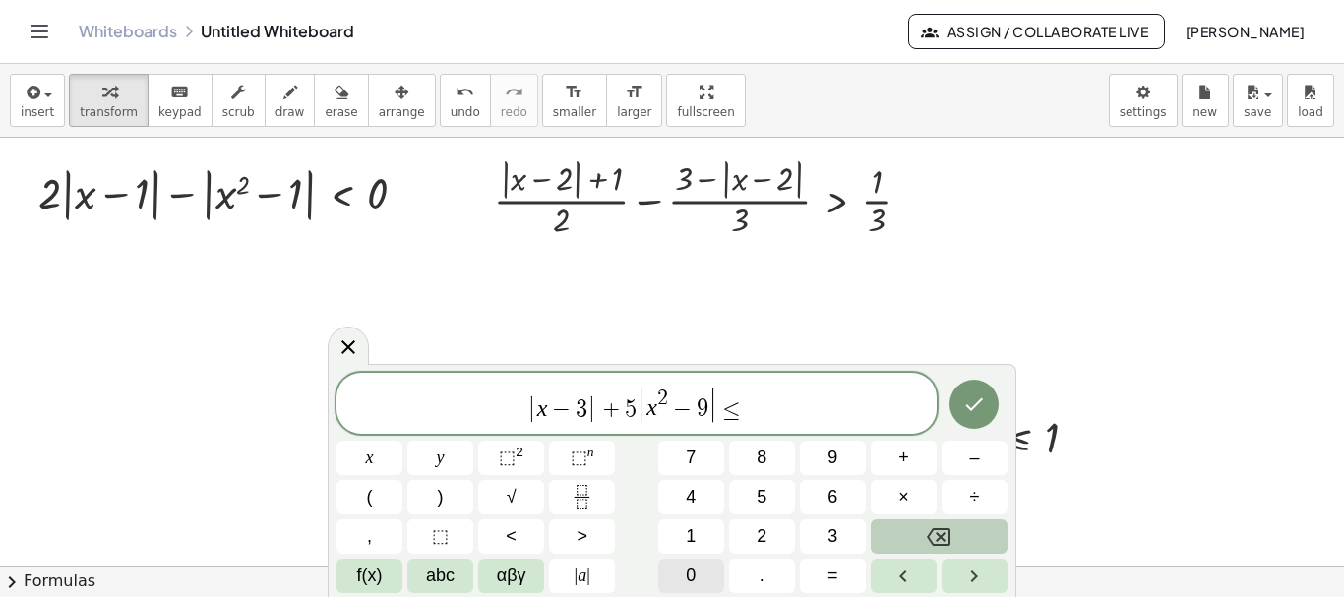
click at [691, 567] on span "0" at bounding box center [691, 576] width 10 height 27
click at [972, 409] on icon "Done" at bounding box center [975, 403] width 18 height 13
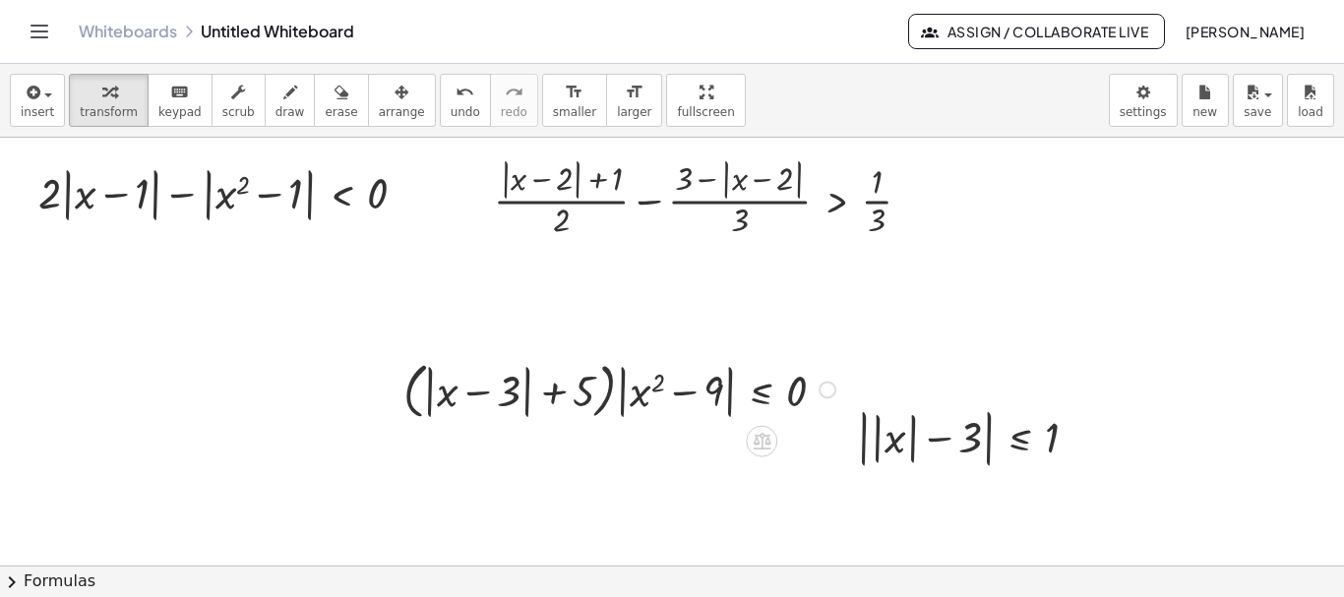
click at [827, 389] on div at bounding box center [828, 390] width 18 height 18
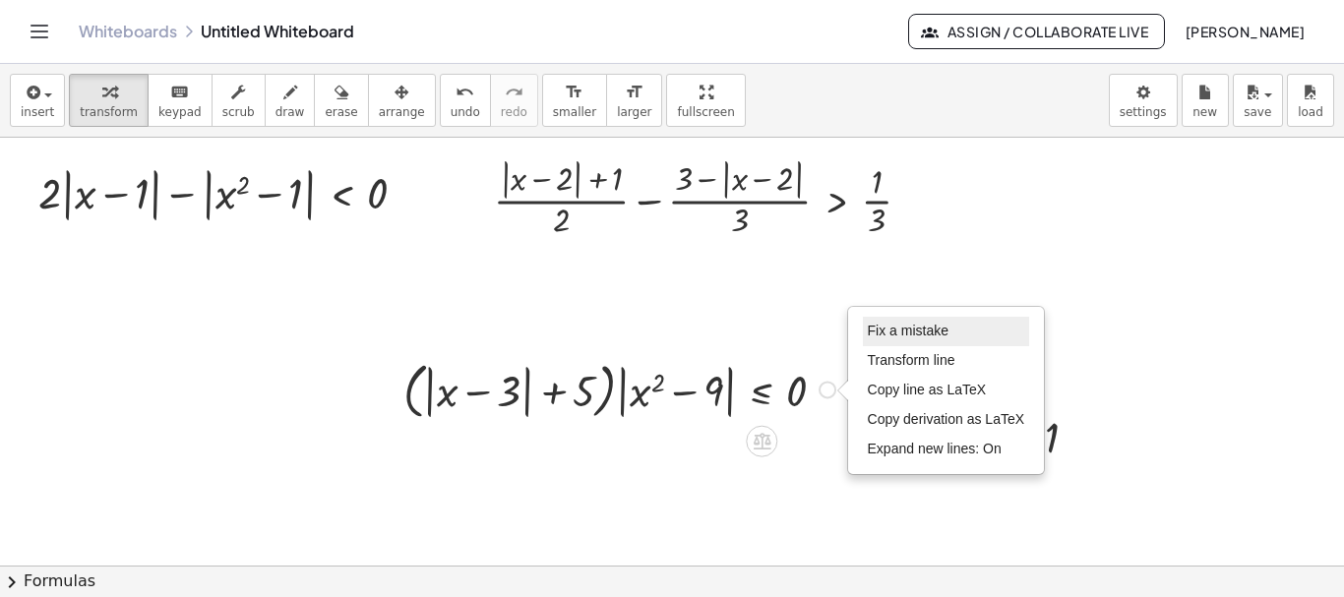
click at [924, 333] on span "Fix a mistake" at bounding box center [908, 331] width 81 height 16
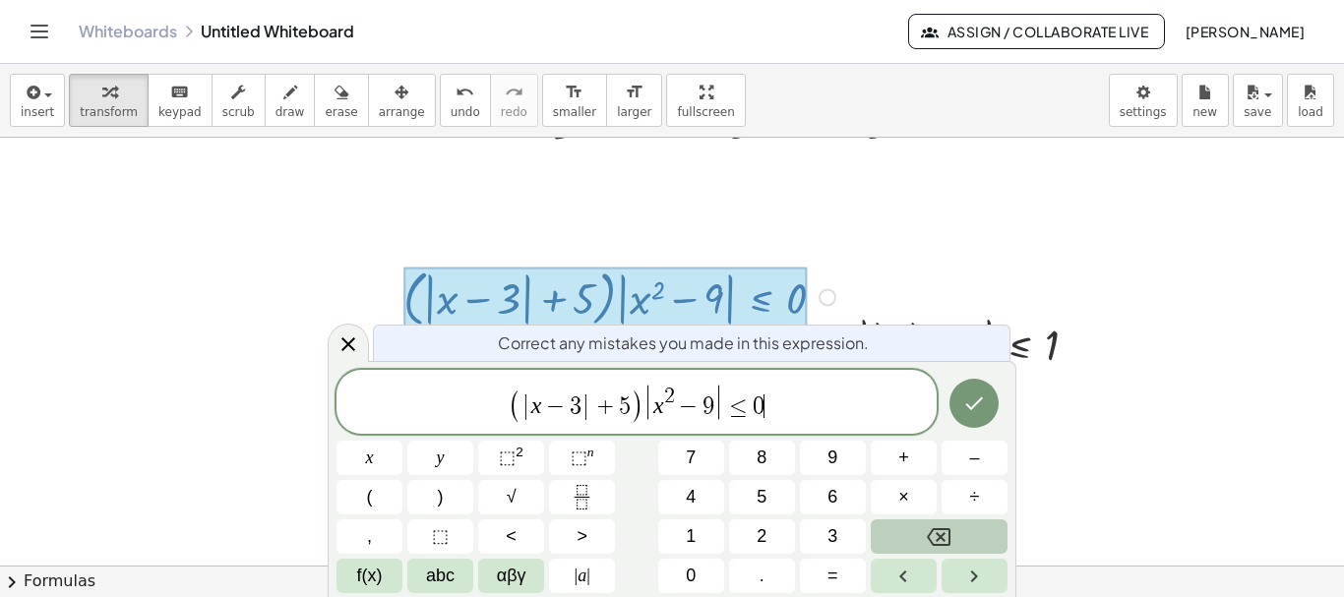
scroll to position [200, 0]
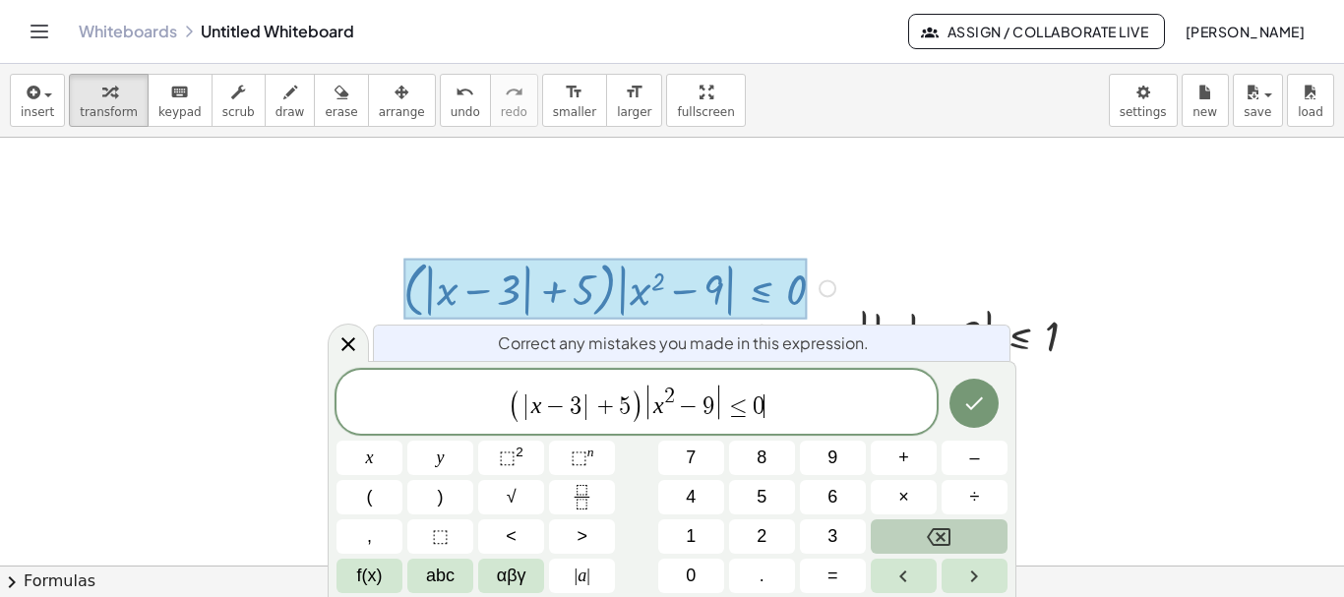
click at [643, 399] on span "( | x − 3 | + 5 ) | x 2 − 9 | ≤ 0 ​" at bounding box center [636, 403] width 600 height 43
click at [904, 494] on span "×" at bounding box center [903, 497] width 11 height 27
click at [637, 405] on span "( | x − 3 | + 5 ) ​ · | x 2 − 9 | ≤ 0" at bounding box center [636, 403] width 600 height 43
click at [508, 403] on span "(" at bounding box center [509, 402] width 14 height 43
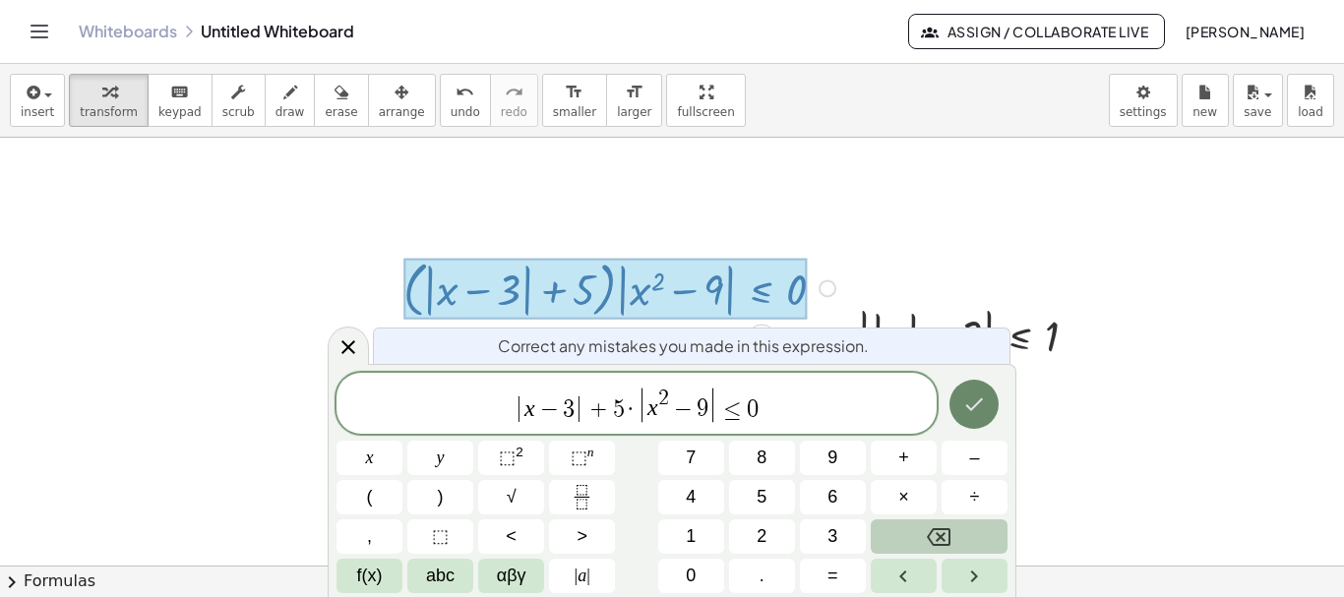
click at [974, 414] on icon "Done" at bounding box center [974, 405] width 24 height 24
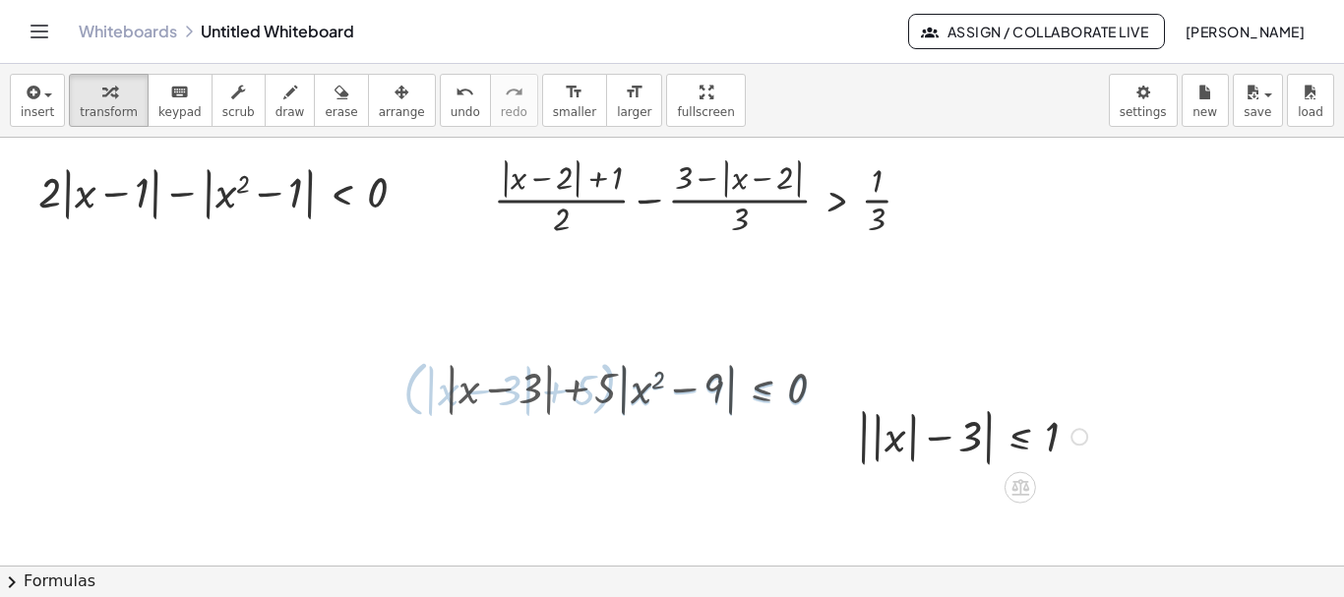
scroll to position [98, 0]
click at [827, 392] on div "Fix a mistake Transform line Copy line as LaTeX Copy derivation as LaTeX Expand…" at bounding box center [829, 390] width 18 height 18
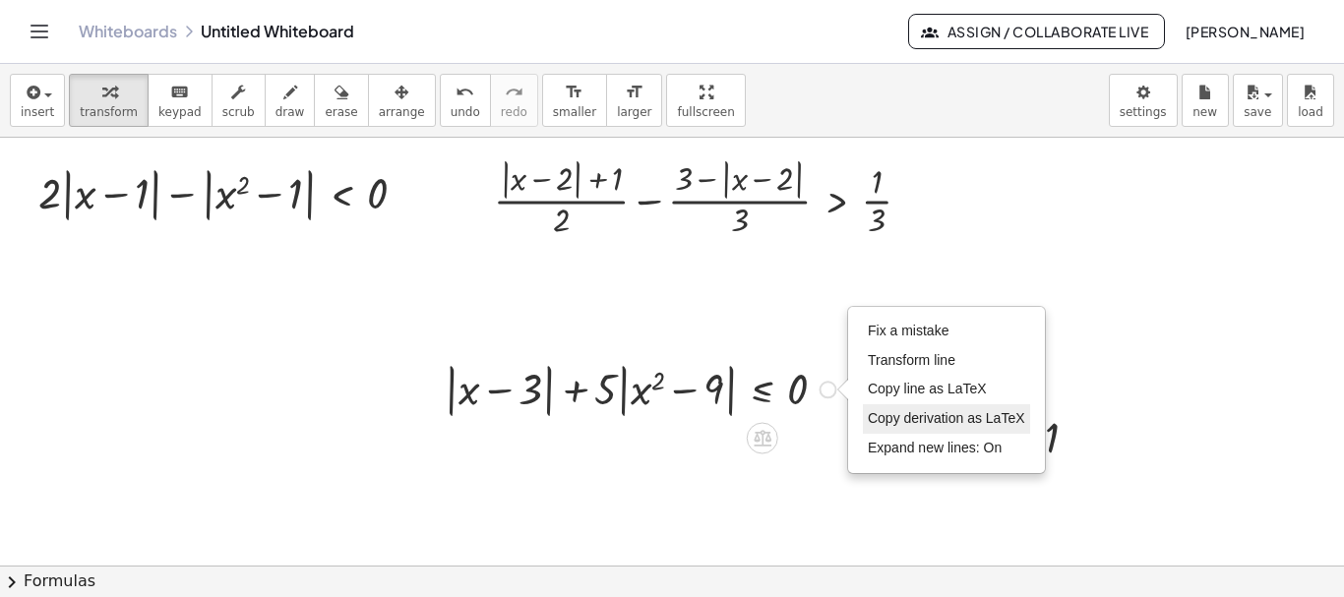
click at [920, 417] on span "Copy derivation as LaTeX" at bounding box center [946, 418] width 157 height 16
